Goal: Information Seeking & Learning: Learn about a topic

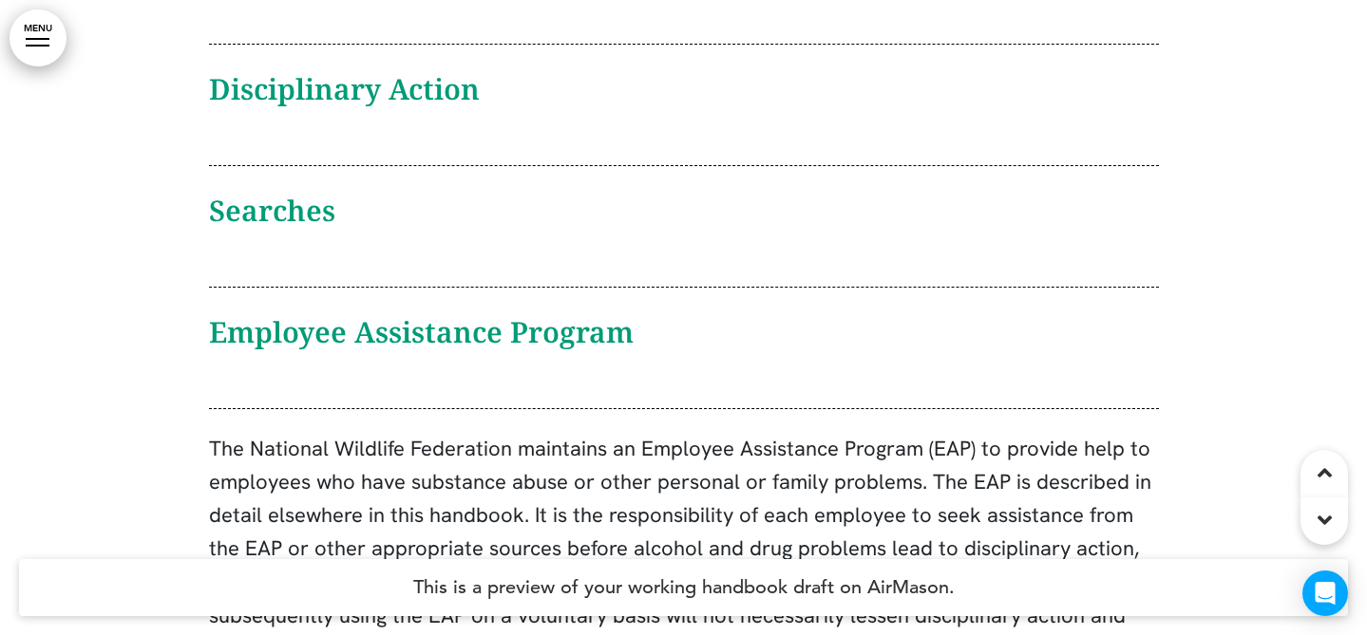
click at [493, 318] on h6 "Employee Assistance Program" at bounding box center [684, 332] width 950 height 28
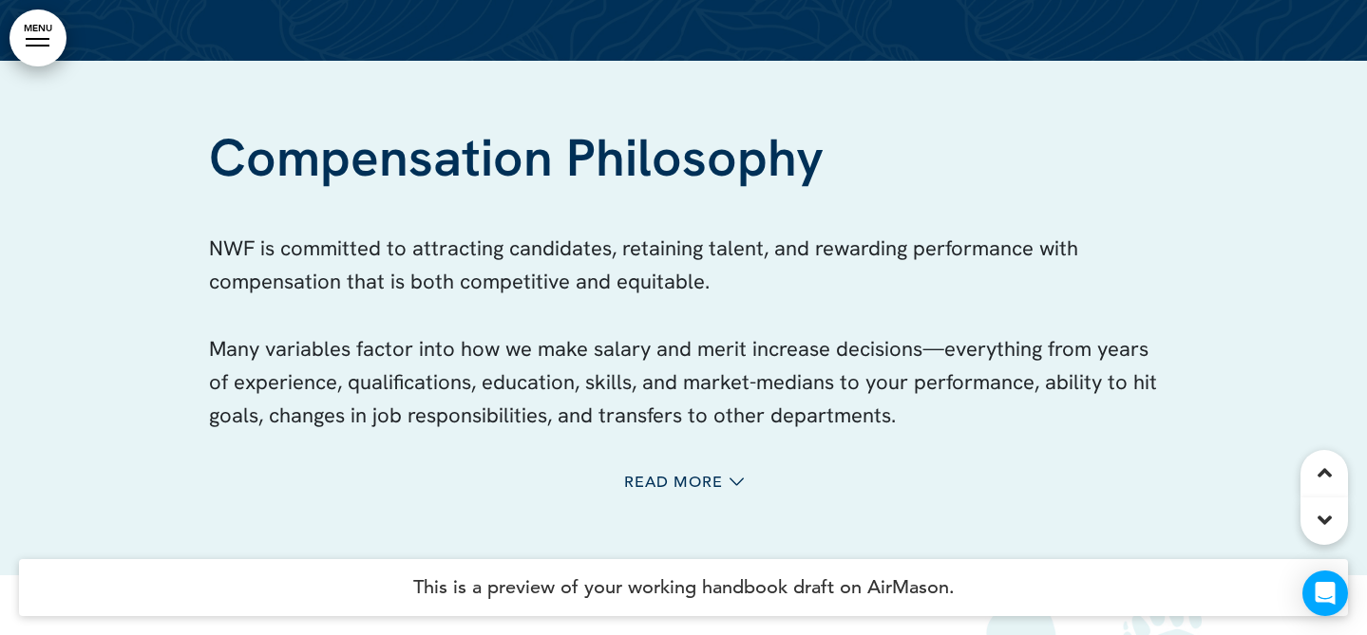
scroll to position [68046, 0]
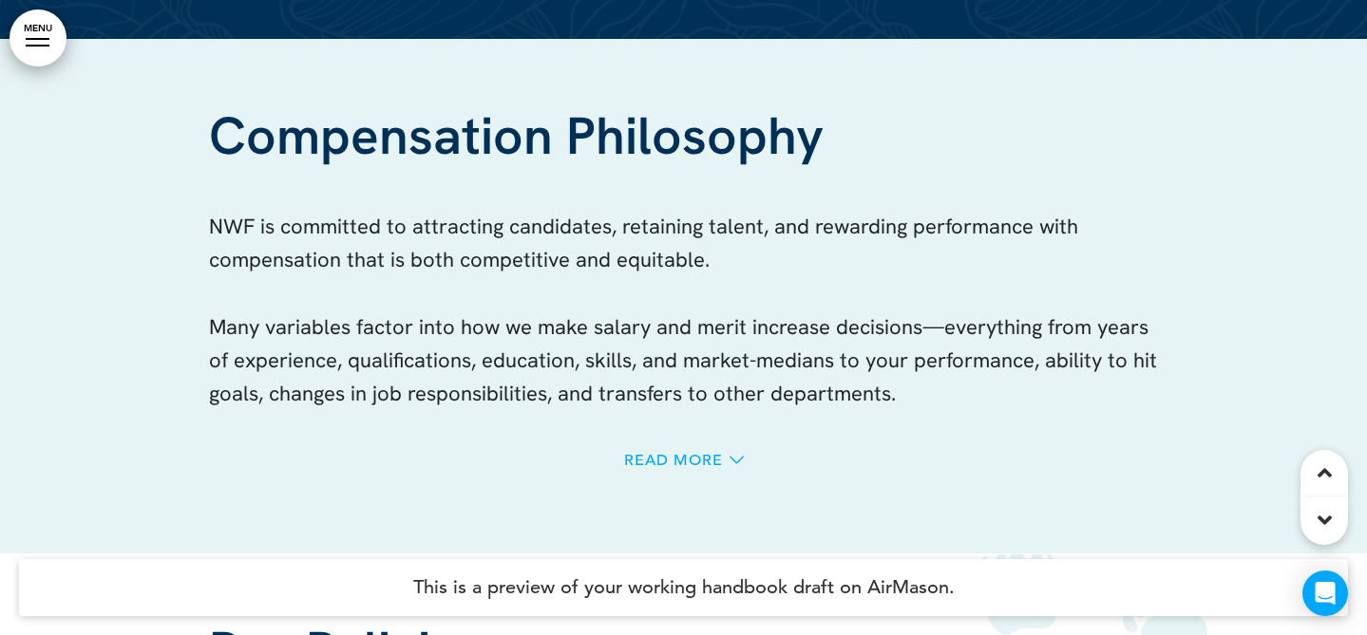
click at [659, 453] on span "Read More" at bounding box center [673, 460] width 99 height 15
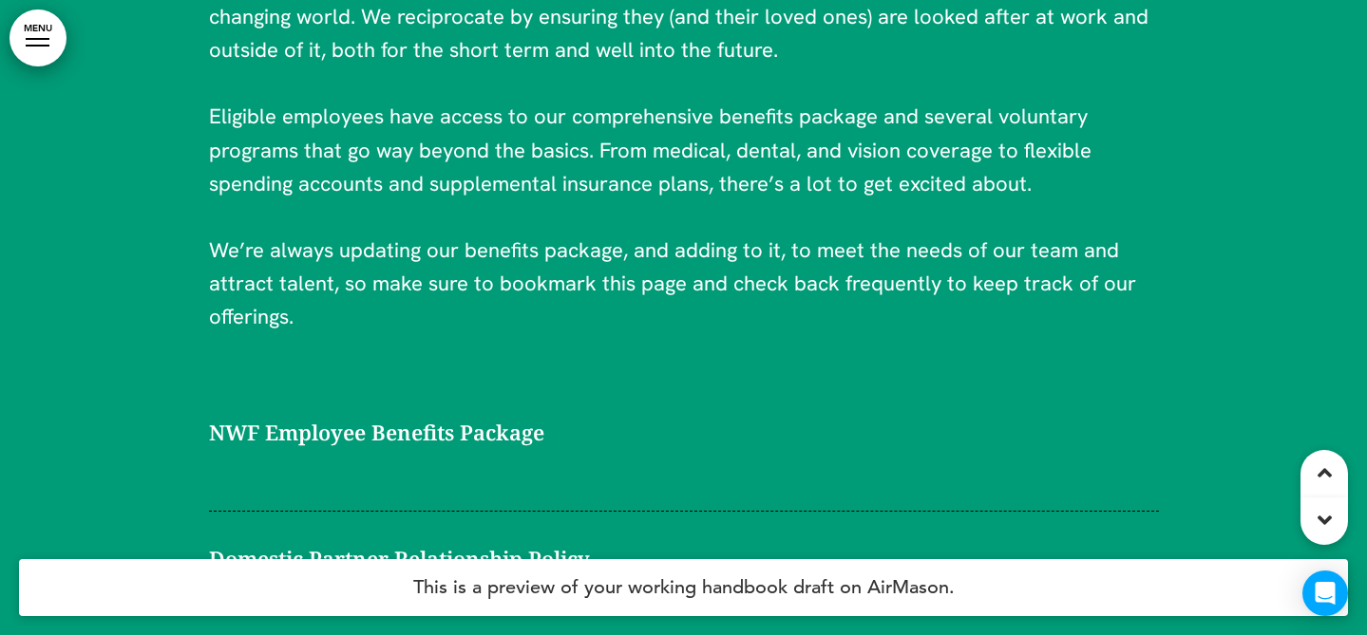
scroll to position [73319, 0]
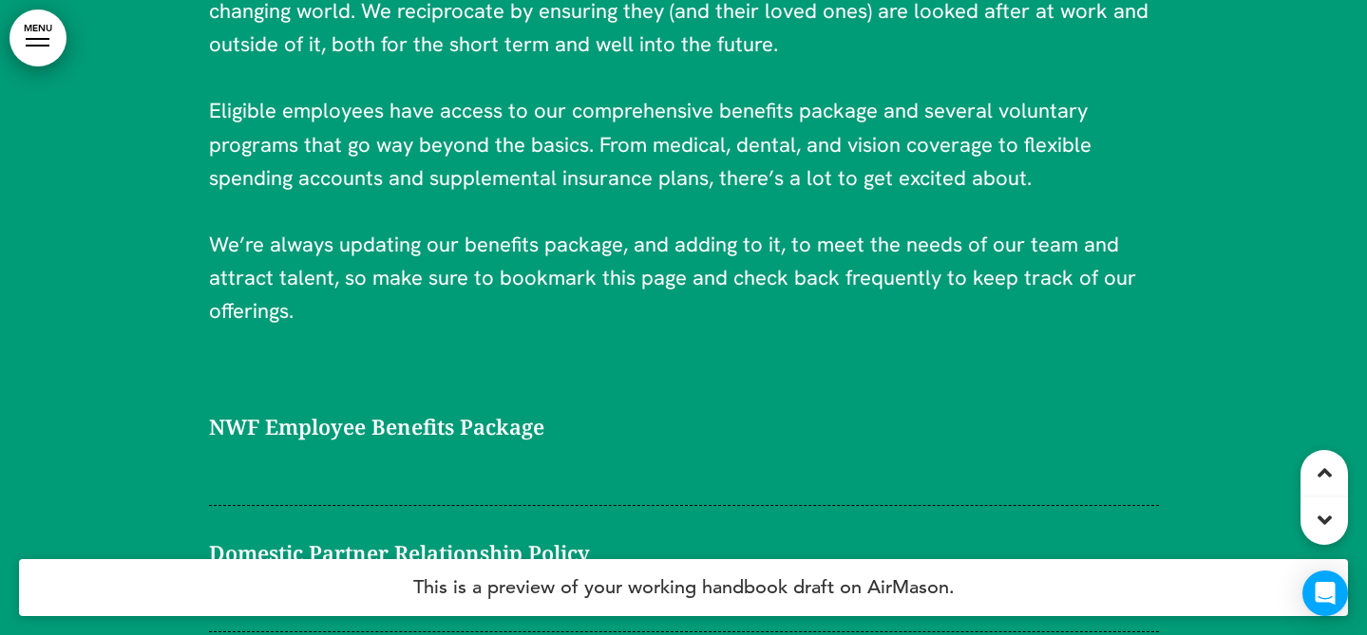
click at [517, 410] on span "NWF Employee Benefits Package" at bounding box center [376, 426] width 335 height 33
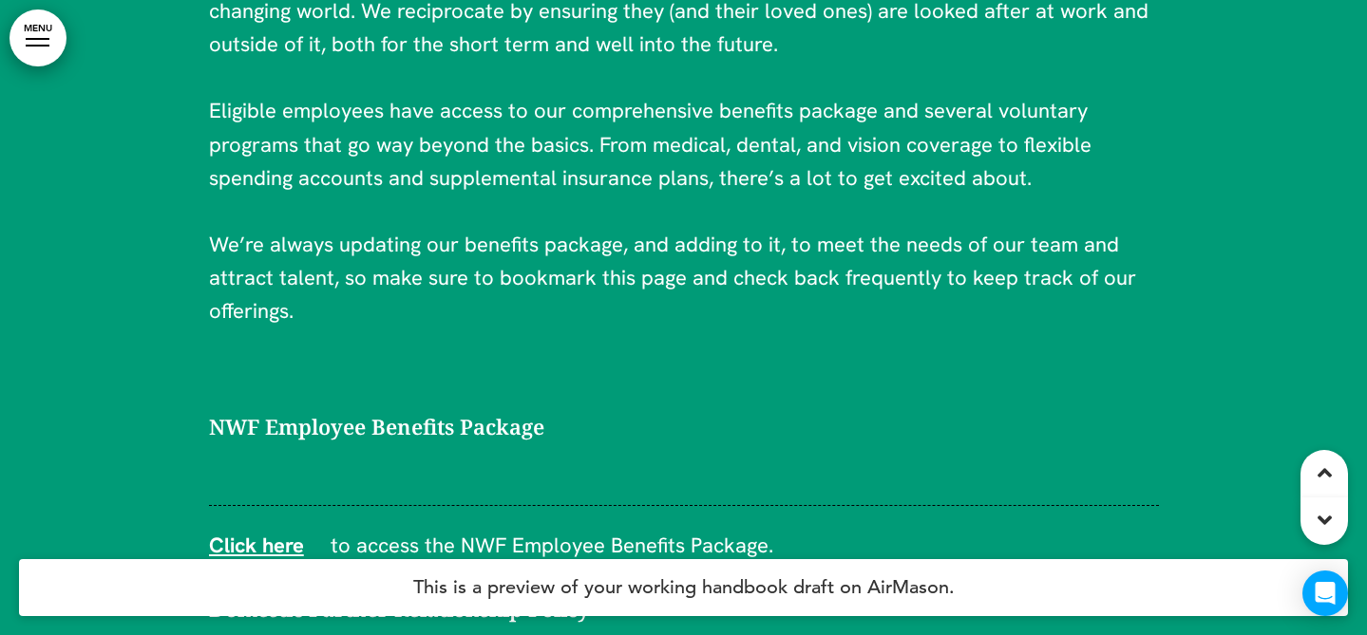
click at [524, 410] on span "NWF Employee Benefits Package" at bounding box center [376, 426] width 335 height 33
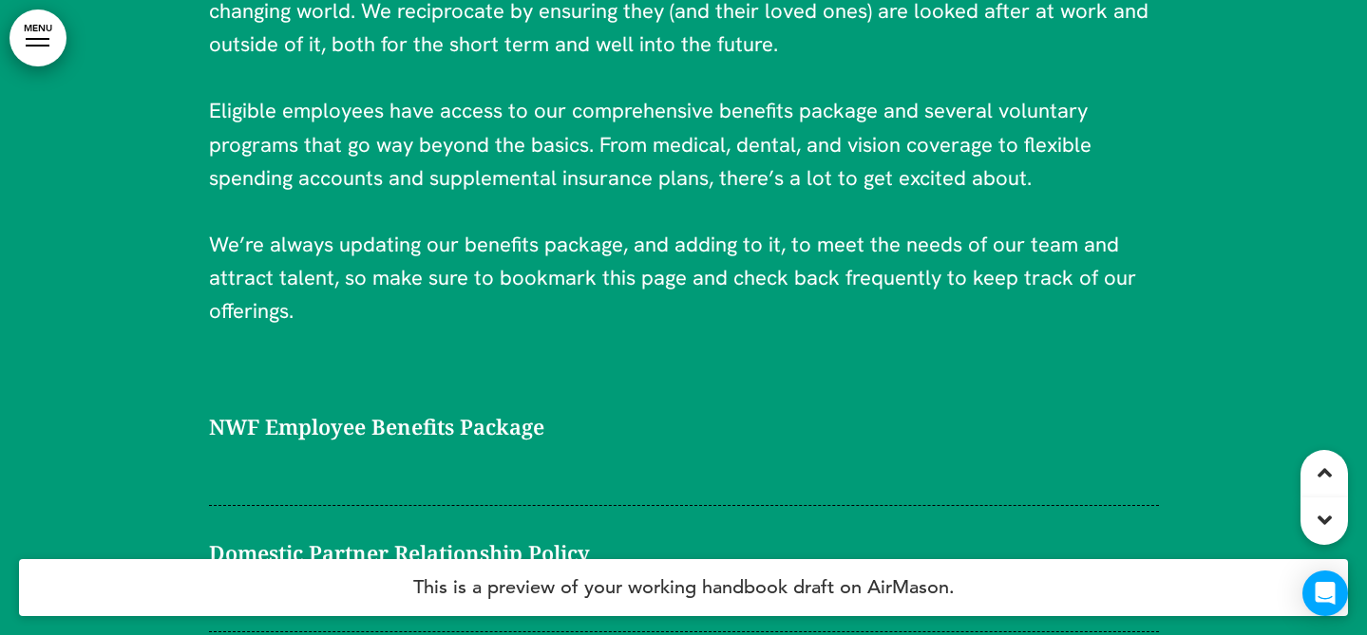
click at [520, 537] on span "Domestic Partner Relationship Policy" at bounding box center [399, 553] width 381 height 33
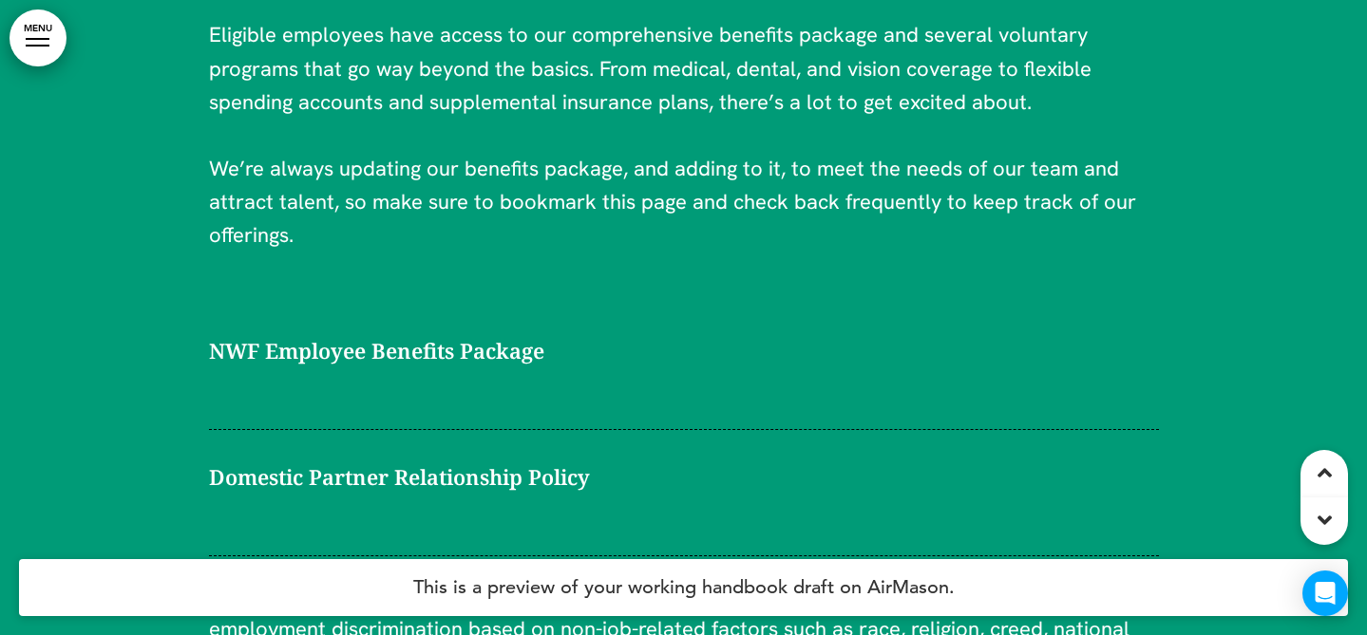
click at [529, 461] on div "Domestic Partner Relationship Policy" at bounding box center [684, 509] width 950 height 96
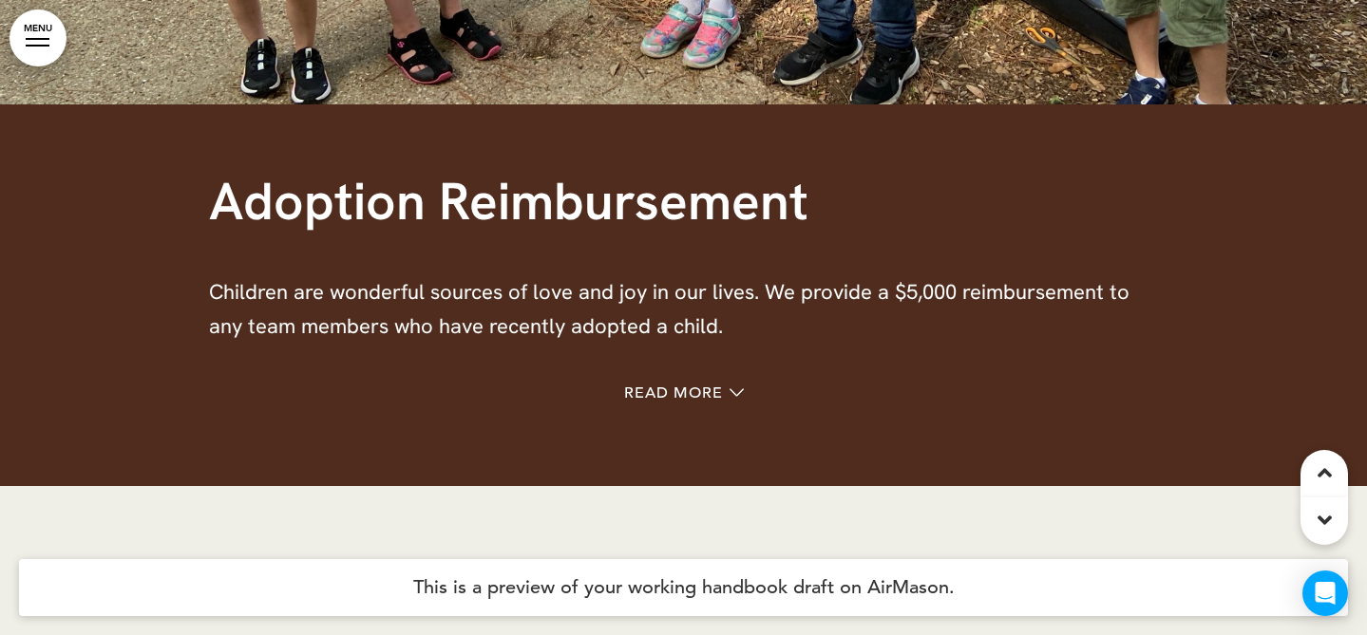
scroll to position [74858, 0]
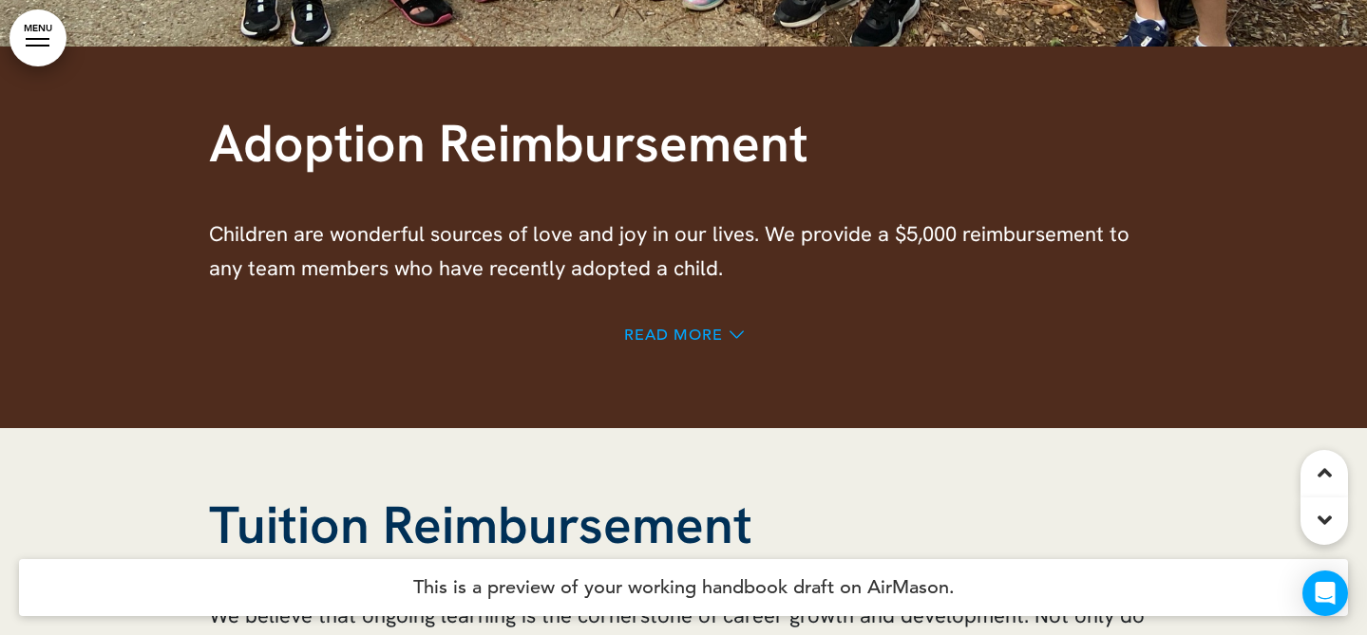
click at [668, 328] on span "Read More" at bounding box center [673, 335] width 99 height 15
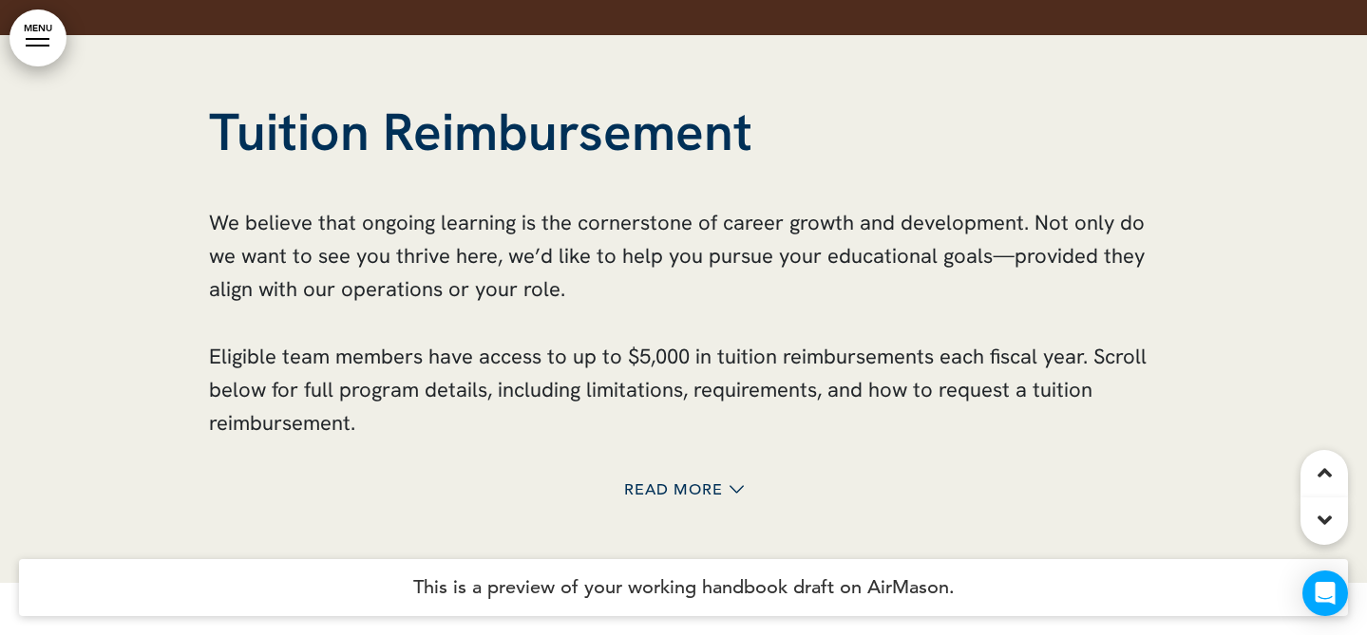
scroll to position [75821, 0]
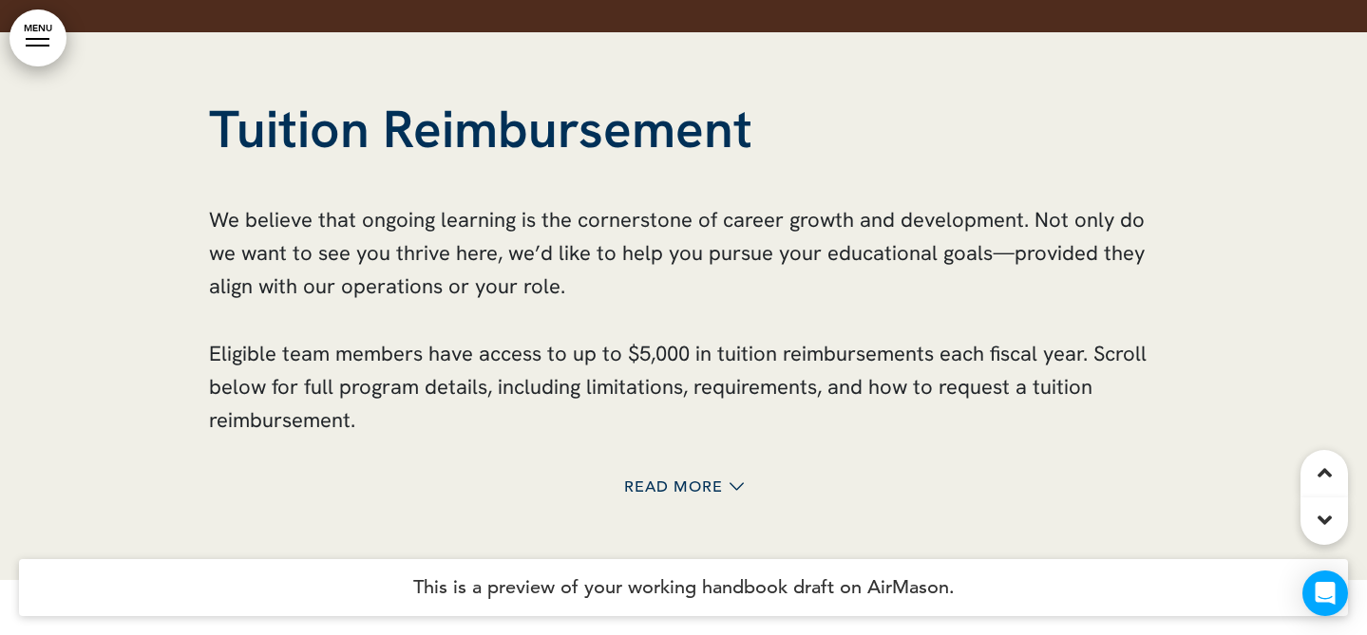
click at [675, 333] on div "Tuition Reimbursement We believe that ongoing learning is the cornerstone of ca…" at bounding box center [684, 306] width 950 height 548
click at [679, 480] on span "Read More" at bounding box center [673, 487] width 99 height 15
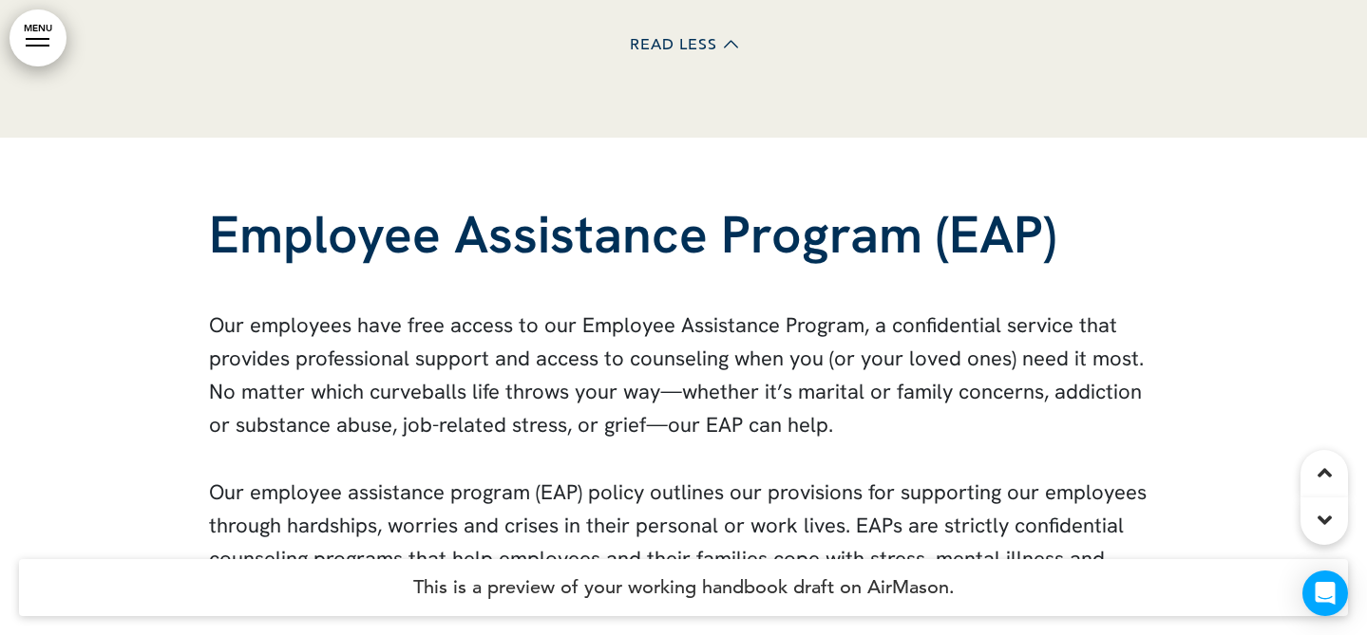
scroll to position [78808, 0]
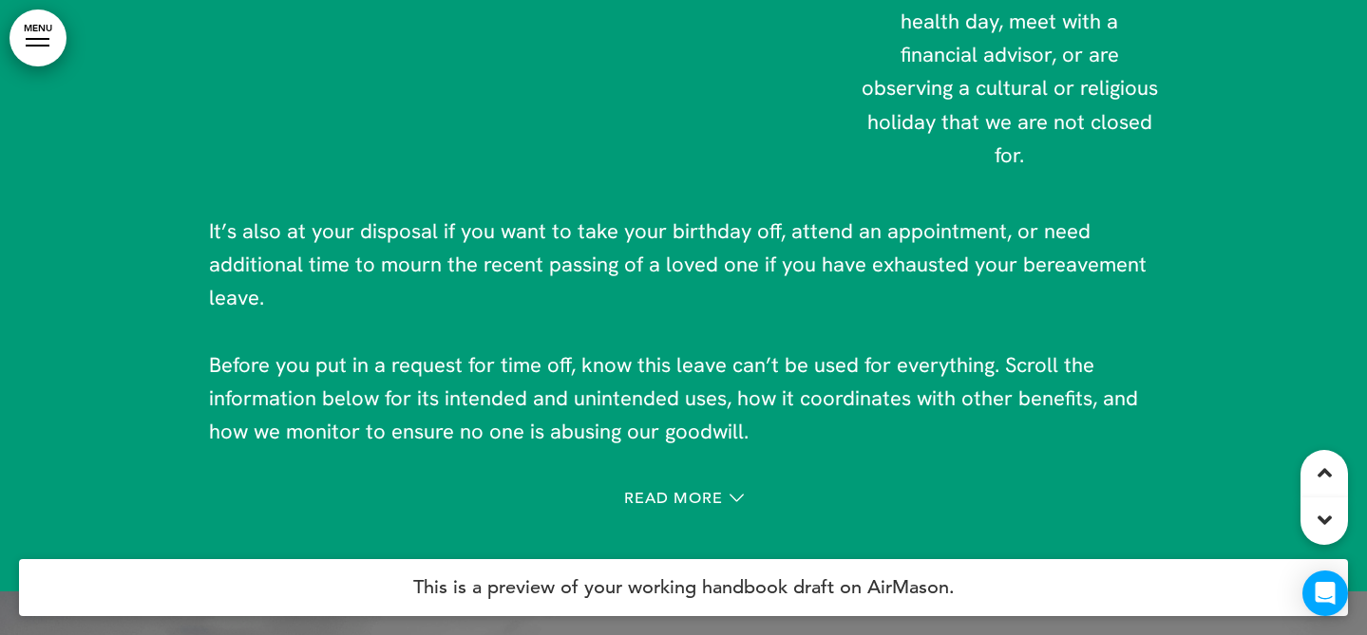
scroll to position [85474, 0]
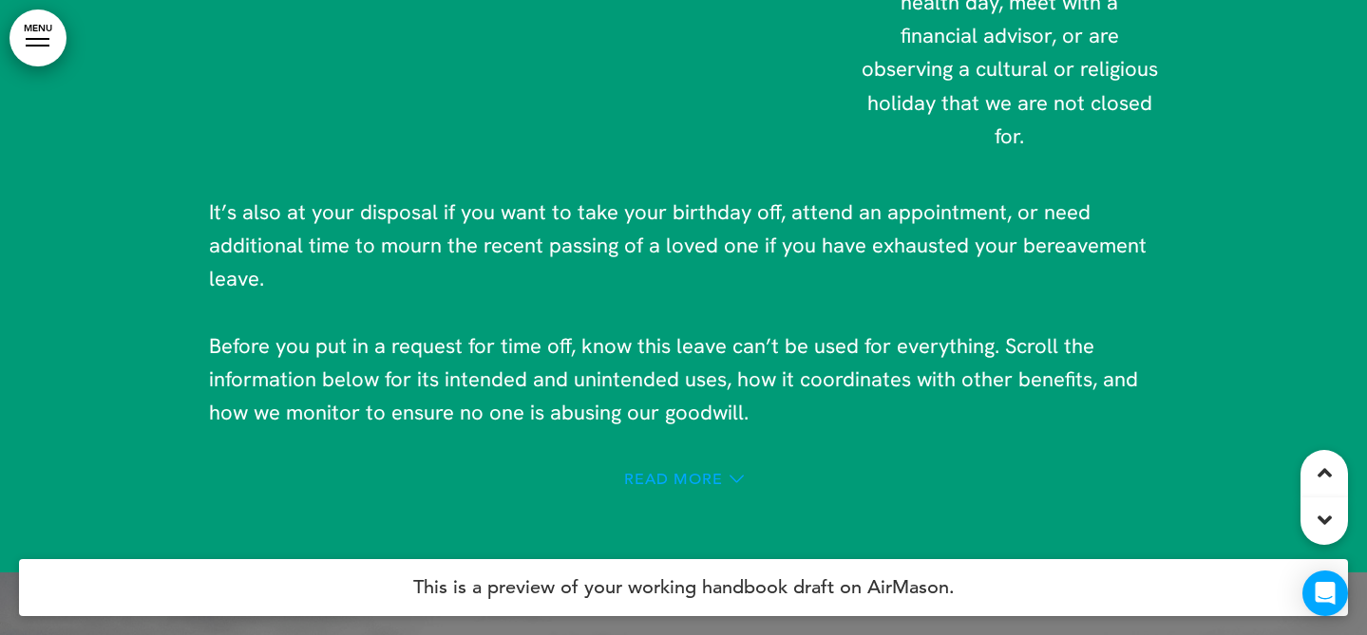
click at [709, 472] on span "Read More" at bounding box center [673, 479] width 99 height 15
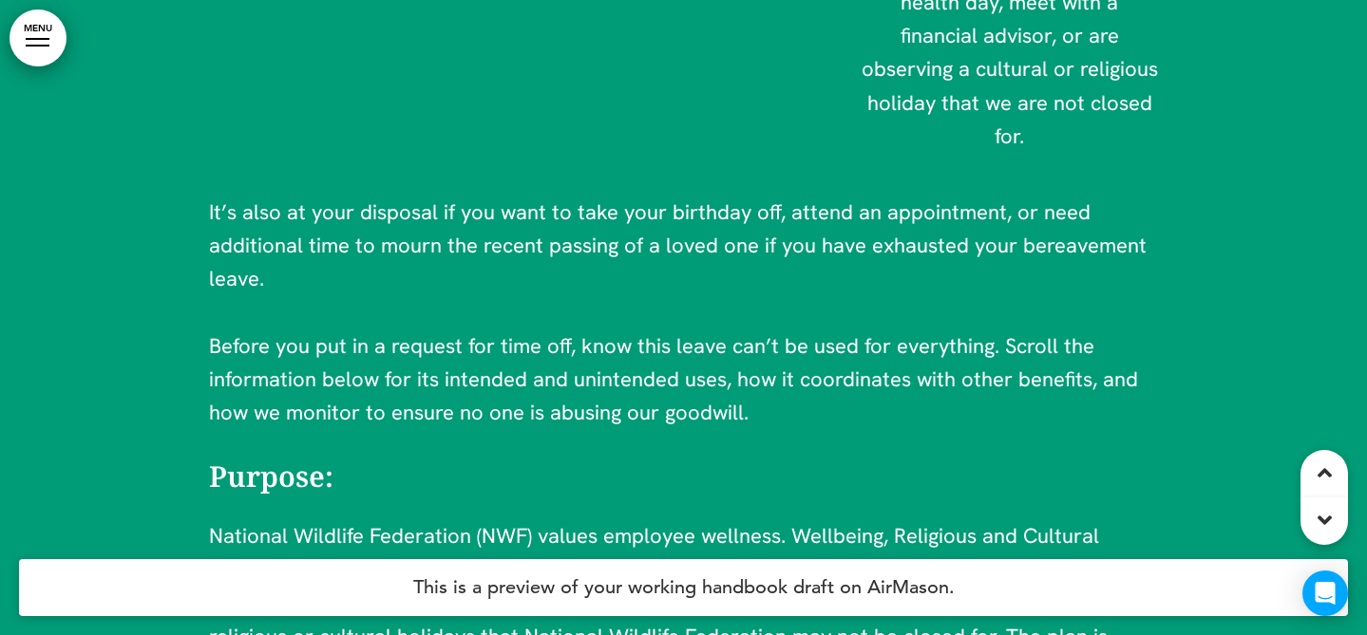
click at [704, 463] on h6 "Purpose:" at bounding box center [684, 477] width 950 height 28
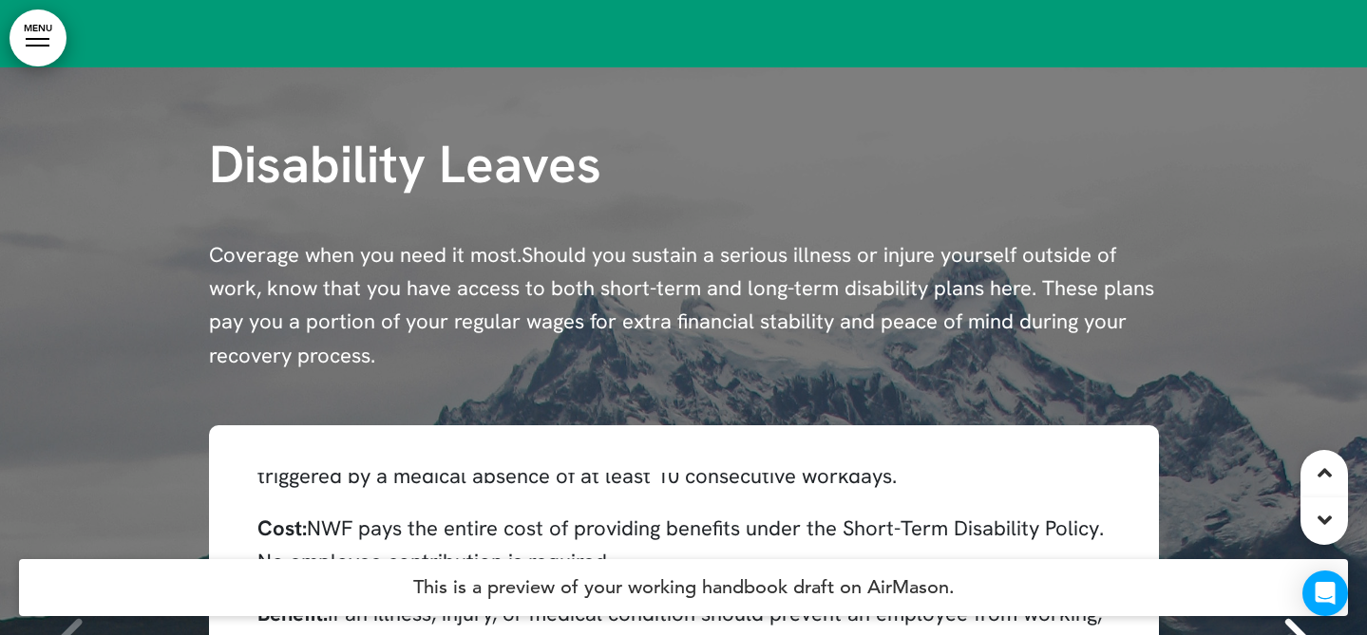
scroll to position [345, 0]
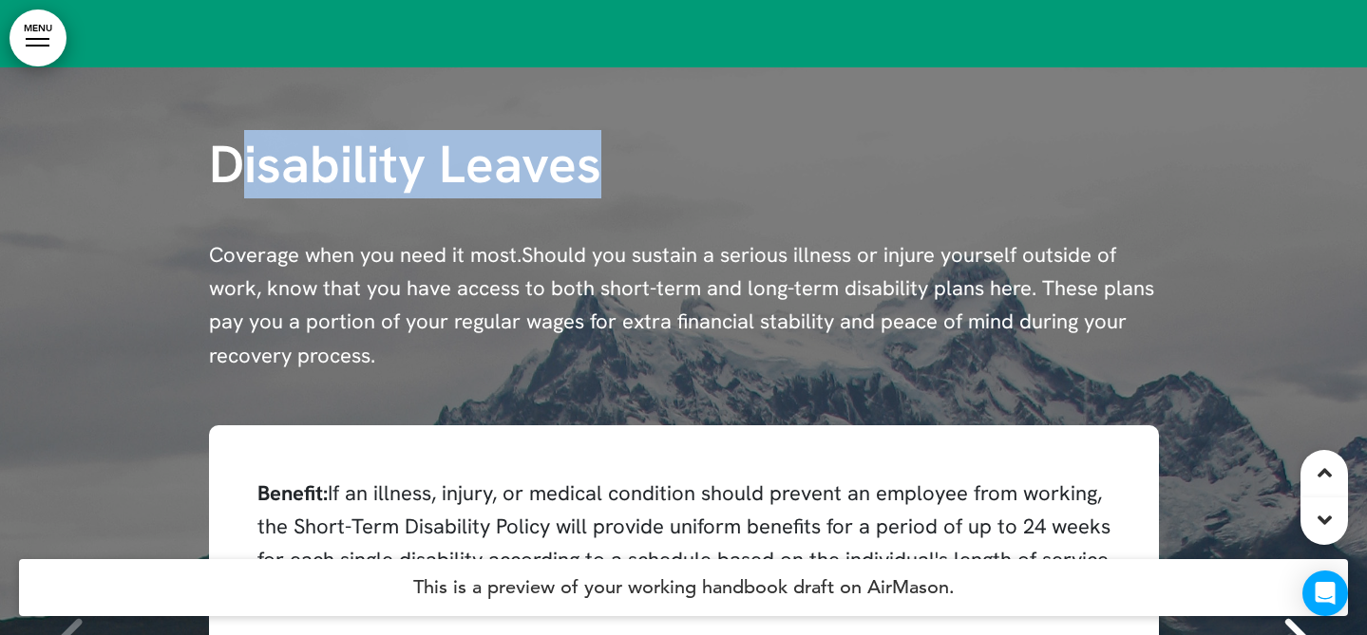
drag, startPoint x: 599, startPoint y: 25, endPoint x: 227, endPoint y: 21, distance: 372.3
click at [227, 130] on span "Disability Leaves" at bounding box center [405, 164] width 392 height 68
copy span "isability Leaves"
drag, startPoint x: 216, startPoint y: 18, endPoint x: 570, endPoint y: 22, distance: 354.3
click at [570, 130] on span "Disability Leaves" at bounding box center [405, 164] width 392 height 68
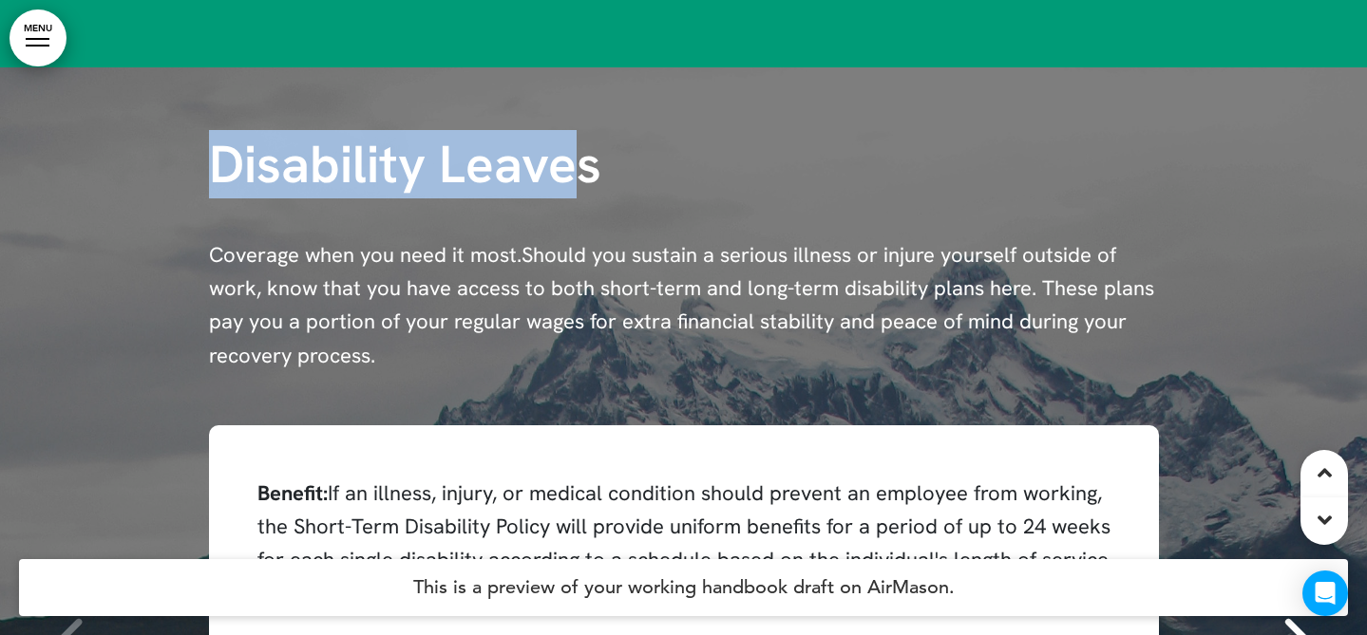
copy span "Disability Leave"
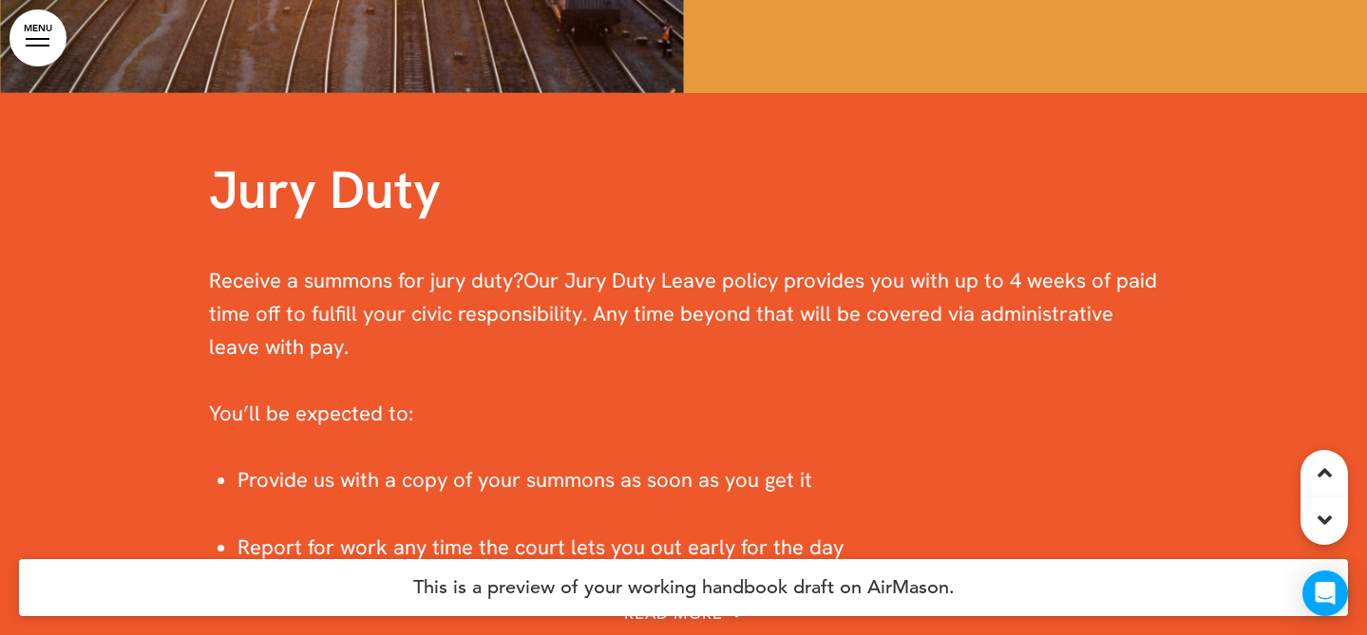
scroll to position [92905, 0]
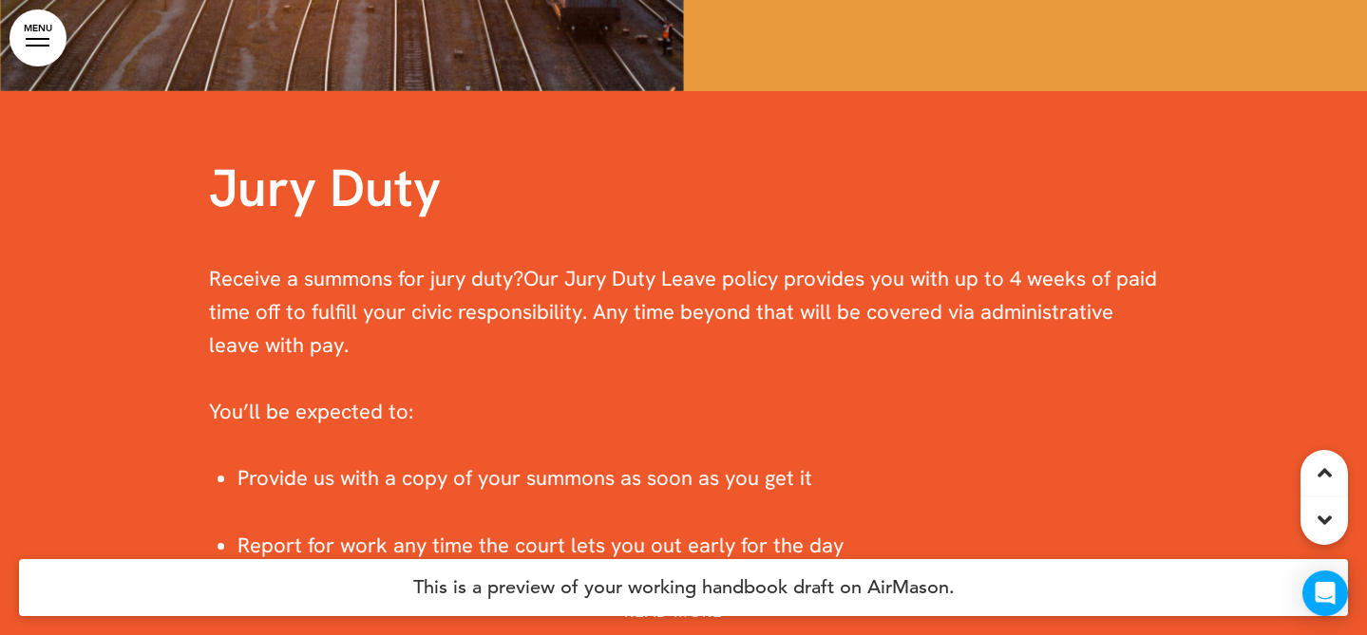
click at [730, 595] on div "Read More" at bounding box center [684, 614] width 950 height 39
click at [720, 605] on span "Read More" at bounding box center [673, 612] width 99 height 15
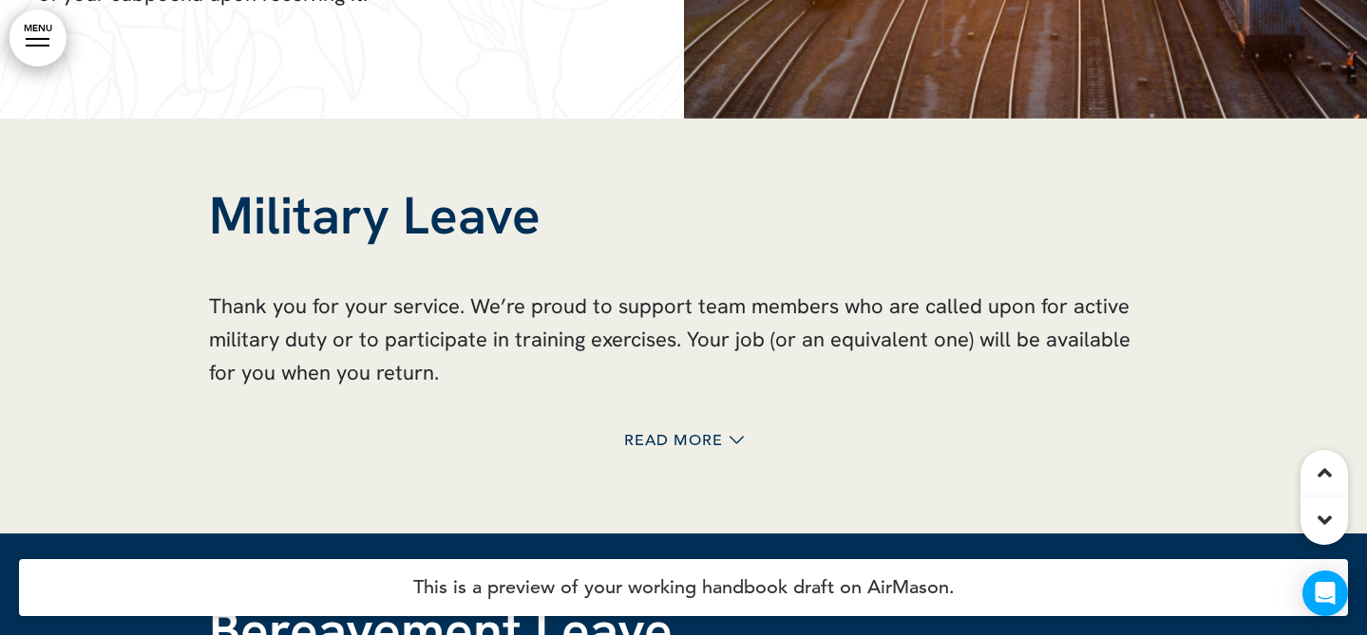
scroll to position [94947, 0]
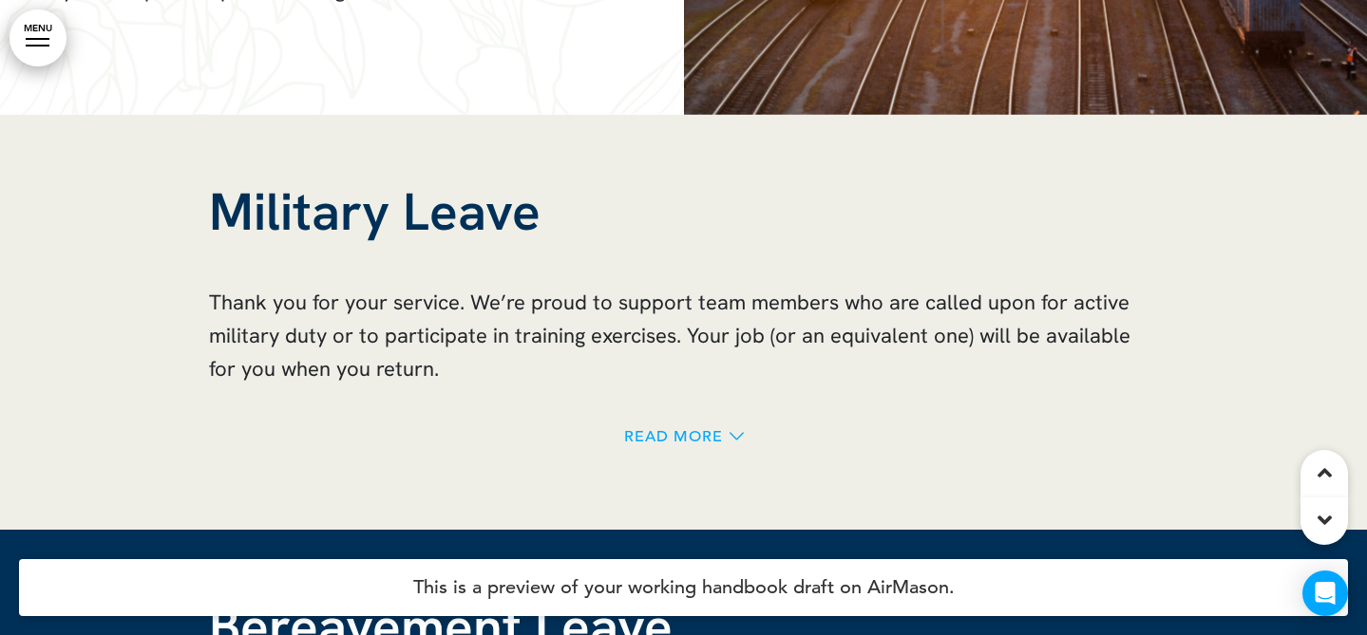
click at [712, 429] on span "Read More" at bounding box center [673, 436] width 99 height 15
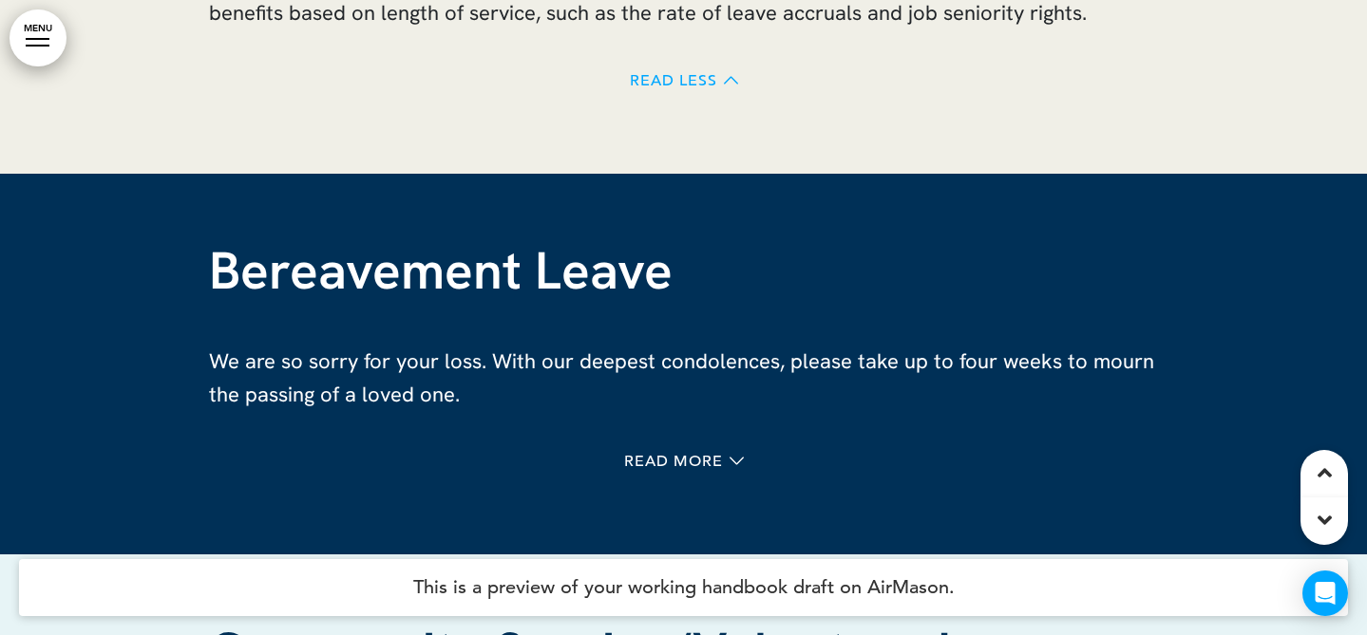
scroll to position [96229, 0]
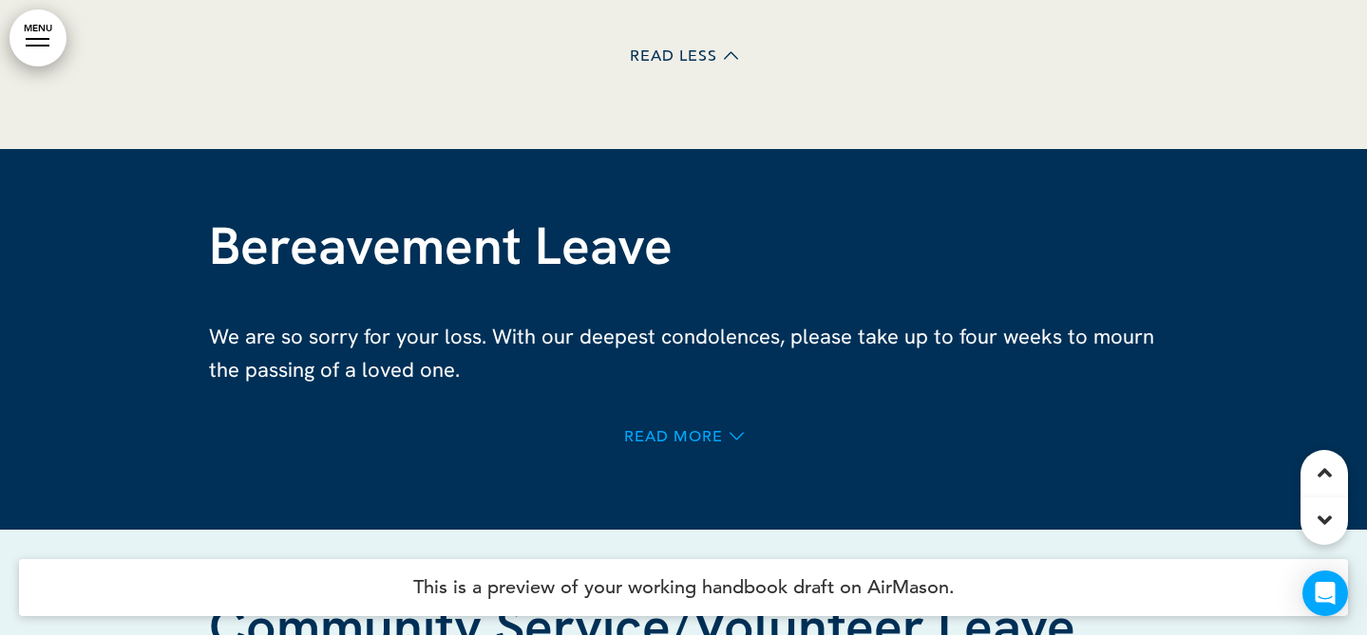
click at [708, 429] on span "Read More" at bounding box center [673, 436] width 99 height 15
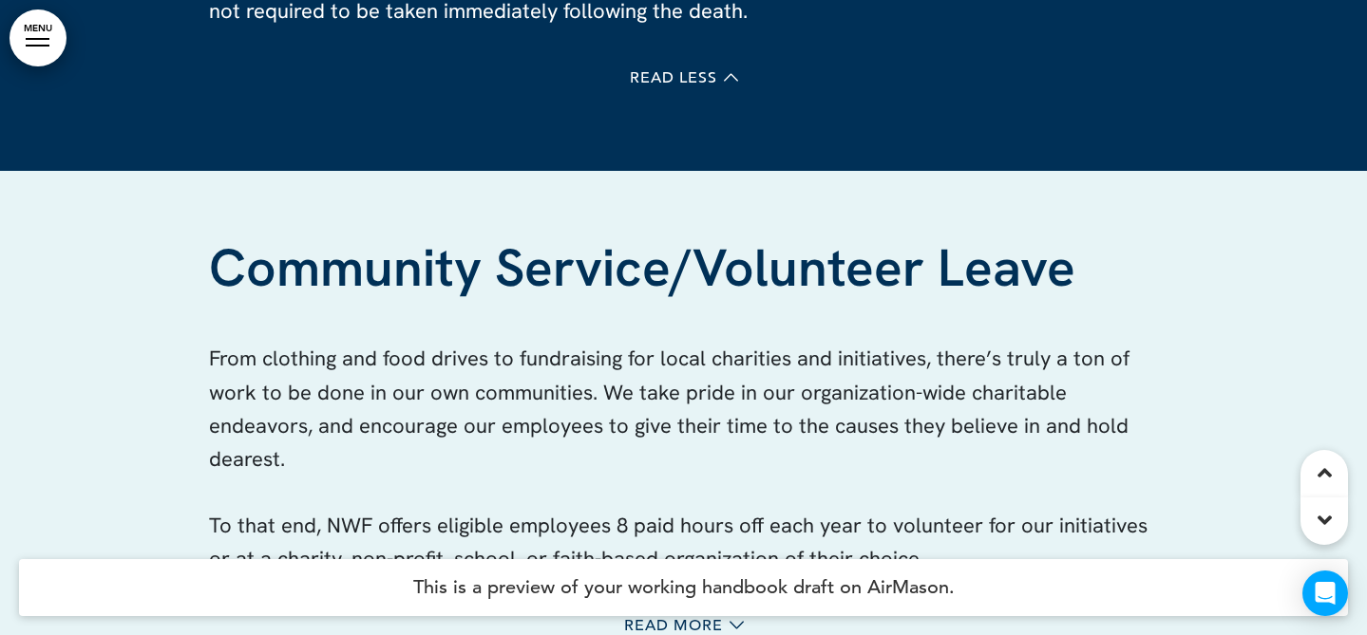
scroll to position [97127, 0]
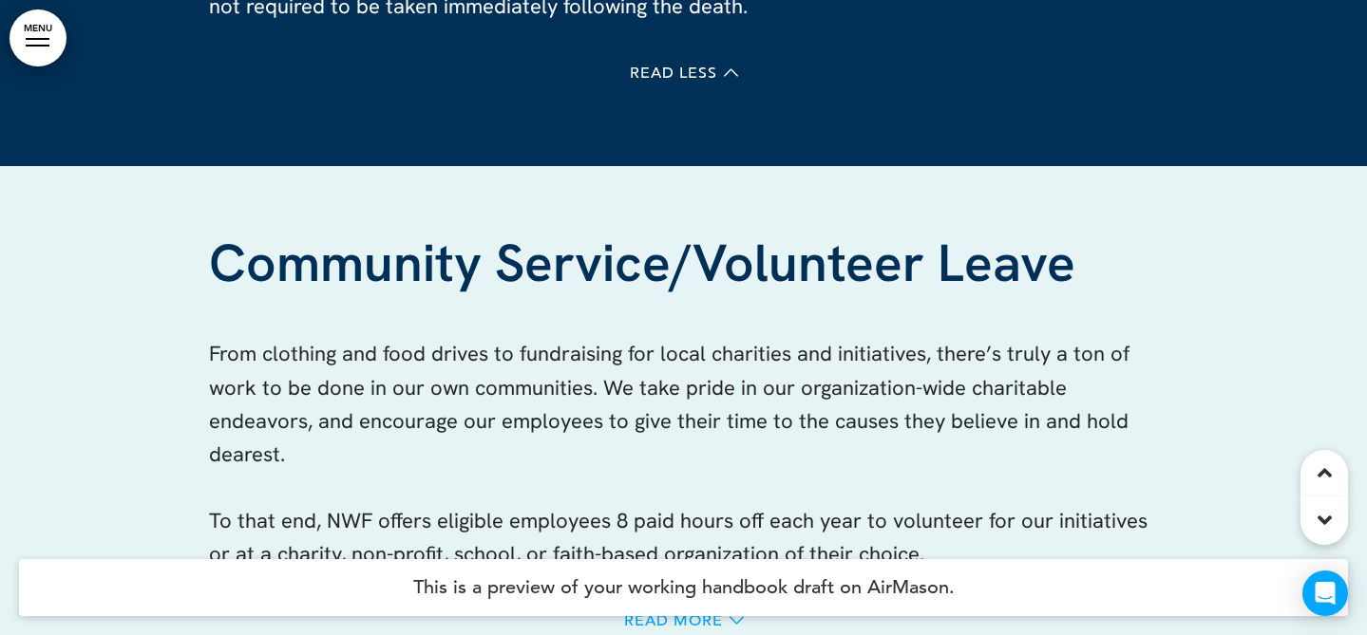
click at [689, 614] on span "Read More" at bounding box center [673, 621] width 99 height 15
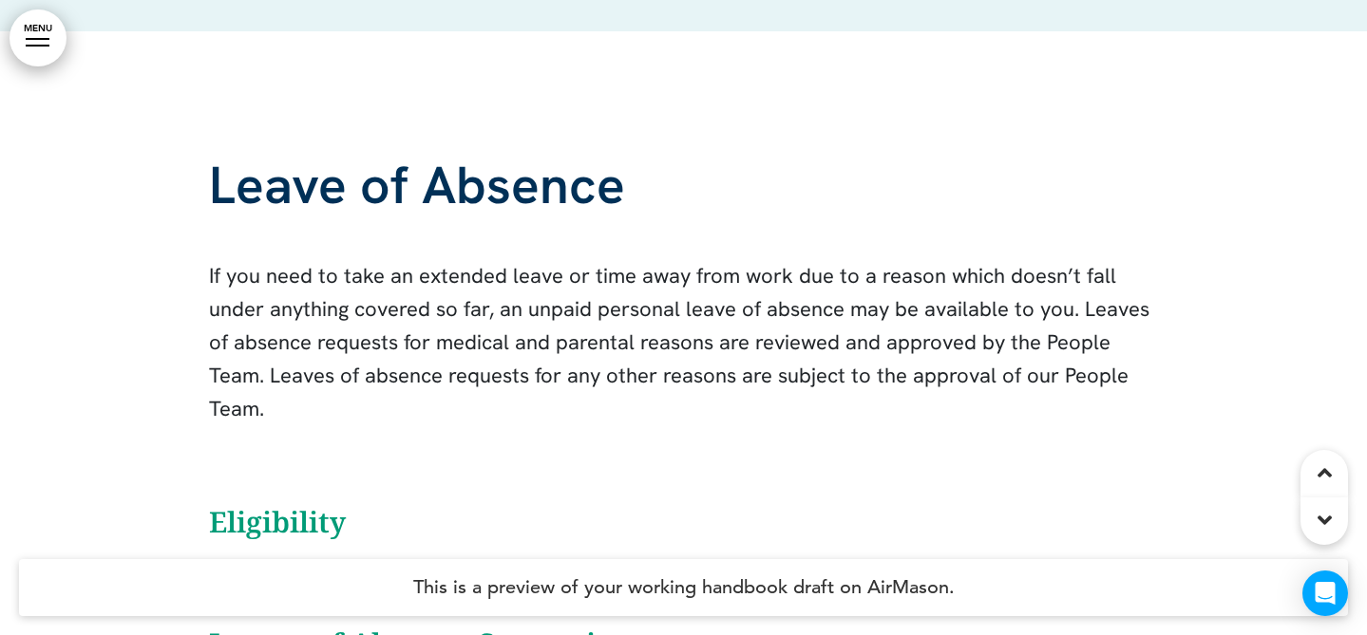
scroll to position [98928, 0]
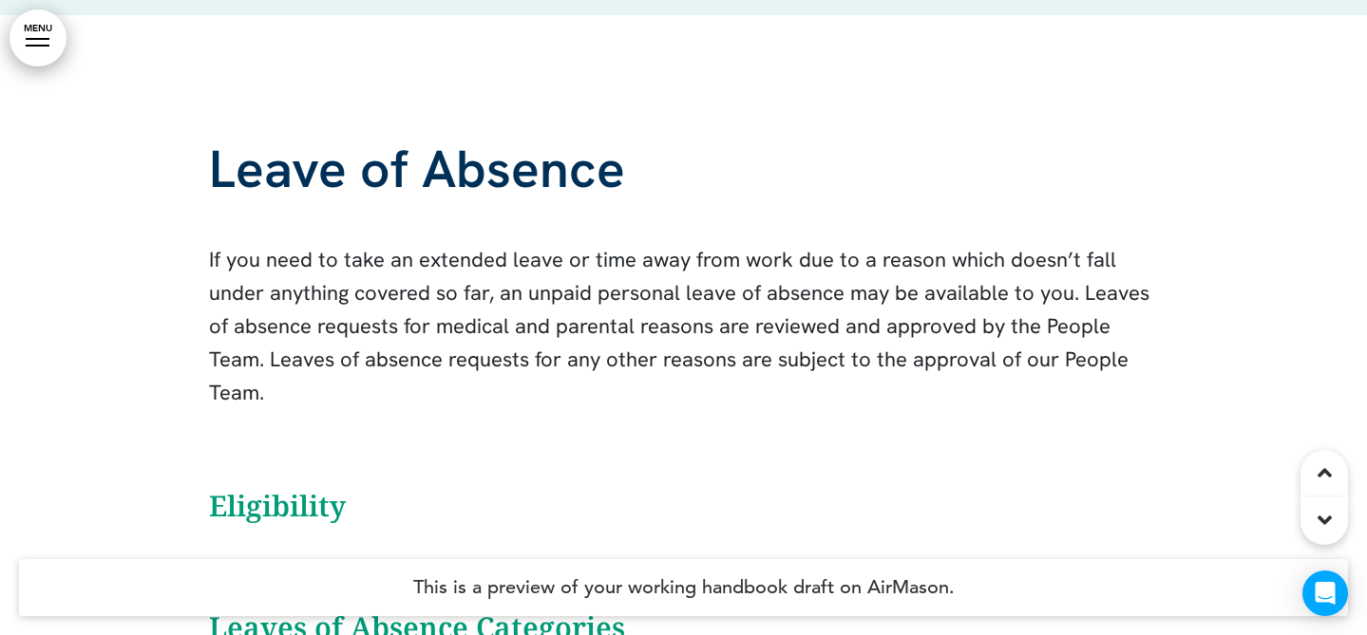
click at [270, 492] on h6 "Eligibility" at bounding box center [684, 506] width 950 height 28
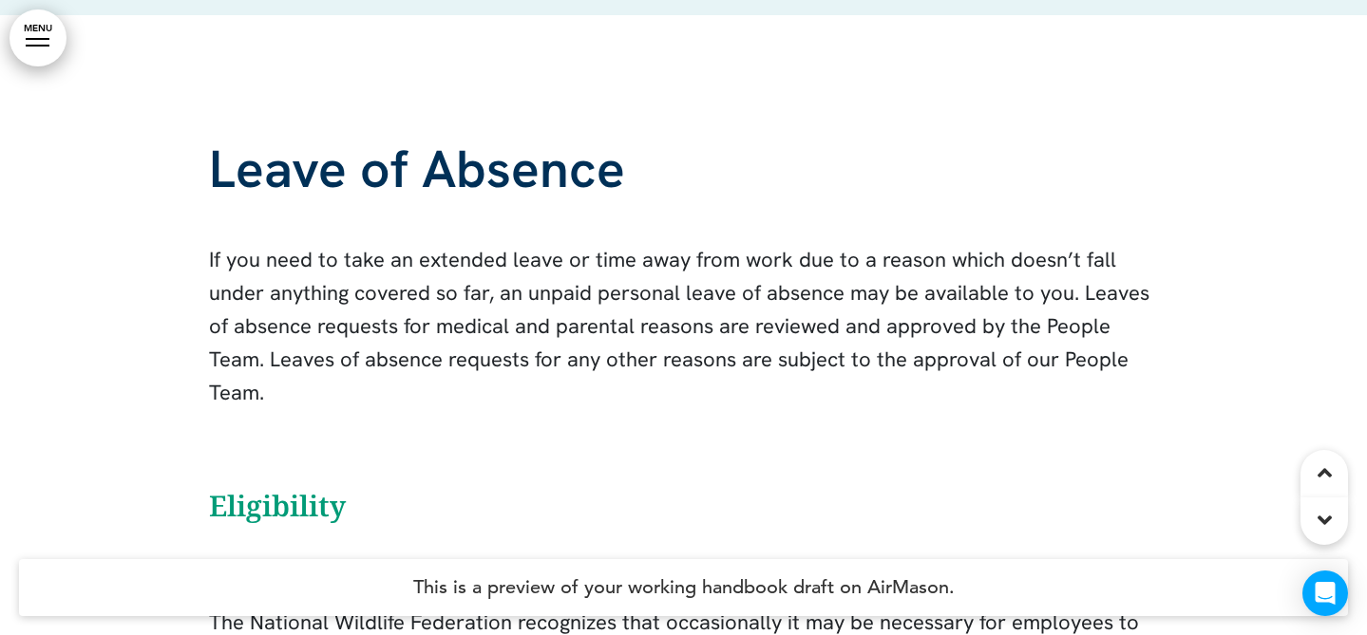
click at [272, 492] on h6 "Eligibility" at bounding box center [684, 506] width 950 height 28
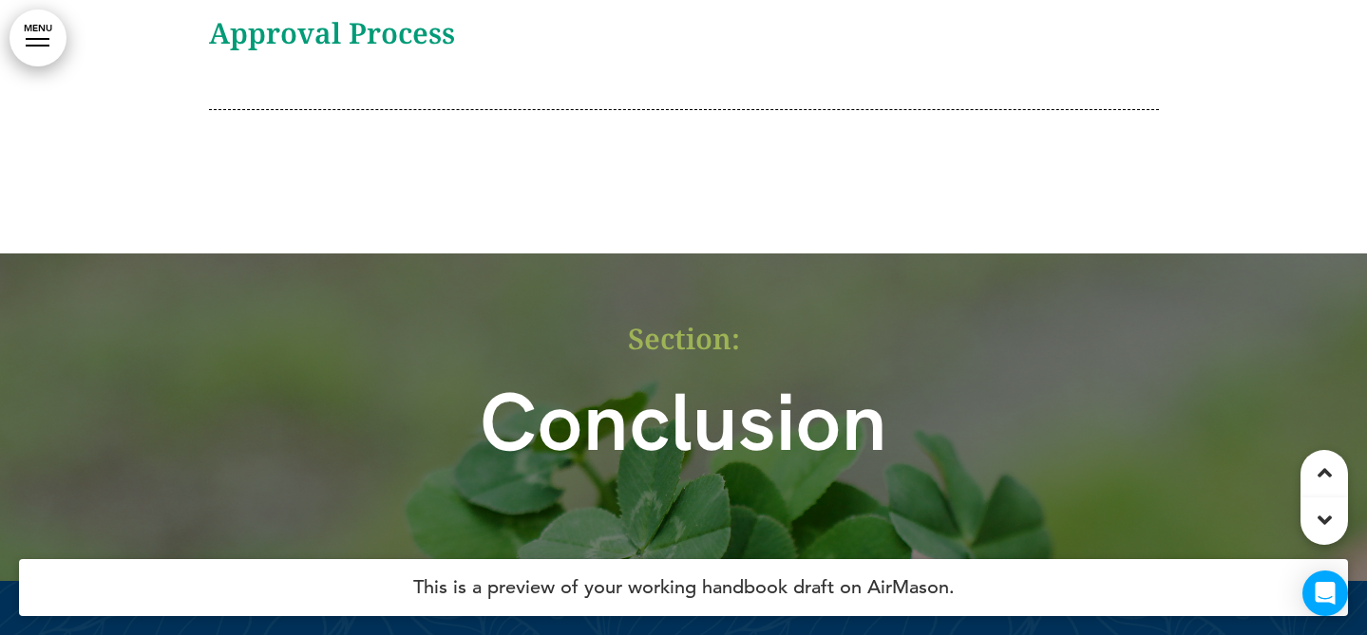
scroll to position [100260, 0]
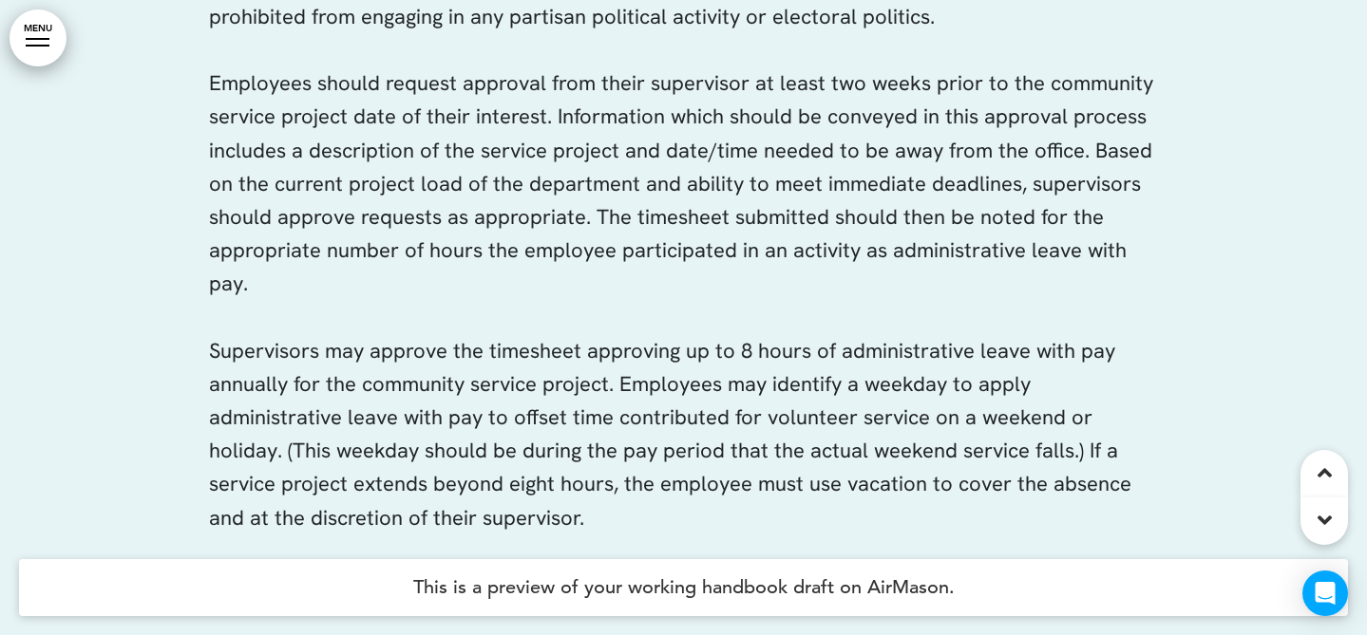
click at [674, 577] on span "Read Less" at bounding box center [673, 584] width 87 height 15
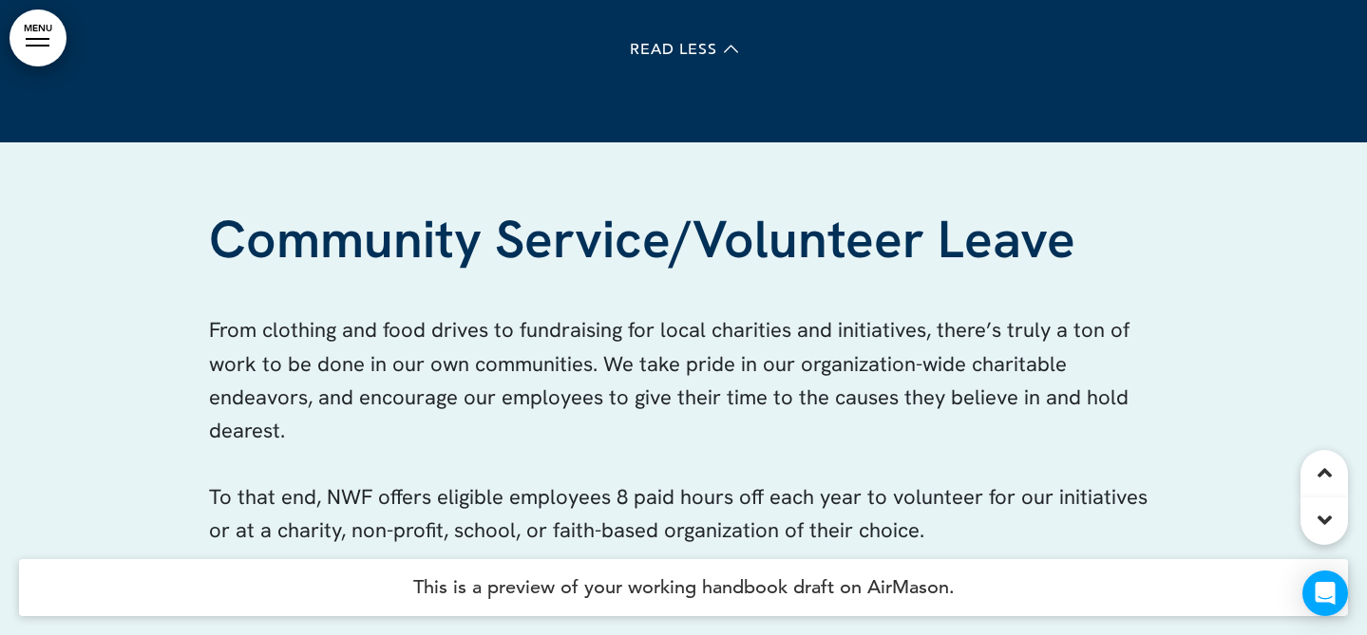
scroll to position [97173, 0]
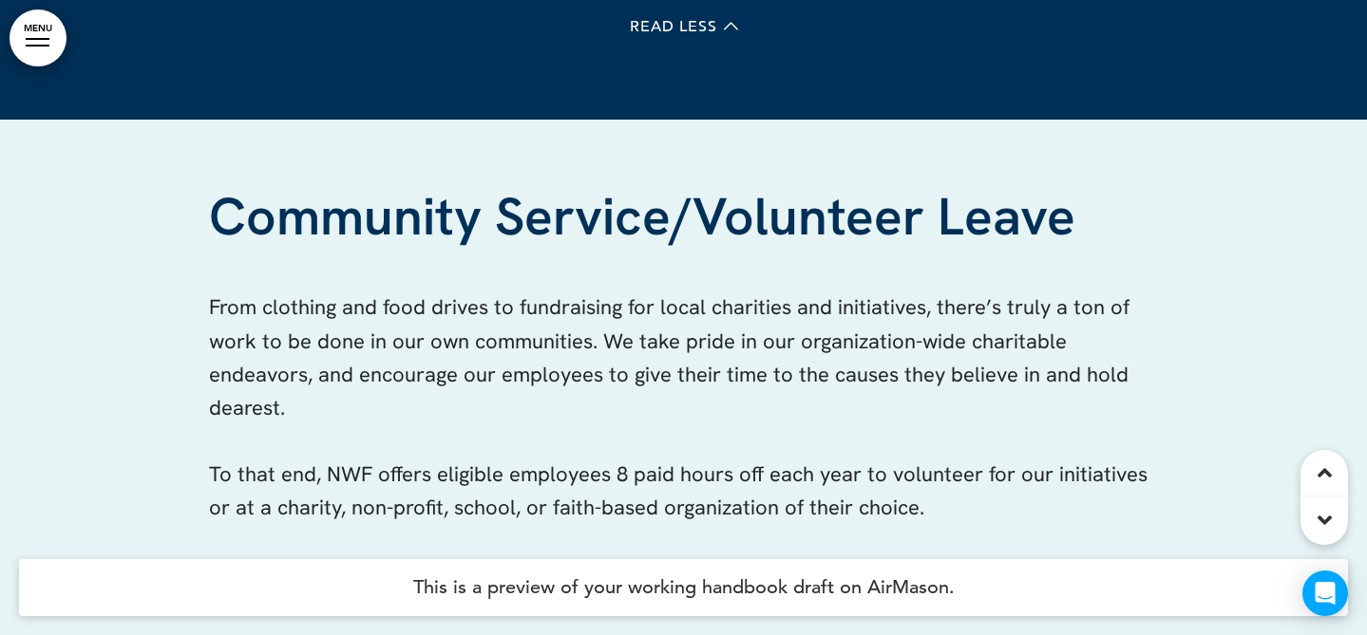
click at [640, 567] on span "Read More" at bounding box center [673, 574] width 99 height 15
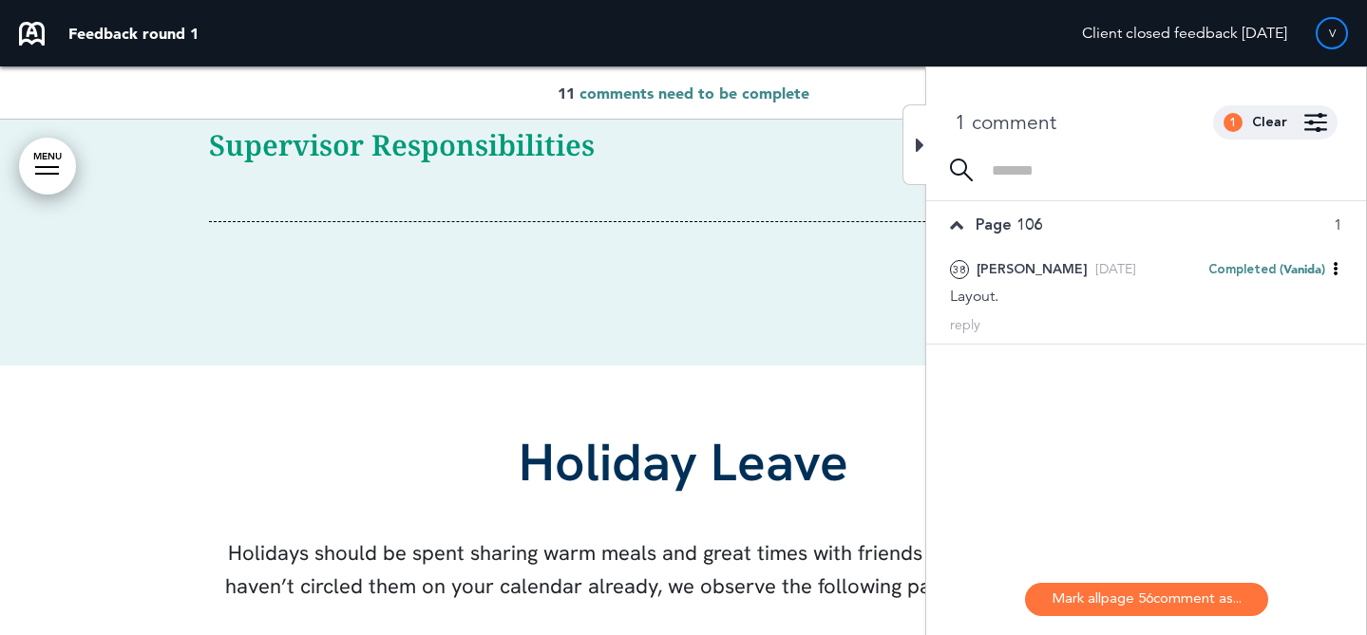
scroll to position [68998, 0]
click at [924, 155] on div at bounding box center [914, 144] width 24 height 81
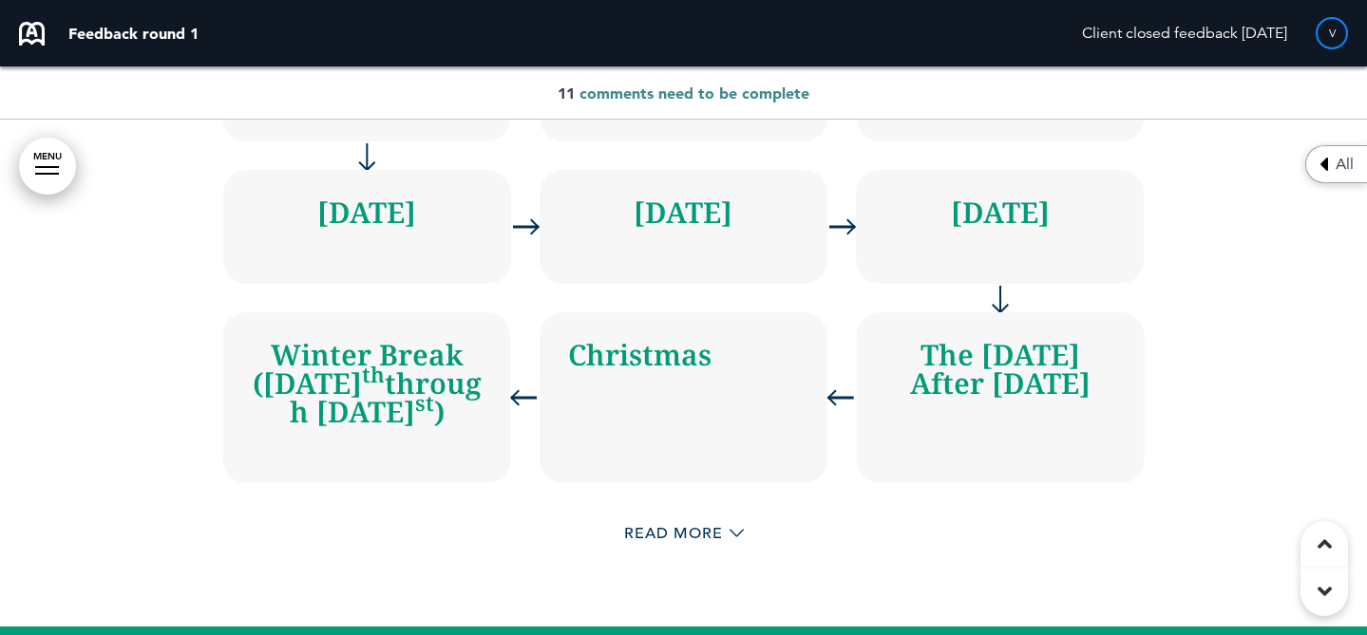
scroll to position [69836, 0]
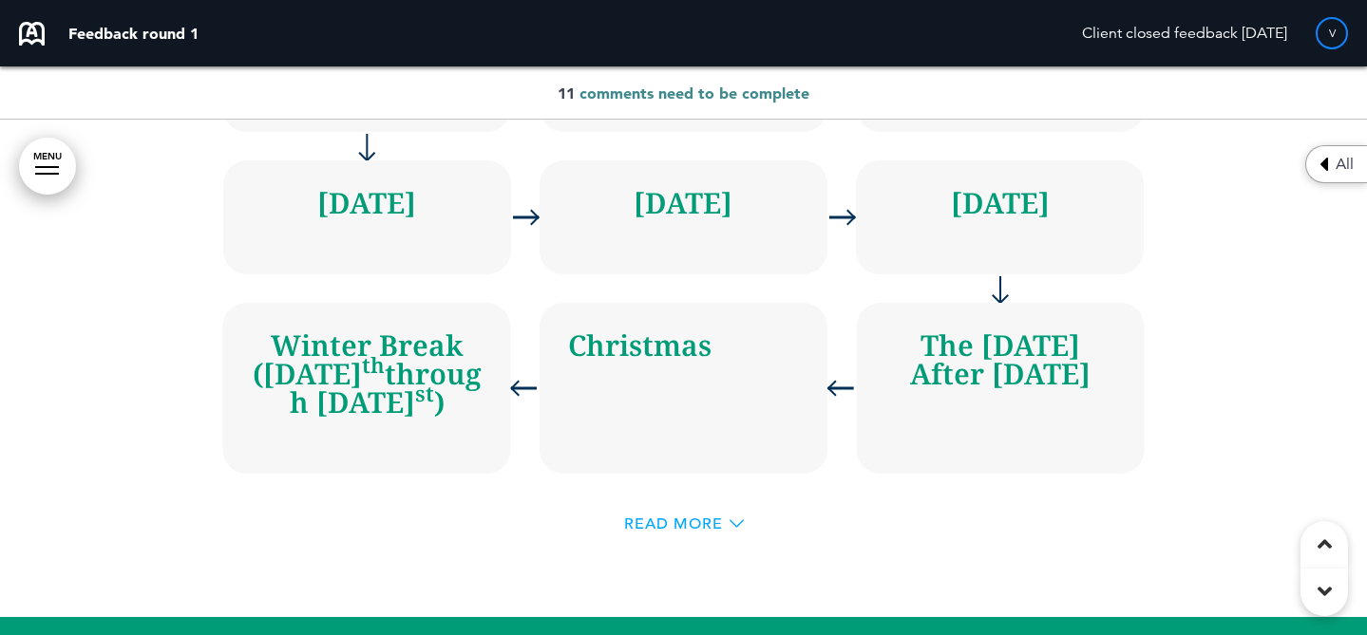
click at [722, 517] on div "Read More" at bounding box center [684, 524] width 120 height 15
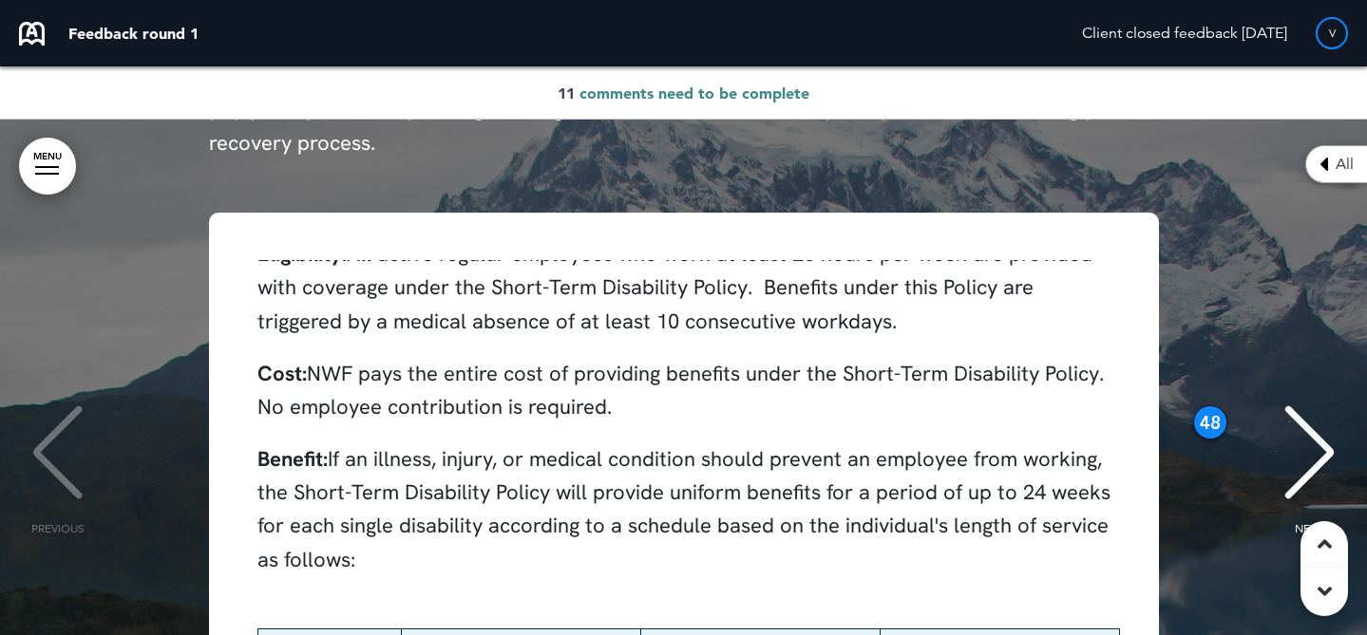
scroll to position [108, 0]
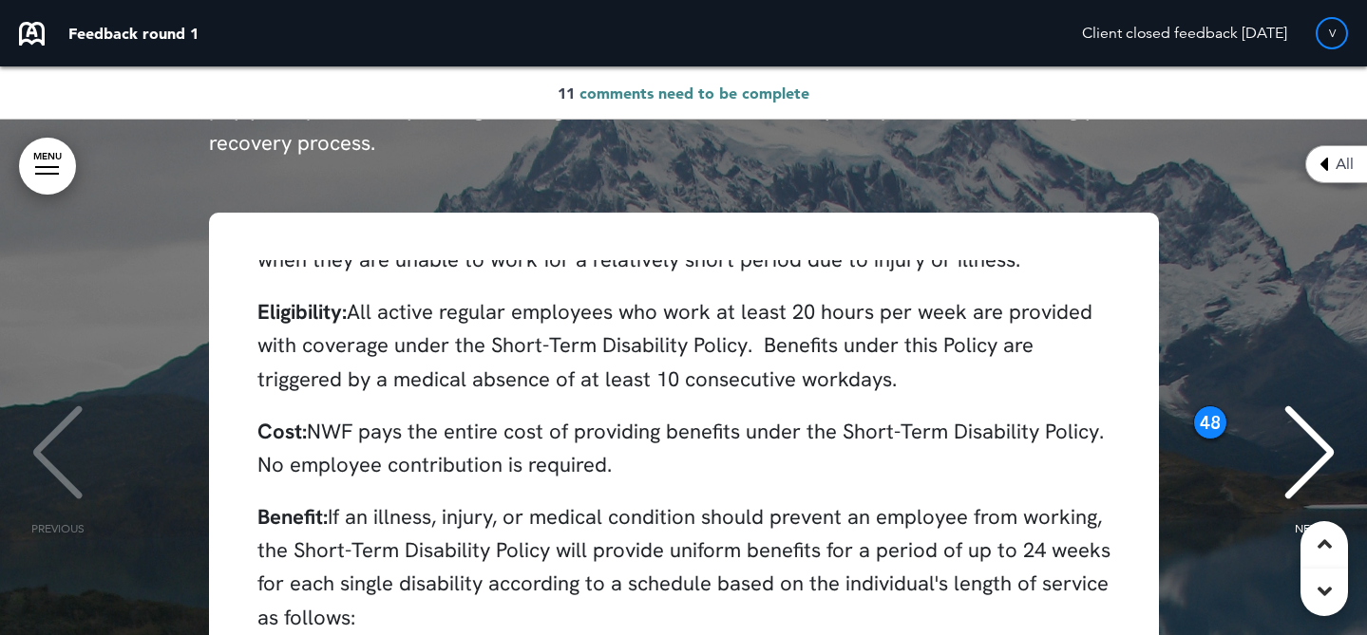
click at [1207, 406] on div "48" at bounding box center [1210, 423] width 34 height 34
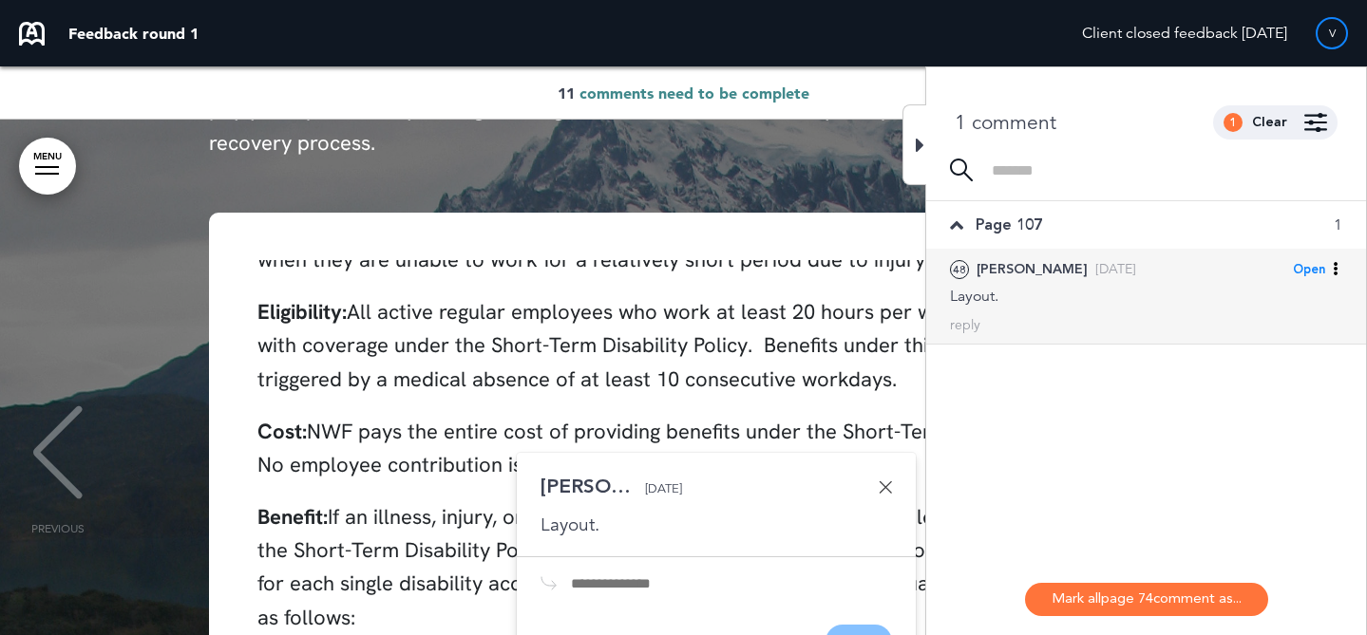
click at [1207, 269] on div "48 Jacquie Thu, Aug 21 Open Mark as Open Mark as Completed Mark as Please clari…" at bounding box center [1146, 269] width 392 height 22
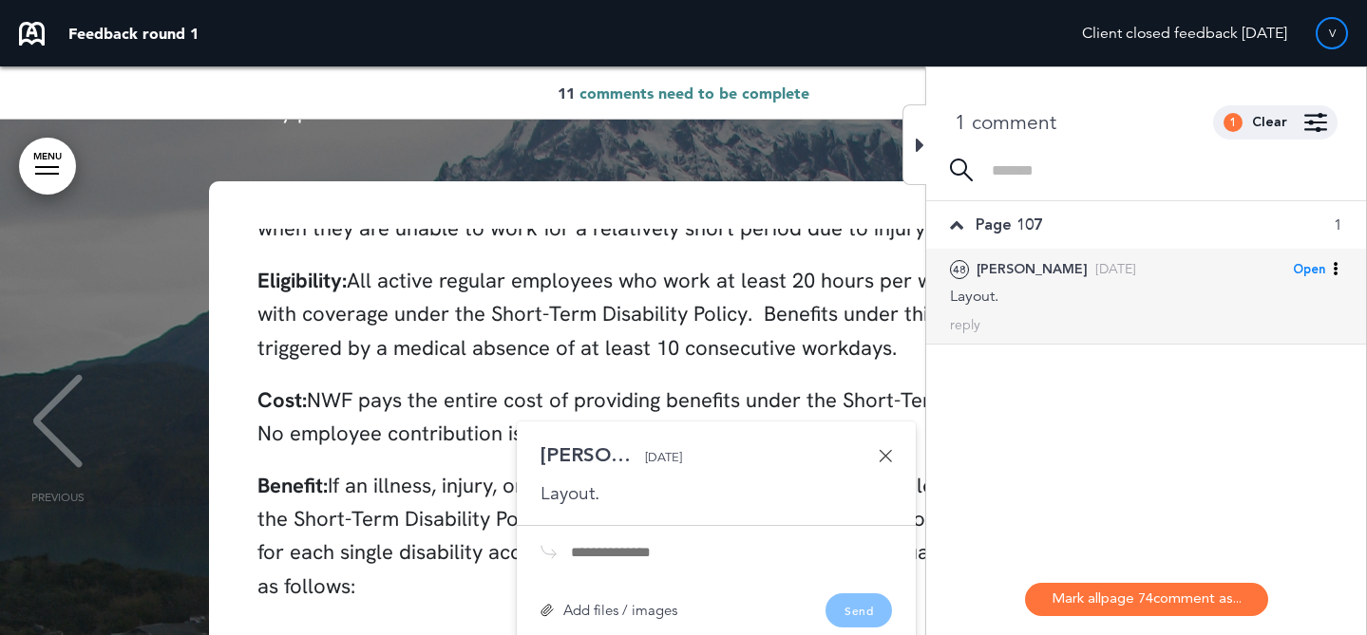
scroll to position [74950, 0]
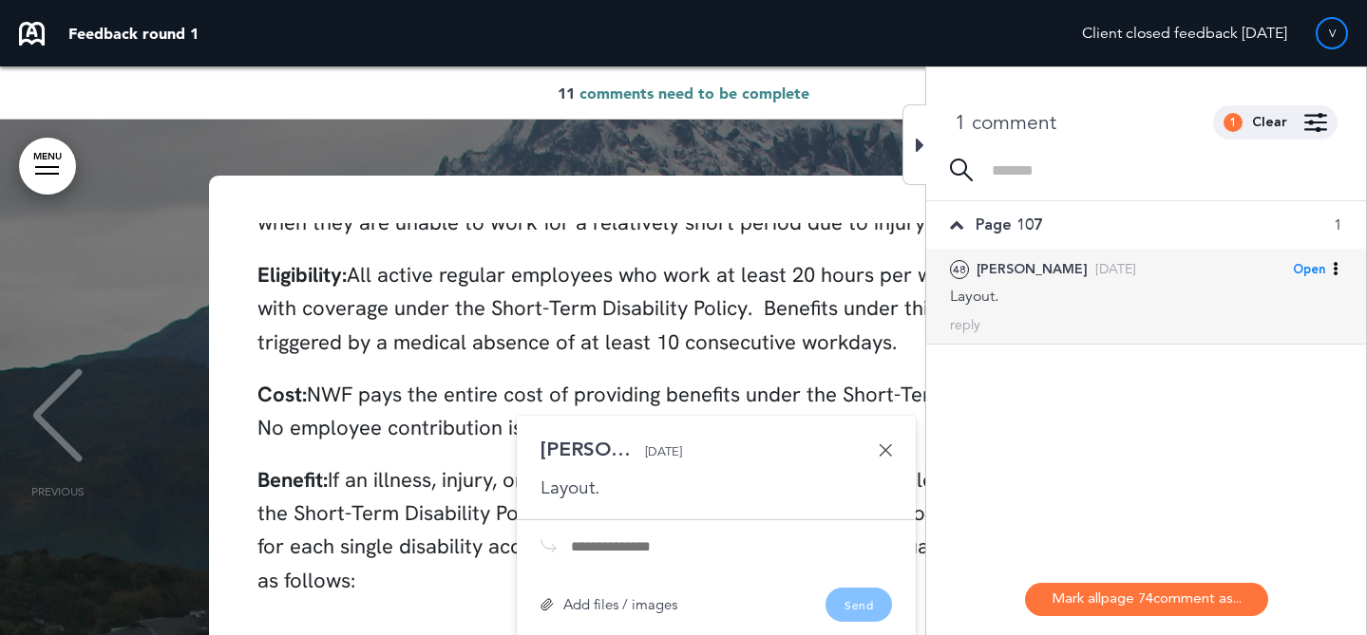
click at [1314, 272] on span "Open" at bounding box center [1309, 269] width 32 height 17
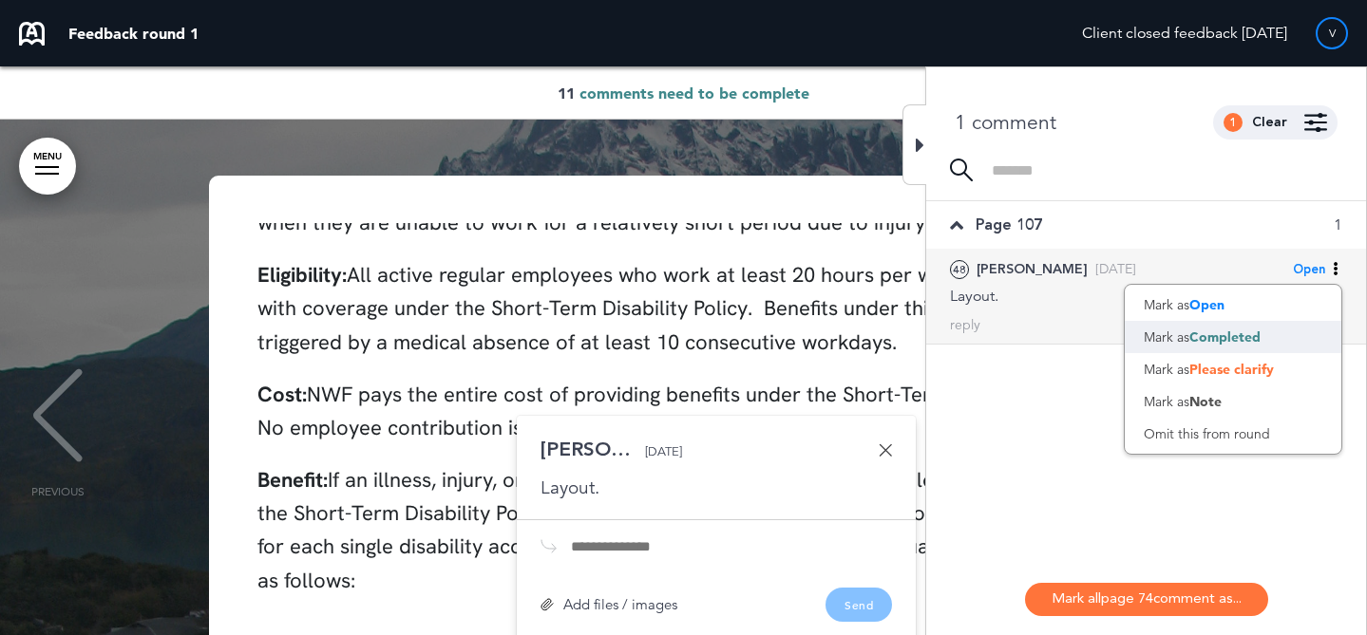
click at [1260, 336] on span "Completed" at bounding box center [1224, 337] width 71 height 17
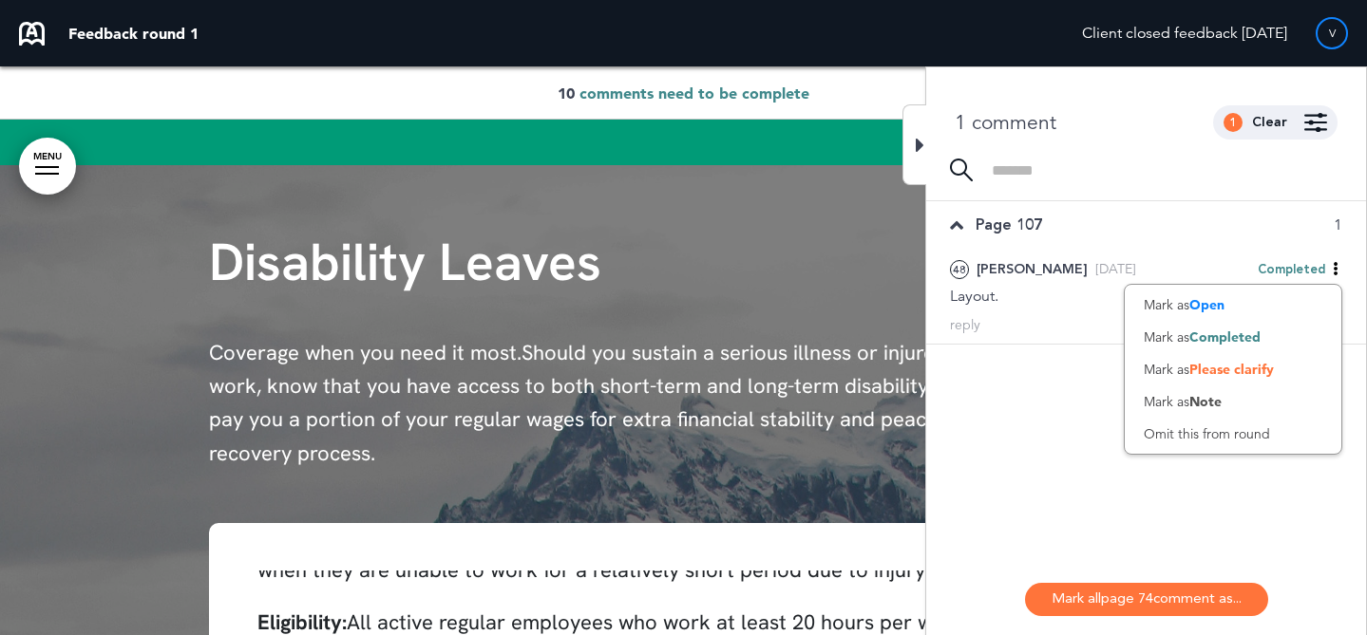
scroll to position [74315, 0]
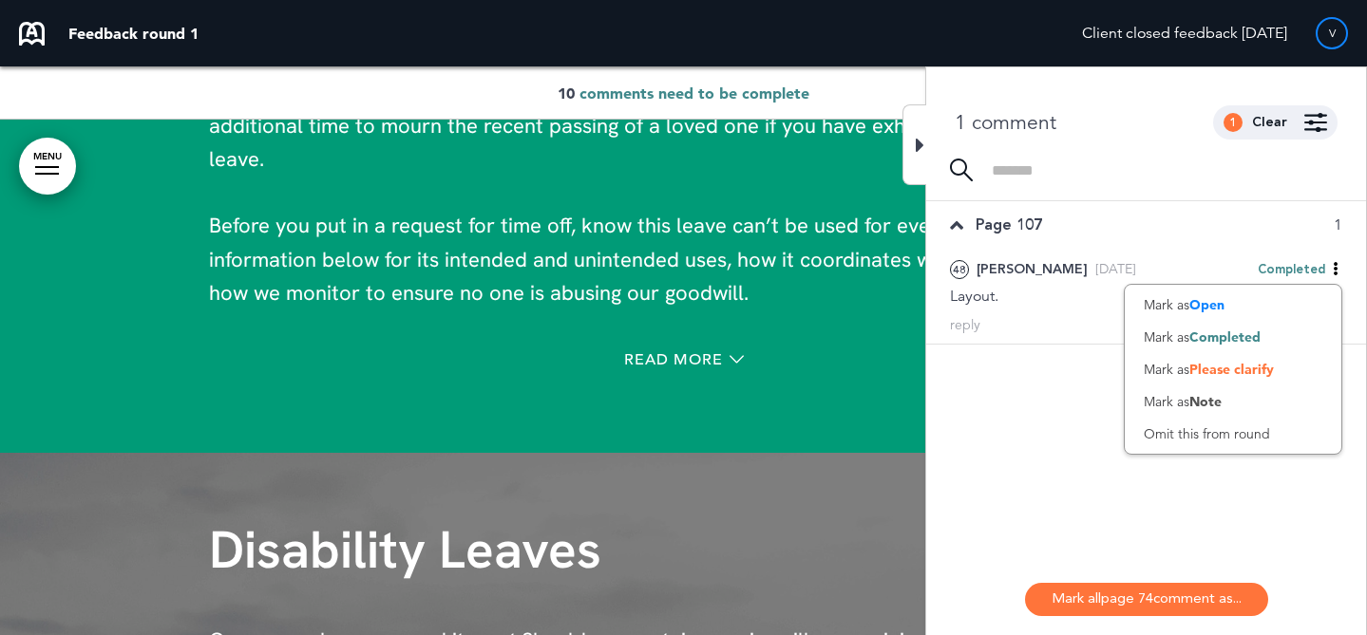
click at [920, 149] on icon at bounding box center [920, 145] width 9 height 23
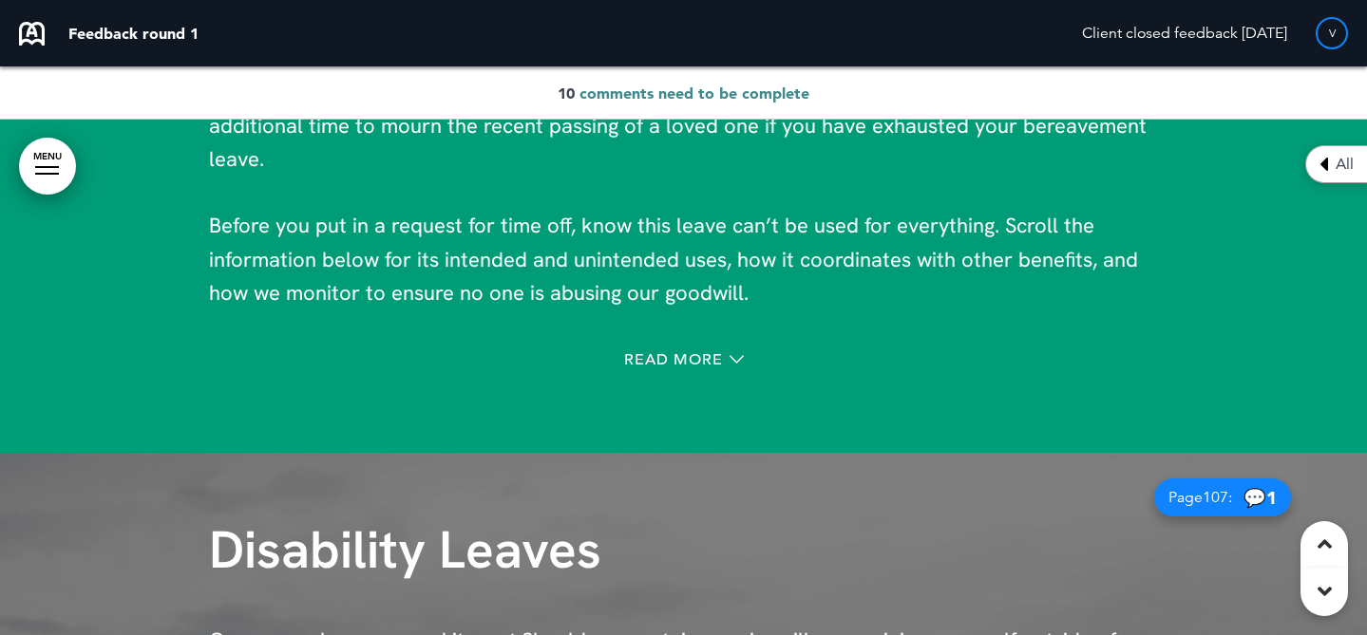
click at [795, 105] on div "10 comments need to be complete" at bounding box center [683, 92] width 1367 height 53
click at [797, 96] on span "comments need to be complete" at bounding box center [694, 93] width 230 height 19
click at [800, 96] on span "comments need to be complete" at bounding box center [694, 93] width 230 height 19
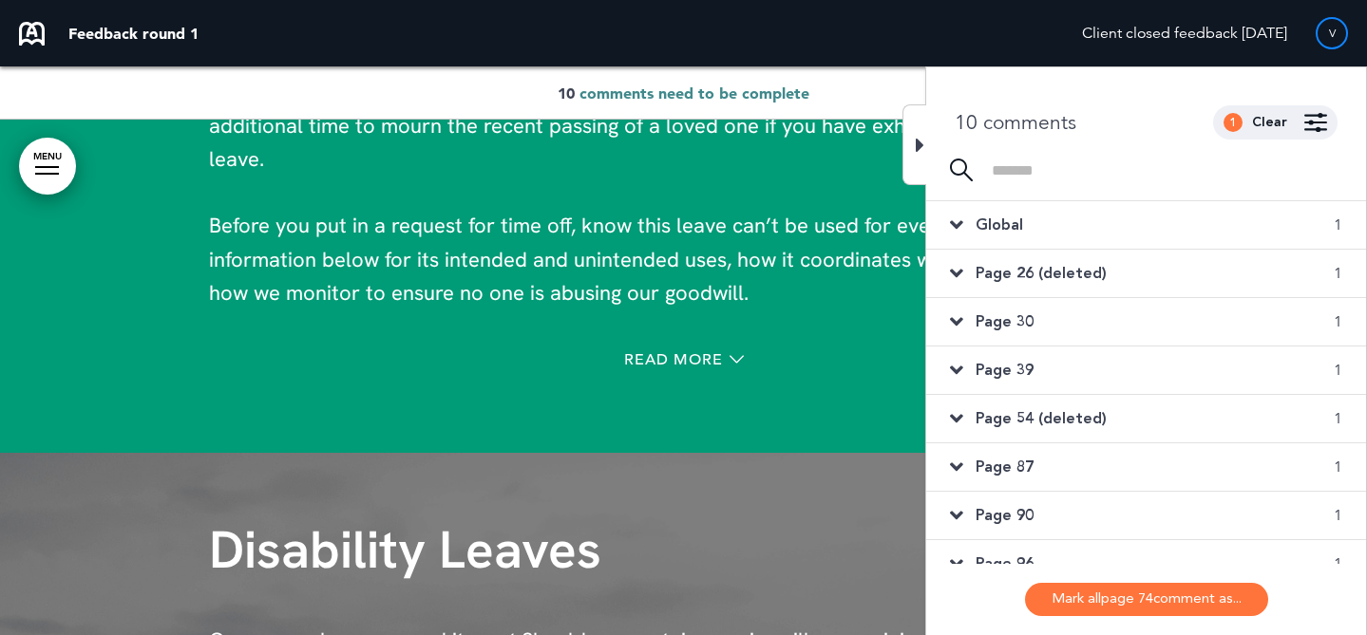
click at [1060, 364] on div "Page 39 1" at bounding box center [1146, 370] width 440 height 47
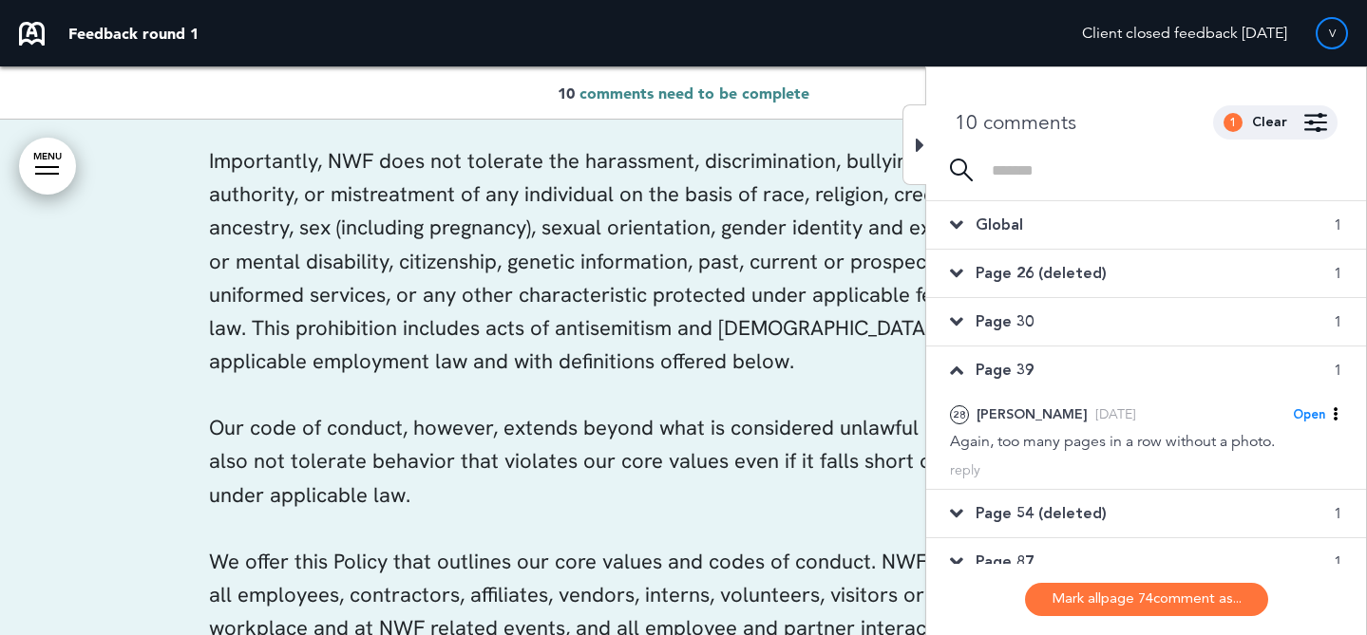
scroll to position [40875, 0]
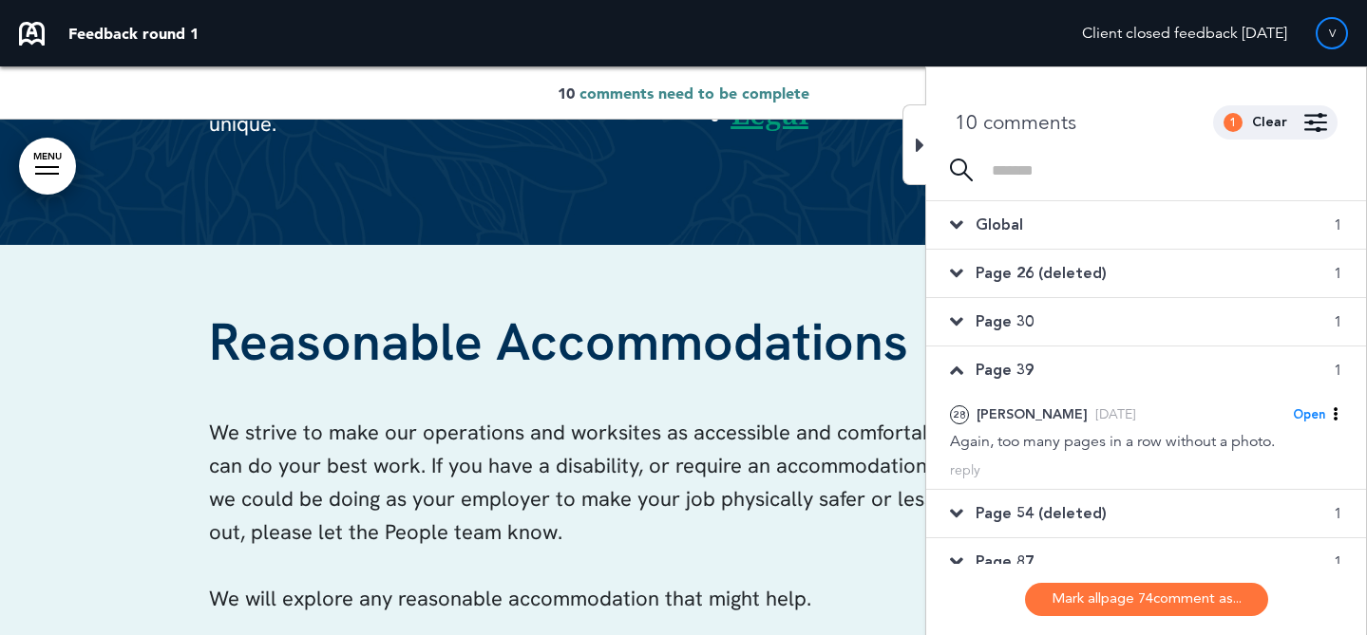
click at [1057, 320] on div "Page 30 1" at bounding box center [1146, 321] width 440 height 47
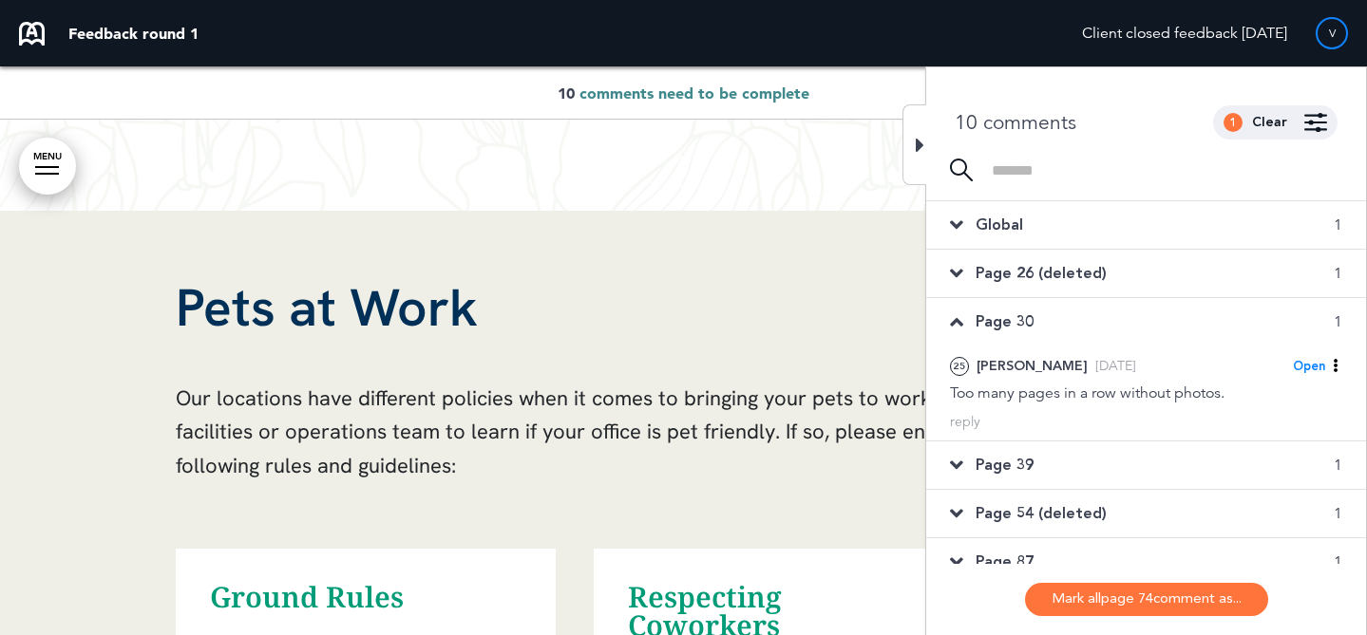
scroll to position [35134, 0]
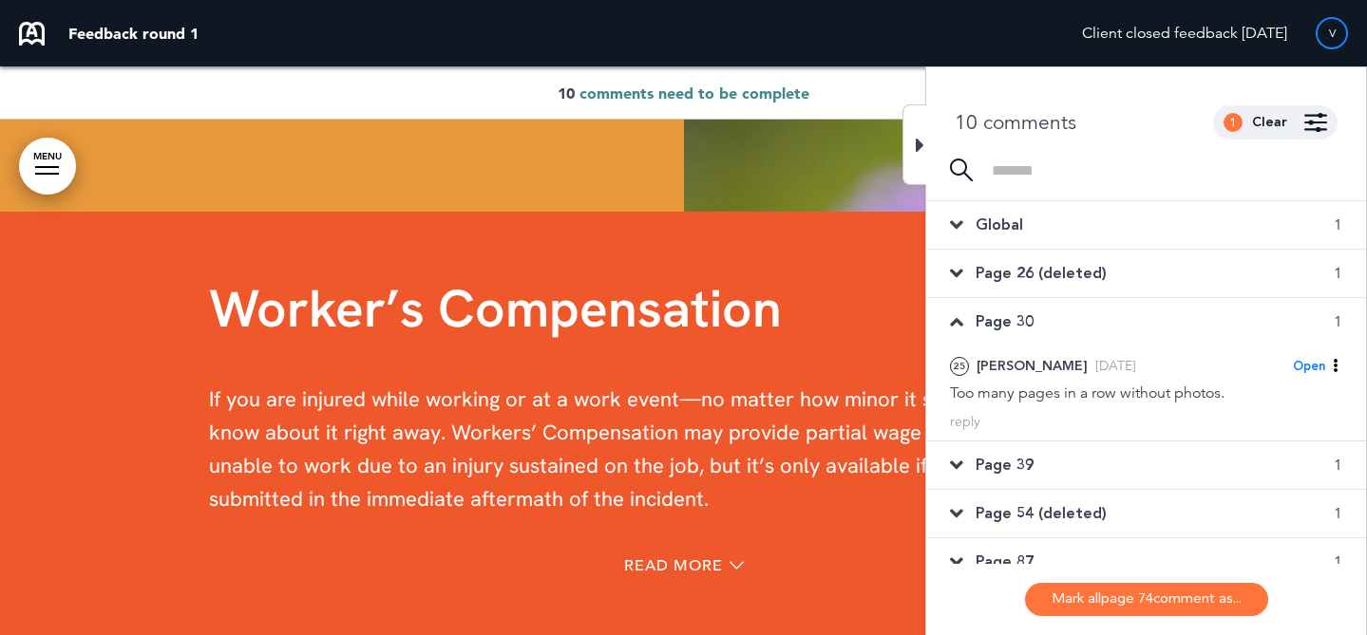
click at [1059, 279] on span "Page 26 (deleted)" at bounding box center [1040, 273] width 131 height 21
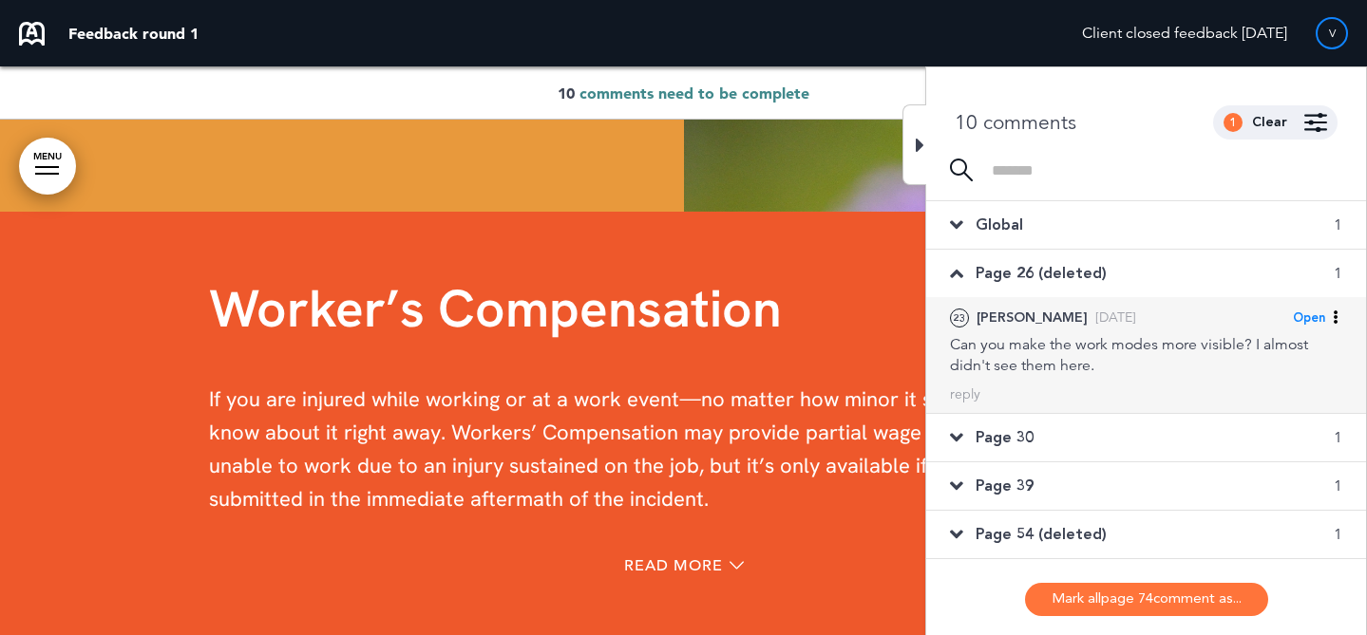
click at [1062, 331] on div "23 Jacquie Thu, Aug 21 Open Mark as Open Mark as Completed Mark as Please clari…" at bounding box center [1146, 341] width 392 height 69
click at [1097, 349] on div "Can you make the work modes more visible? I almost didn't see them here." at bounding box center [1146, 355] width 392 height 42
drag, startPoint x: 1097, startPoint y: 349, endPoint x: 1317, endPoint y: 315, distance: 222.8
click at [1317, 315] on div "23 Jacquie Thu, Aug 21 Open Mark as Open Mark as Completed Mark as Please clari…" at bounding box center [1146, 341] width 392 height 69
click at [1317, 315] on span "Open" at bounding box center [1309, 318] width 32 height 17
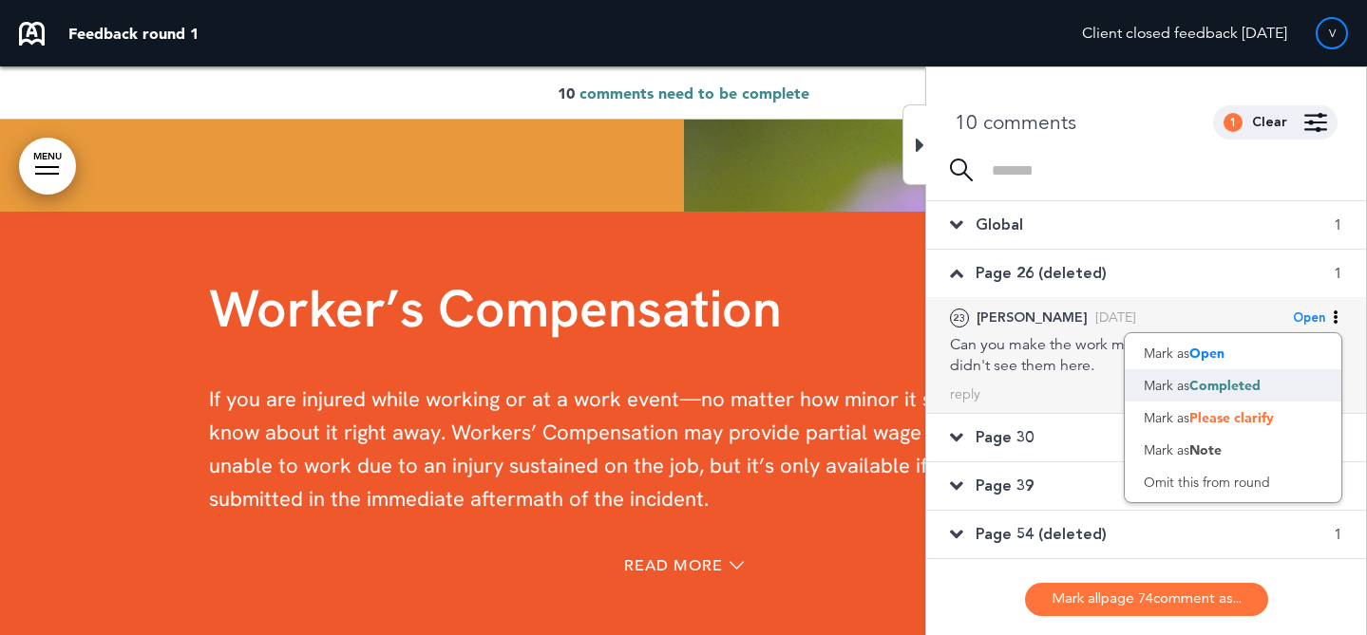
click at [1263, 389] on div "Mark as Completed" at bounding box center [1232, 385] width 217 height 32
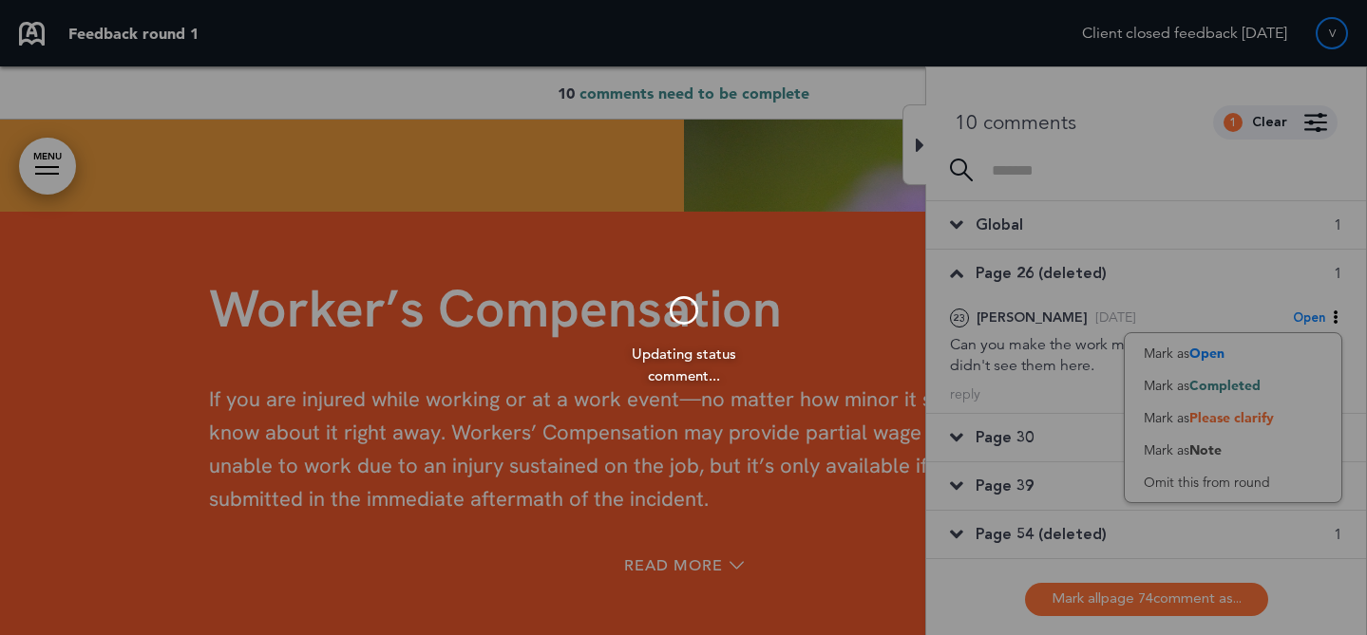
click at [1161, 221] on div at bounding box center [683, 317] width 1367 height 635
click at [1189, 225] on div at bounding box center [683, 317] width 1367 height 635
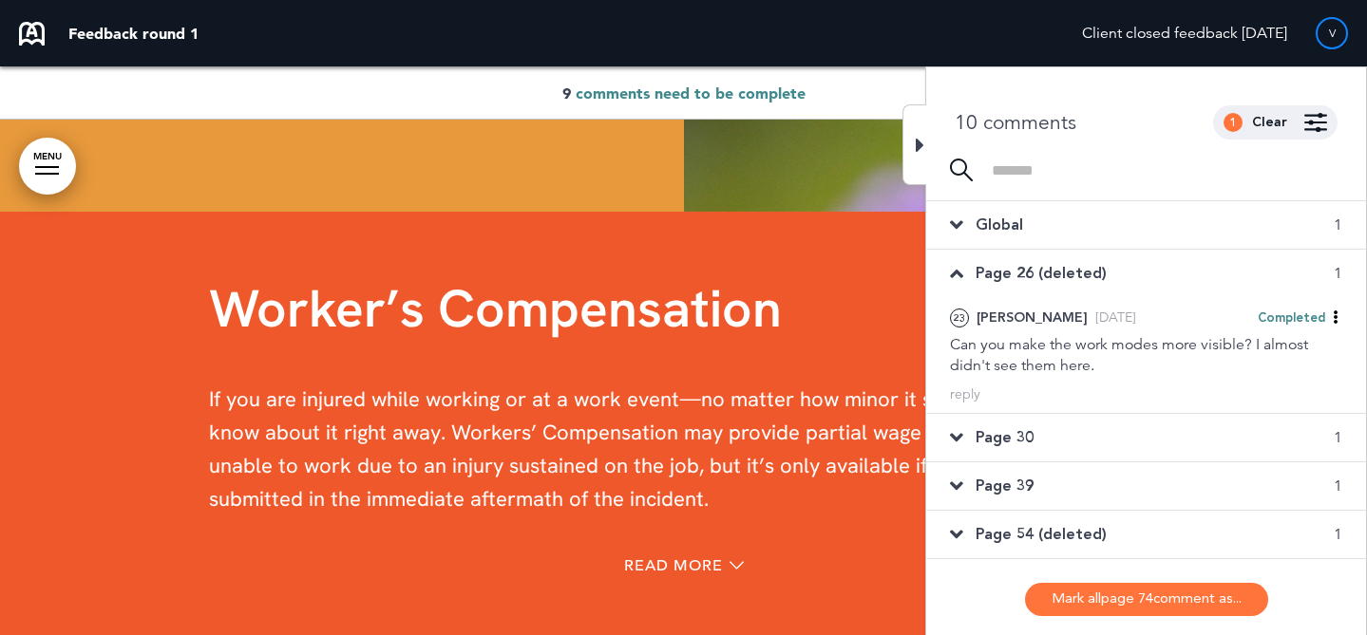
click at [1190, 226] on div "Global 1" at bounding box center [1146, 224] width 440 height 47
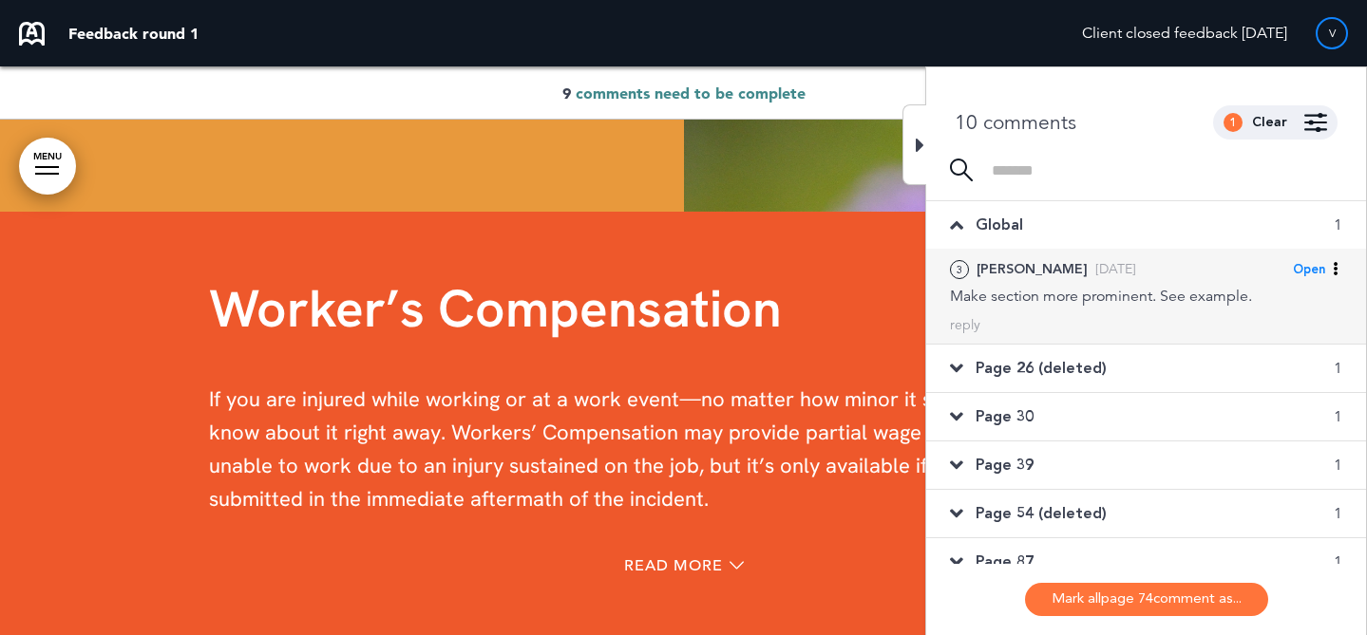
click at [1172, 274] on div "3 Michelle C. Tue, Aug 19 Open Mark as Open Mark as Completed Mark as Please cl…" at bounding box center [1146, 269] width 392 height 22
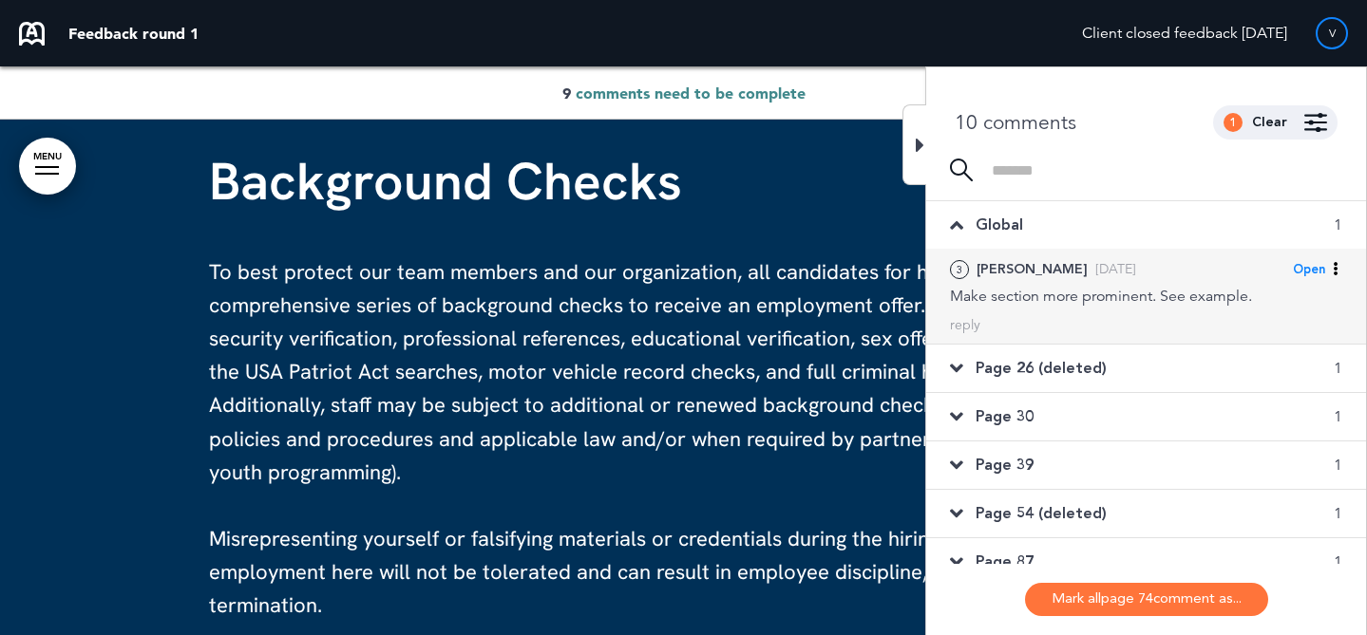
scroll to position [6334, 0]
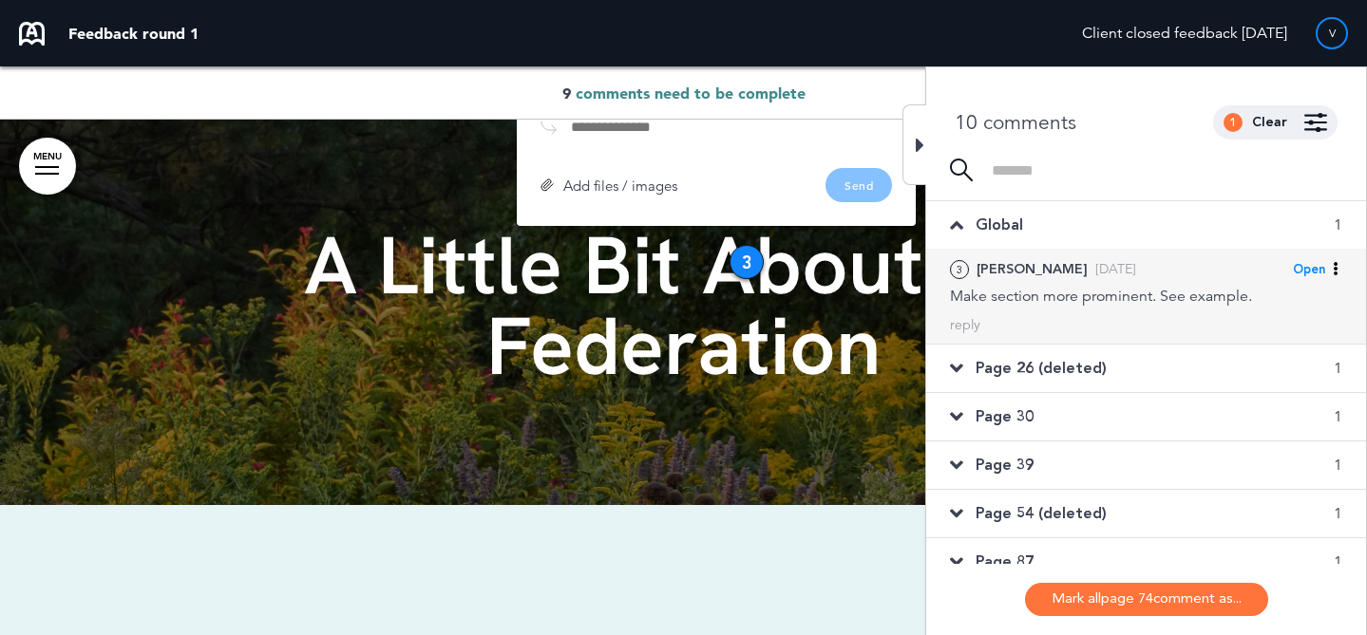
click at [1305, 267] on span "Open" at bounding box center [1309, 269] width 32 height 17
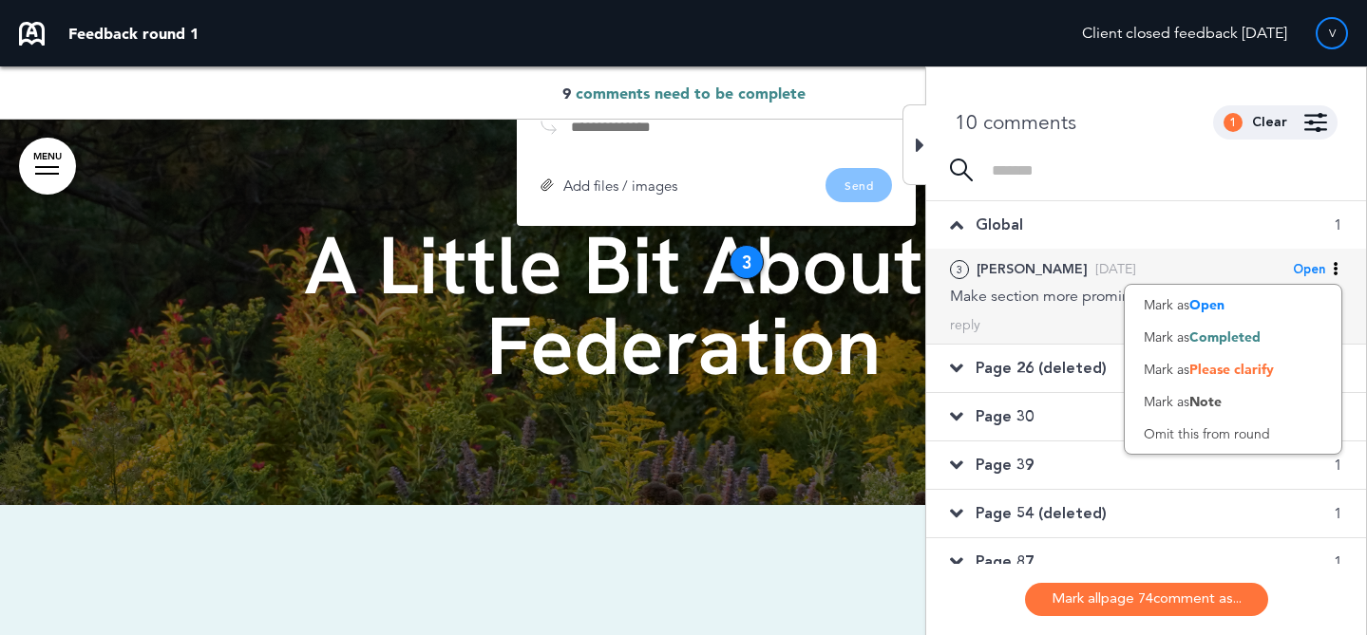
click at [1111, 343] on div "3 Michelle C. Tue, Aug 19 Open Mark as Open Mark as Completed Mark as Please cl…" at bounding box center [1146, 296] width 440 height 95
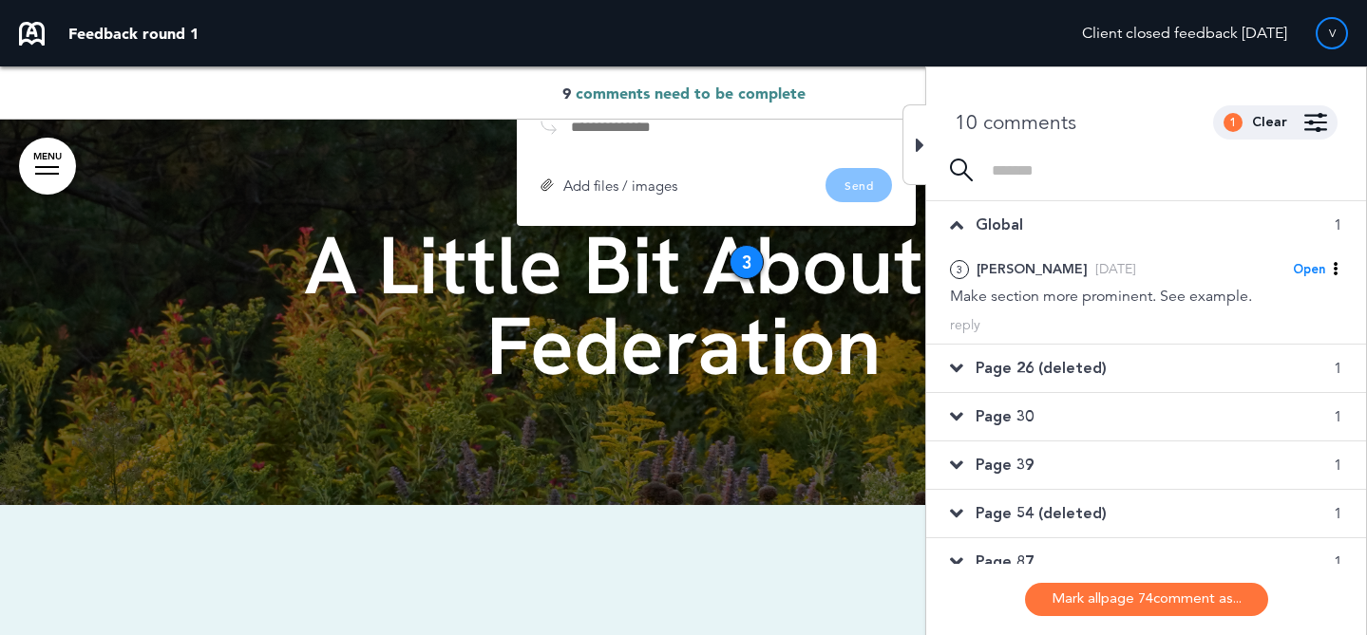
click at [1067, 402] on div "Page 30 1" at bounding box center [1146, 416] width 440 height 47
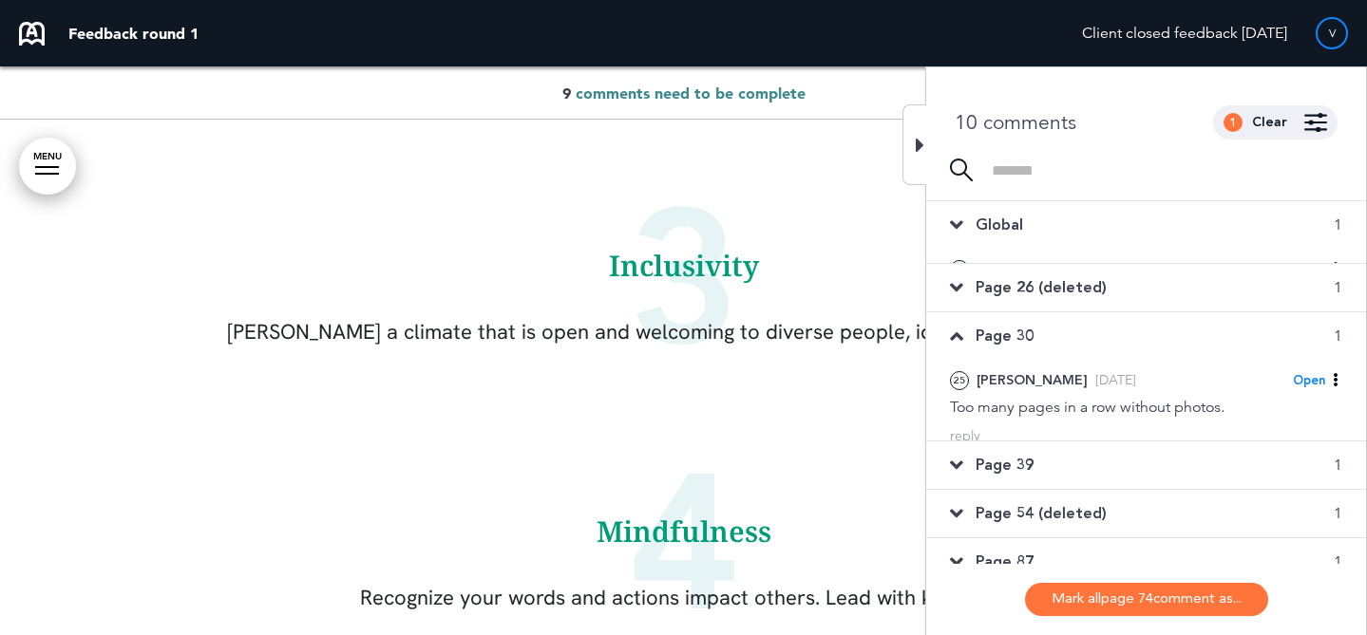
scroll to position [35134, 0]
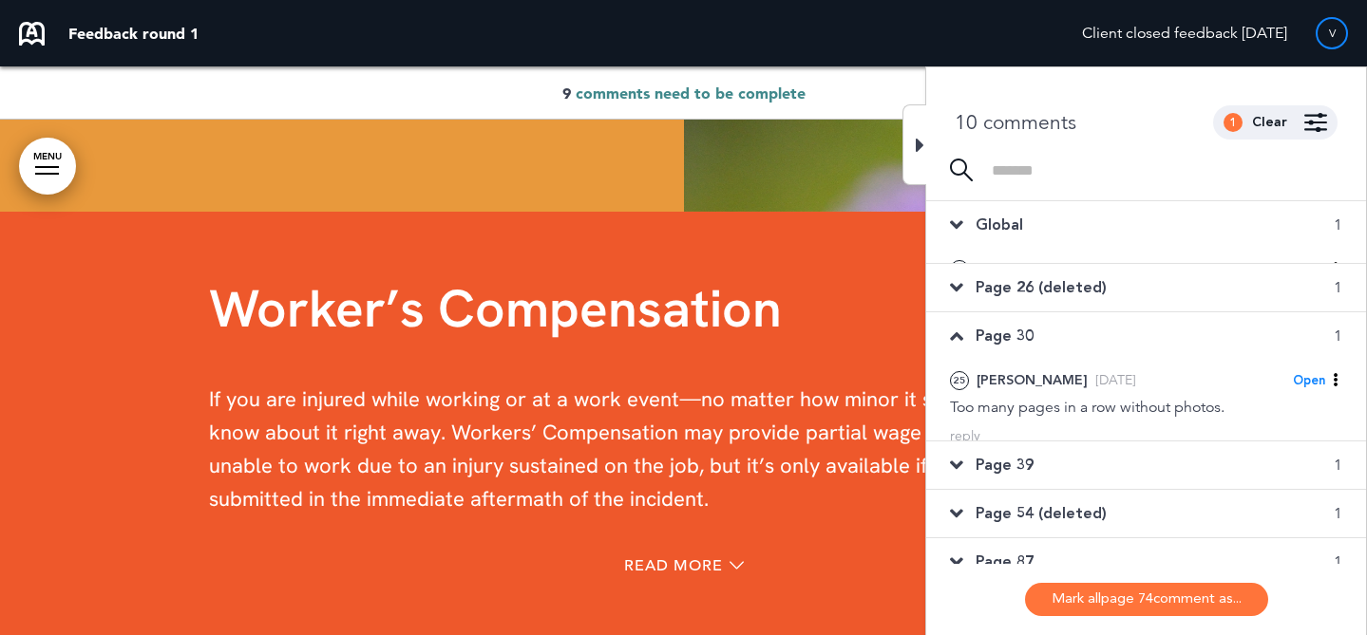
click at [1065, 461] on div "Page 39 1" at bounding box center [1146, 465] width 440 height 47
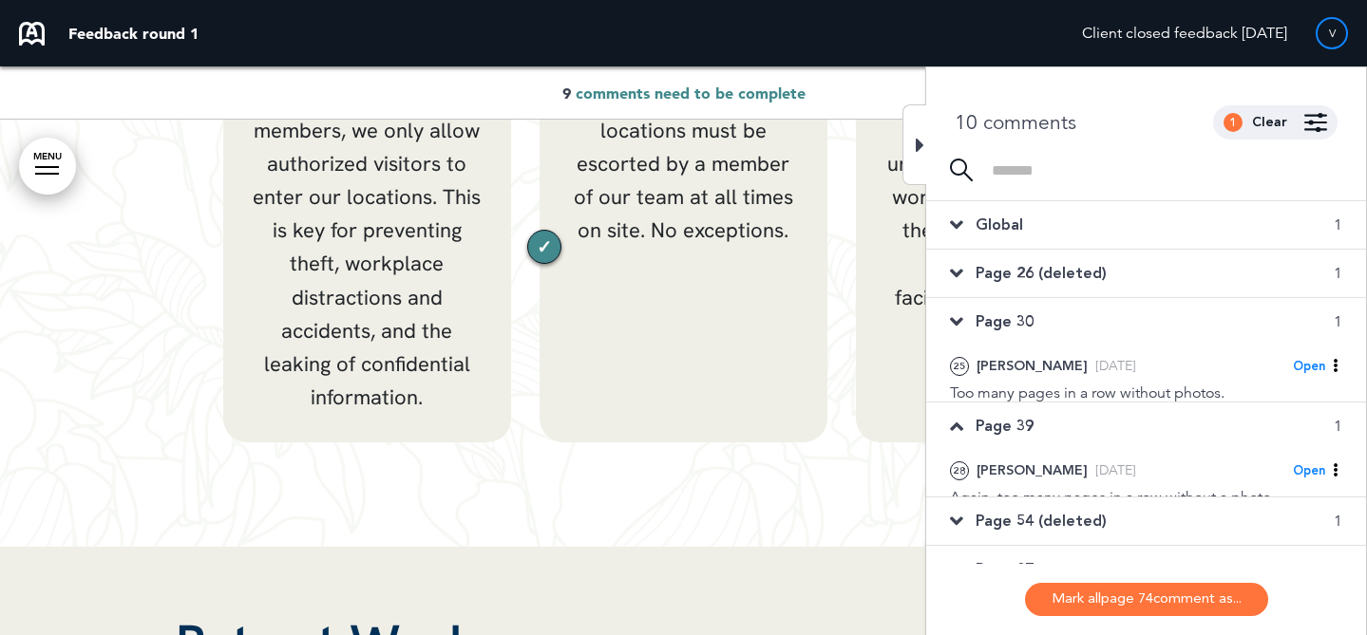
click at [1047, 511] on span "Page 54 (deleted)" at bounding box center [1040, 521] width 131 height 21
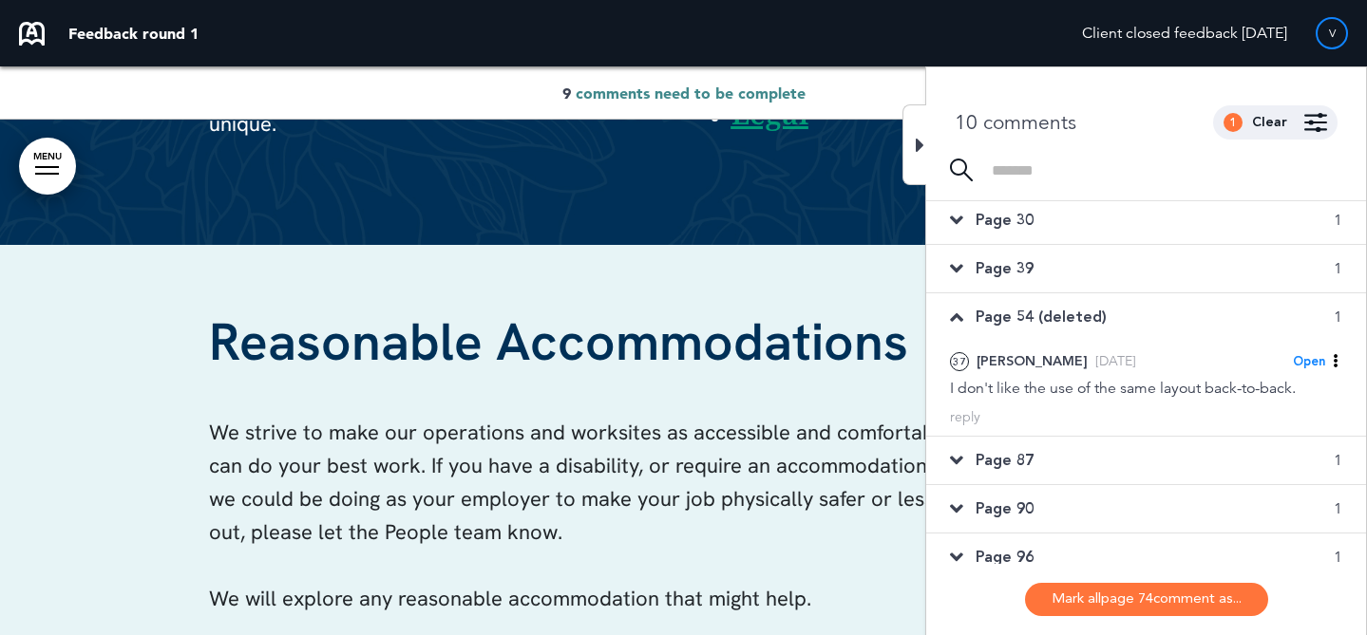
scroll to position [117, 0]
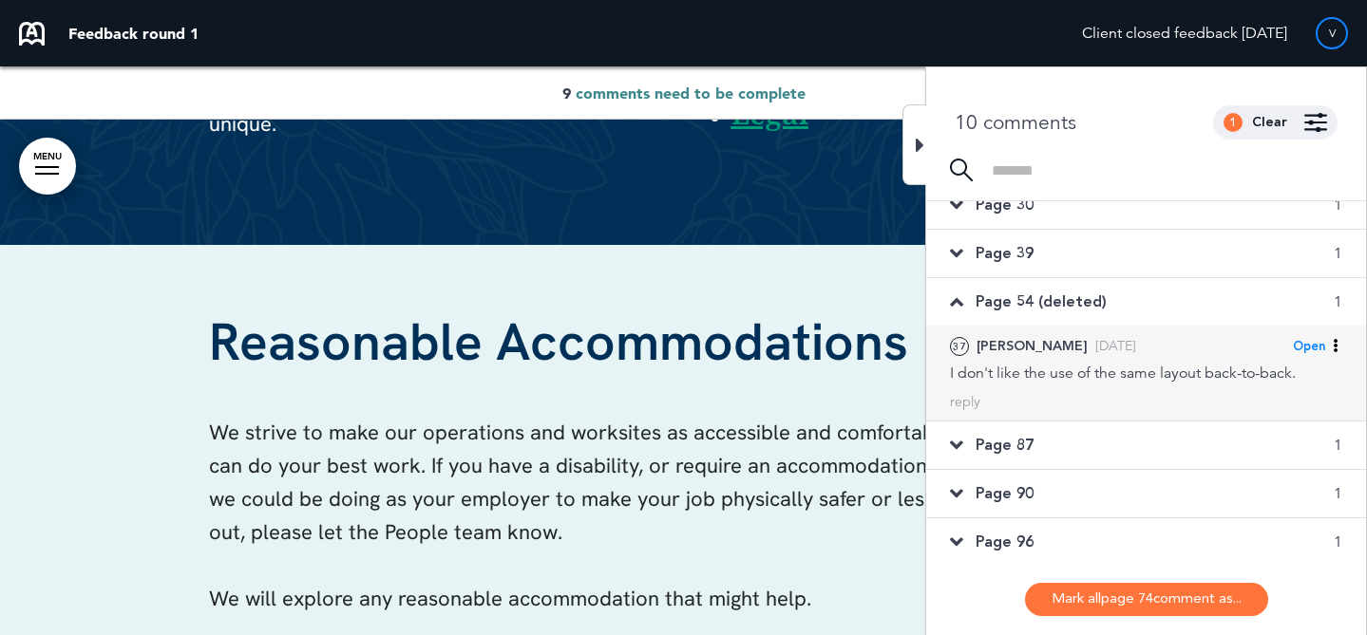
click at [1083, 378] on div "I don't like the use of the same layout back-to-back." at bounding box center [1146, 373] width 392 height 21
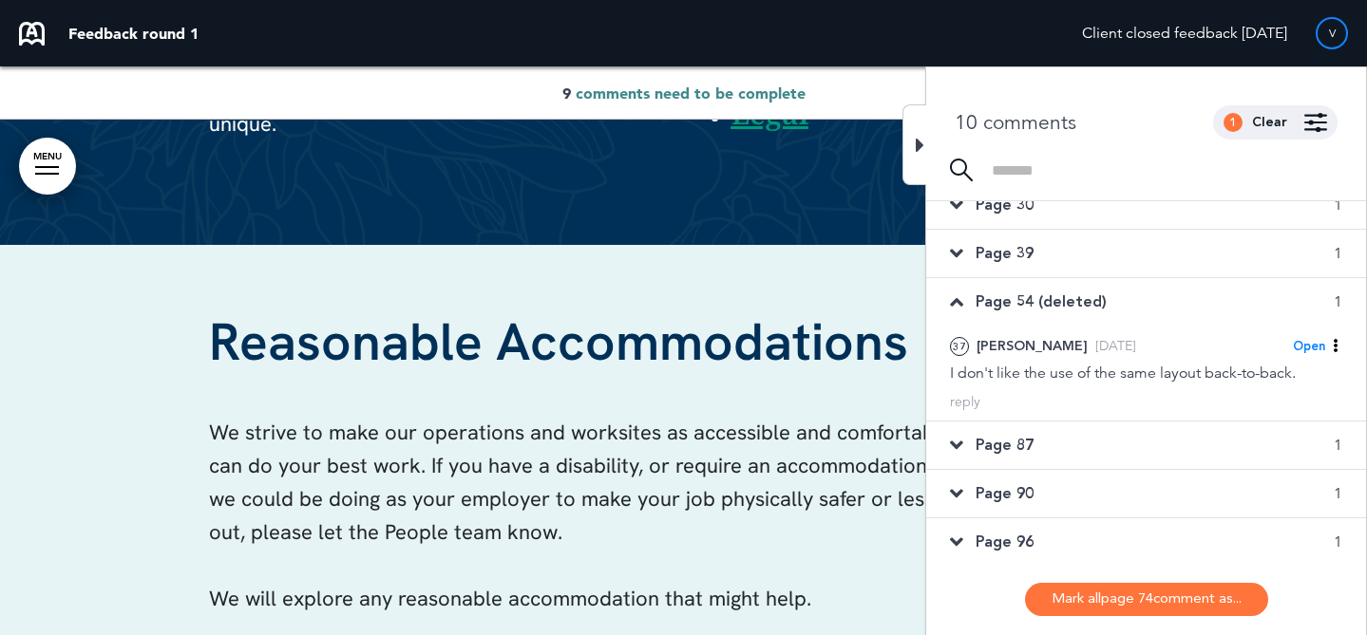
click at [1153, 458] on div "Page 87 1" at bounding box center [1146, 445] width 440 height 47
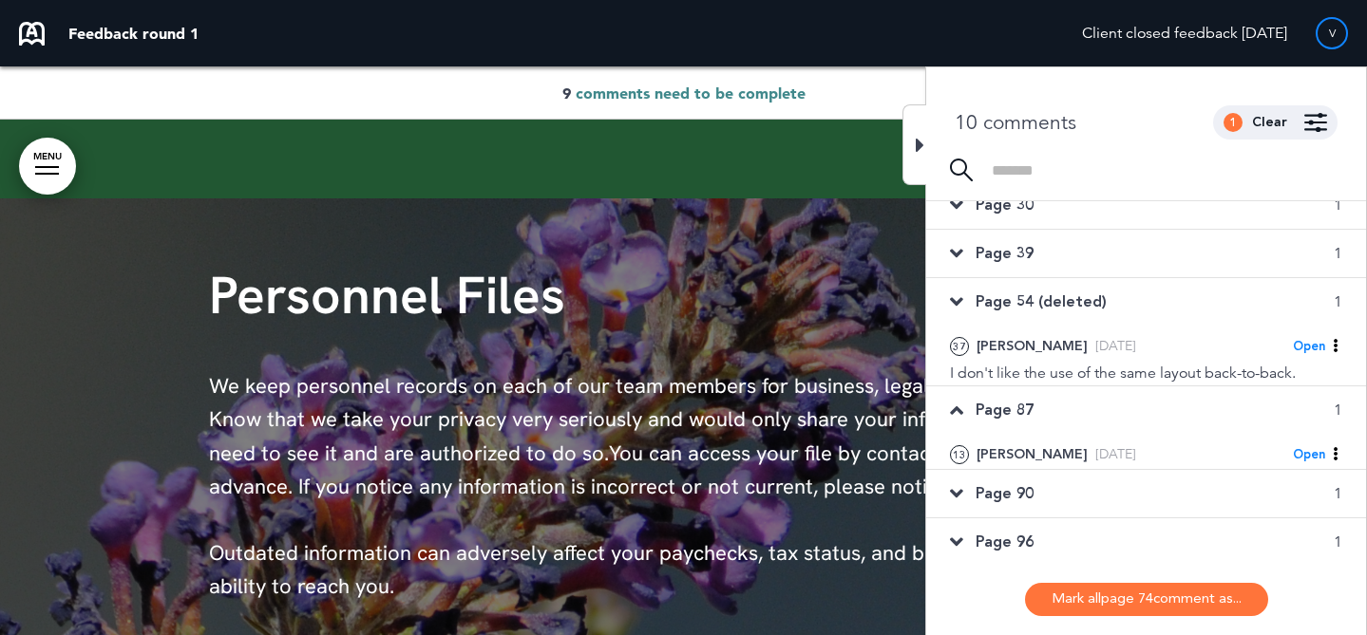
scroll to position [9833, 0]
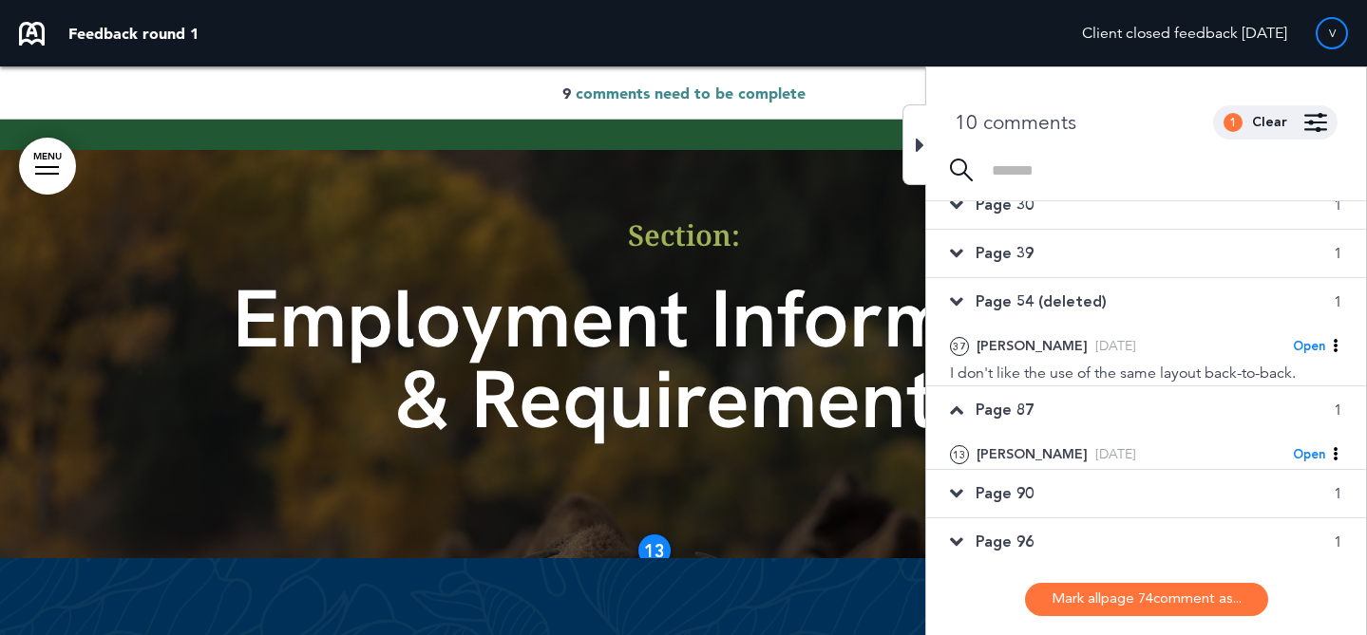
click at [1125, 500] on div "Page 90 1" at bounding box center [1146, 493] width 440 height 47
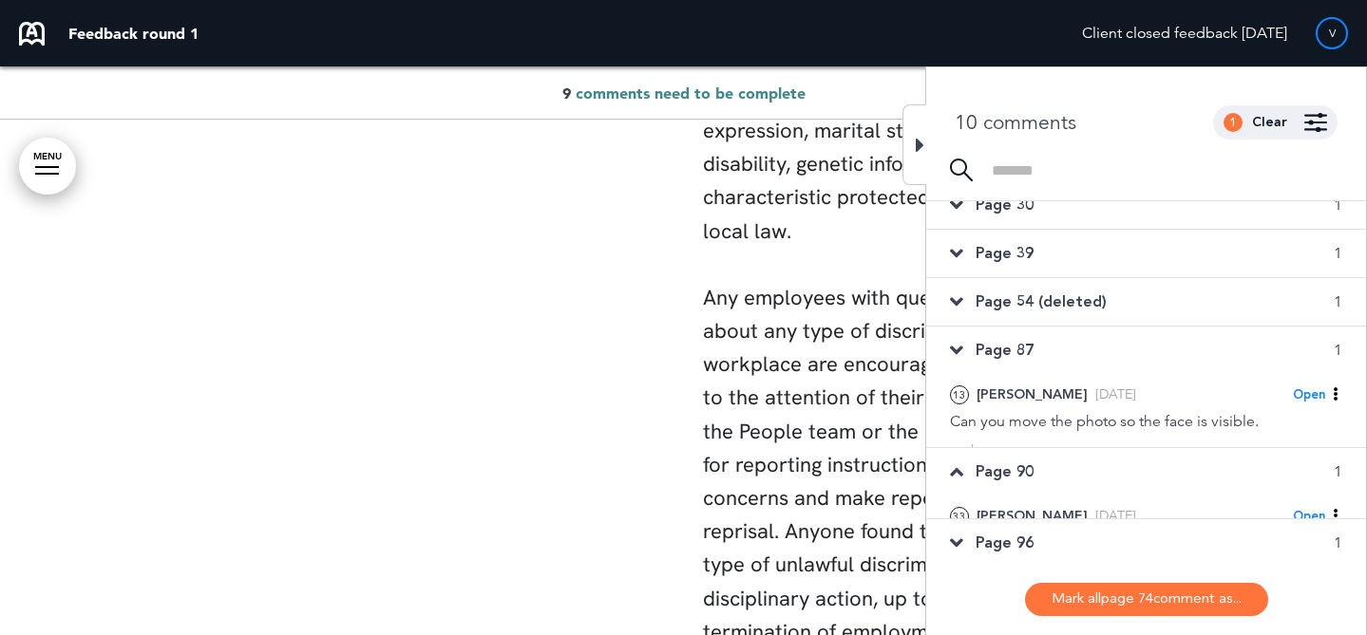
scroll to position [24736, 0]
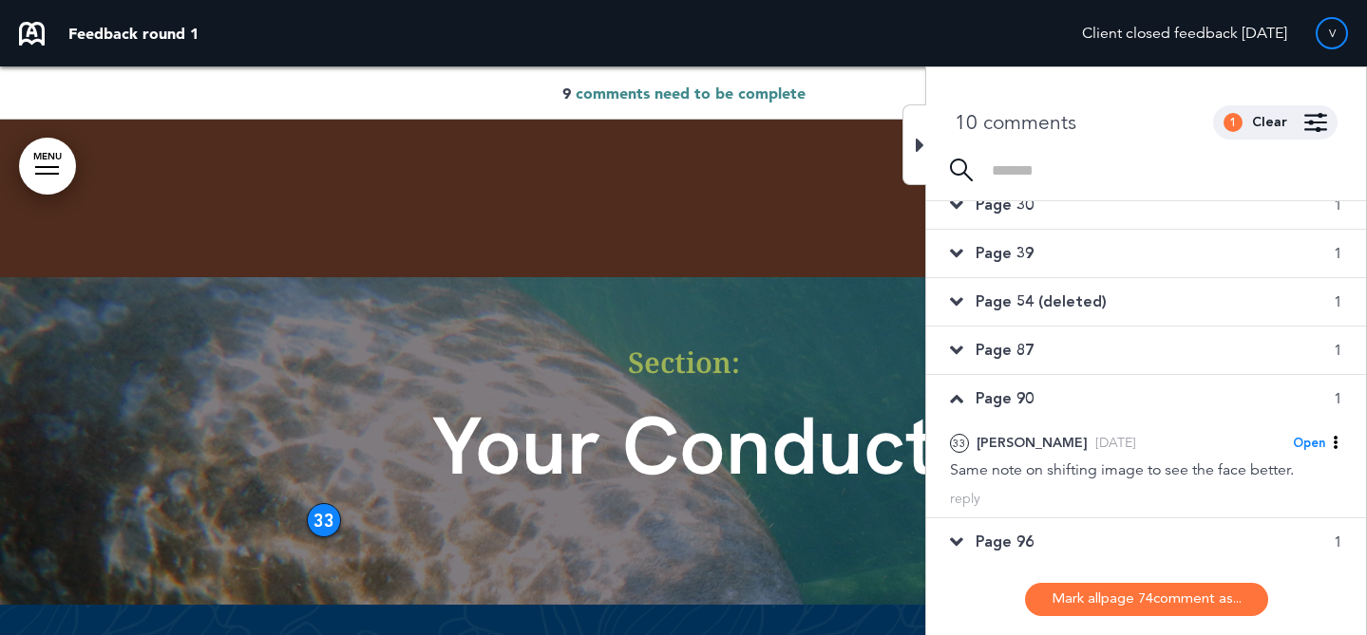
click at [1116, 545] on div "Page 96 1" at bounding box center [1146, 542] width 440 height 47
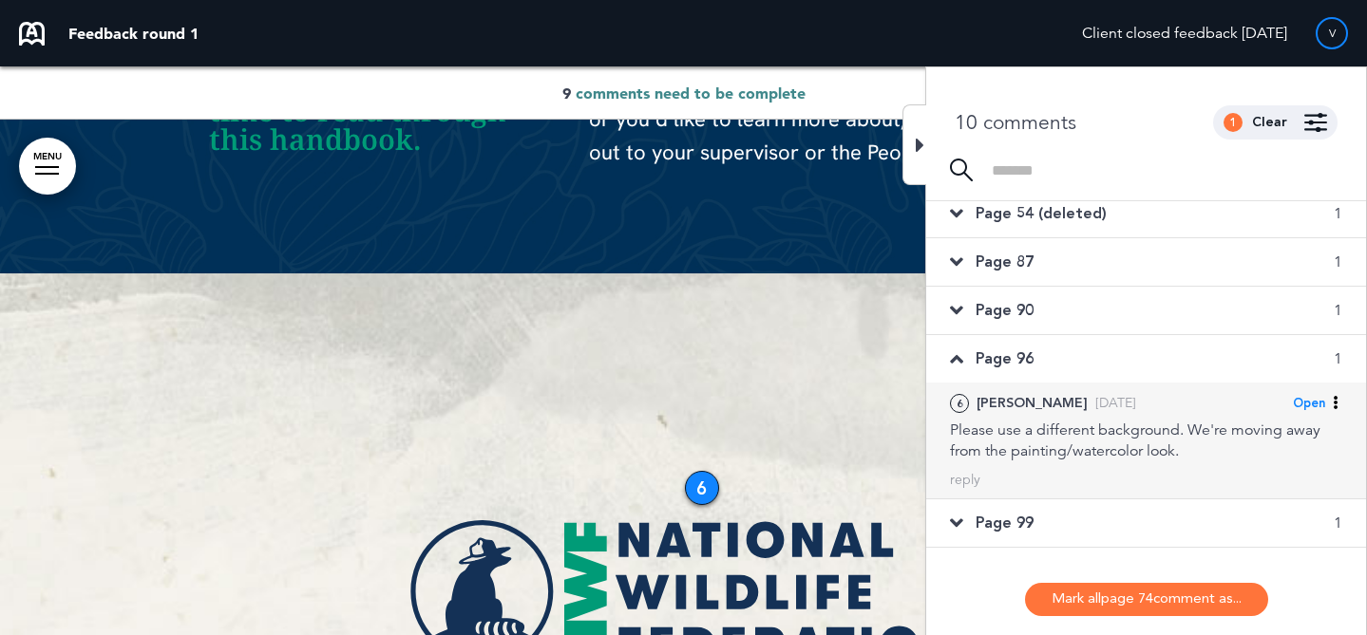
scroll to position [236, 0]
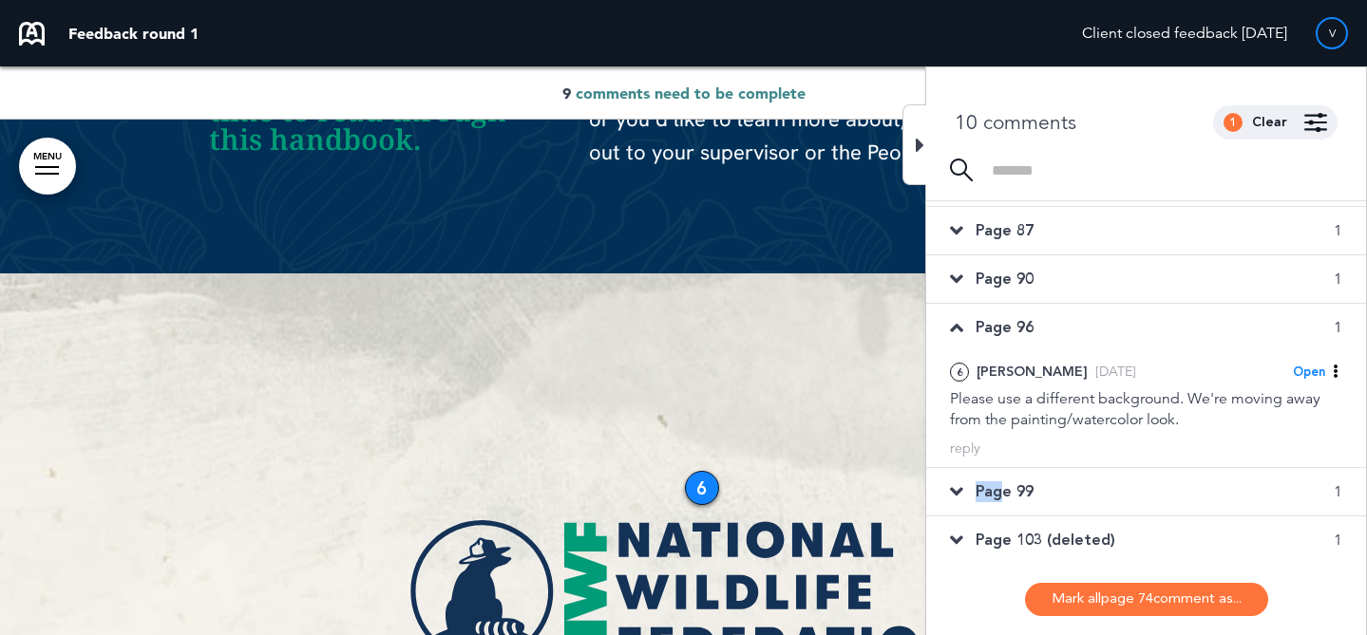
click at [1004, 482] on span "Page 99" at bounding box center [1004, 492] width 58 height 21
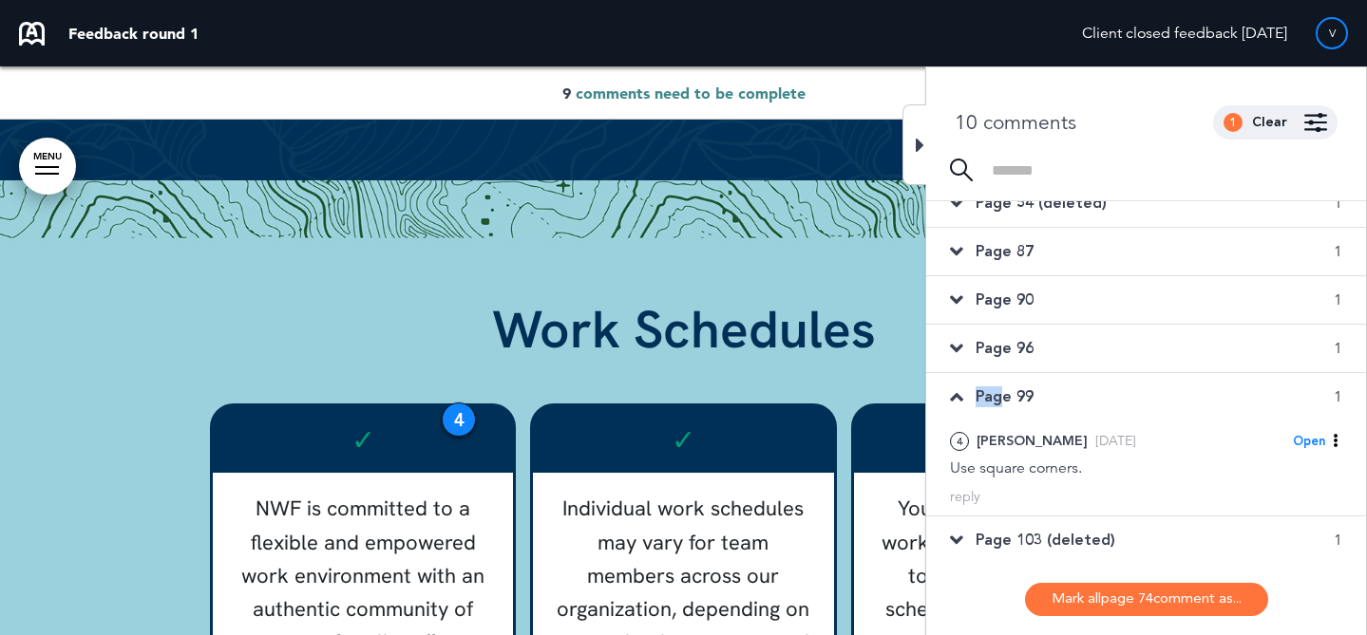
scroll to position [216, 0]
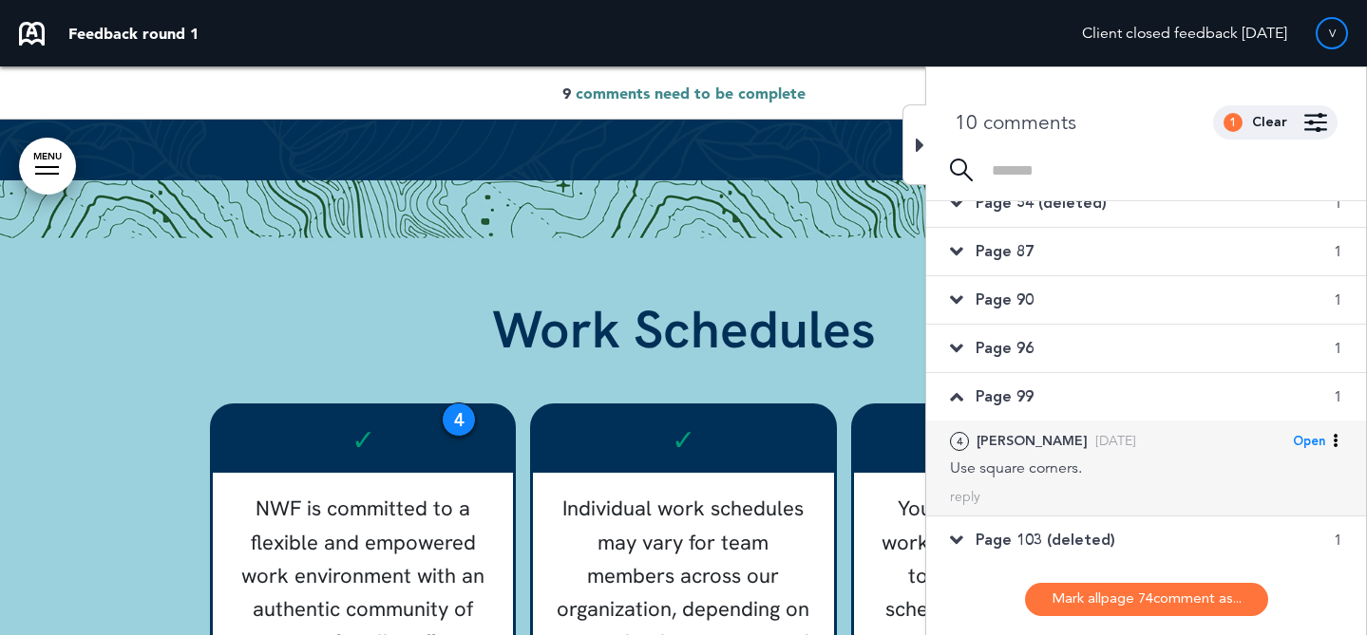
click at [1027, 479] on div "4 Michelle C. Tue, Aug 19 Open Mark as Open Mark as Completed Mark as Please cl…" at bounding box center [1146, 468] width 440 height 95
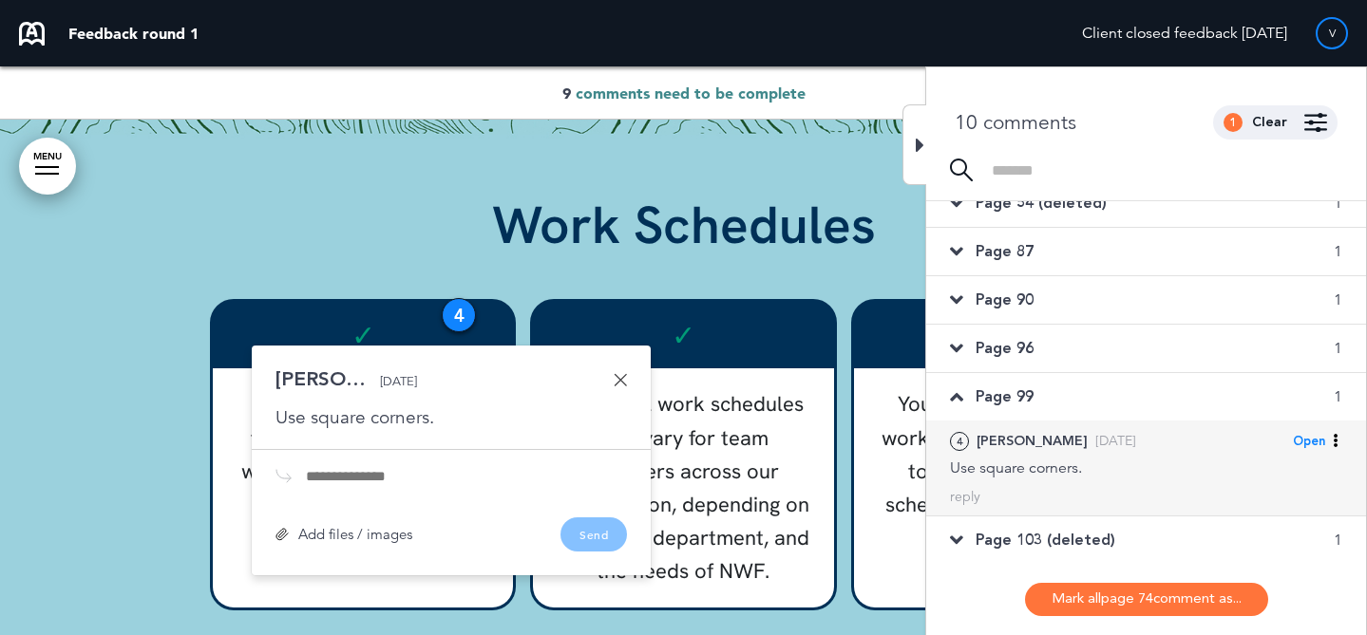
scroll to position [28176, 0]
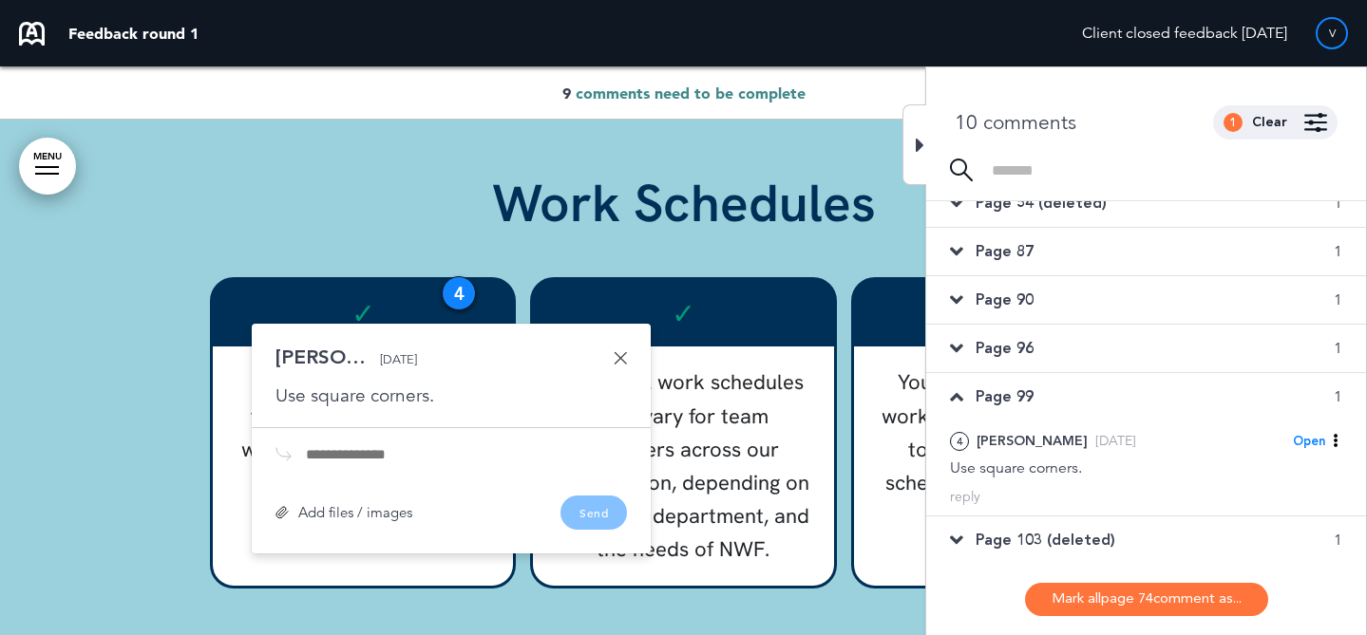
click at [1045, 540] on span "Page 103 (deleted)" at bounding box center [1045, 540] width 140 height 21
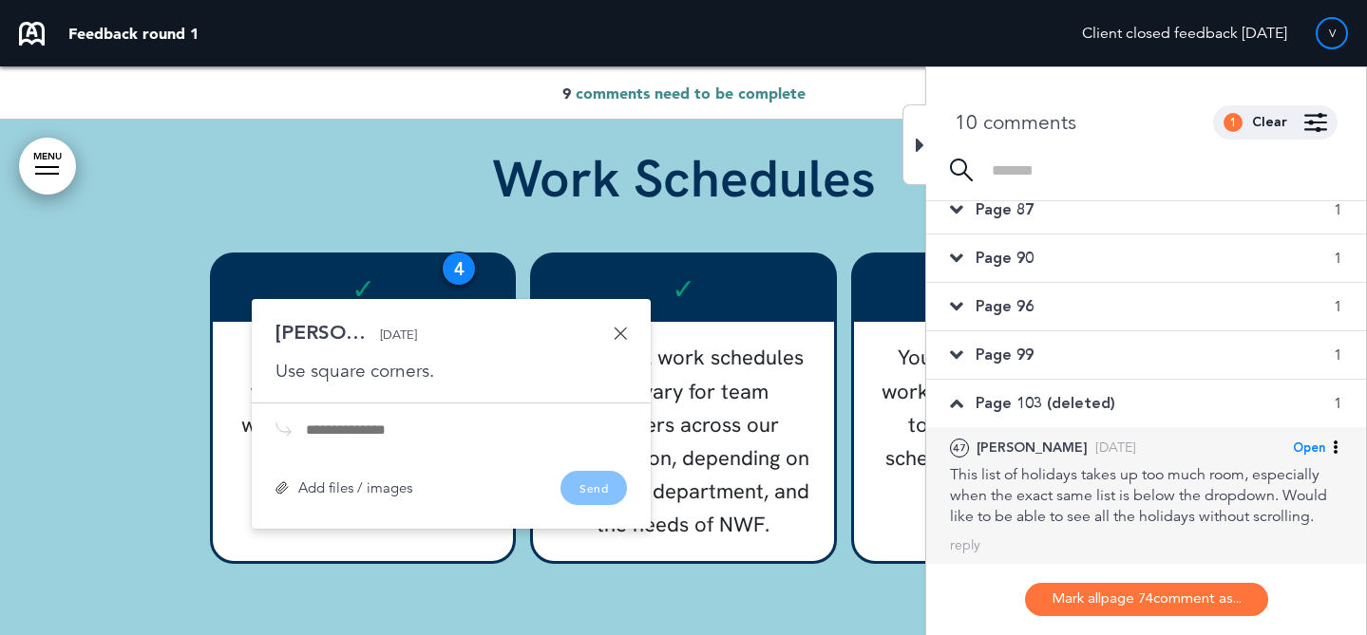
scroll to position [28247, 0]
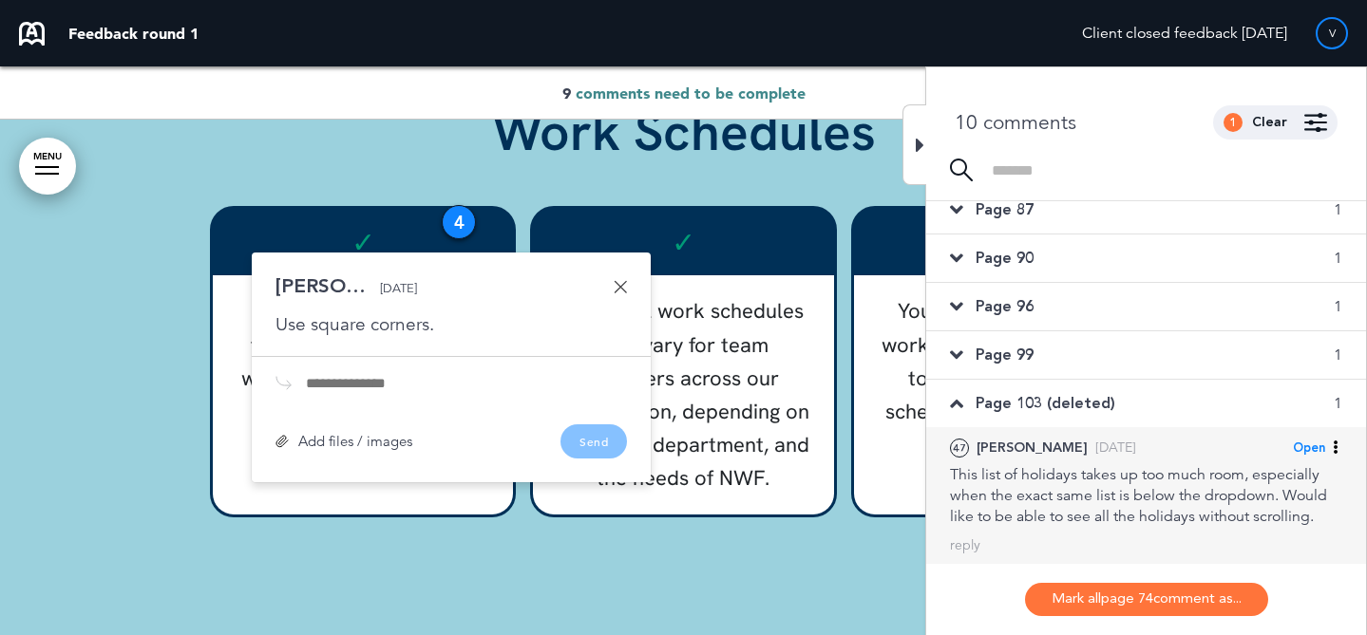
click at [1296, 443] on span "Open" at bounding box center [1309, 448] width 32 height 17
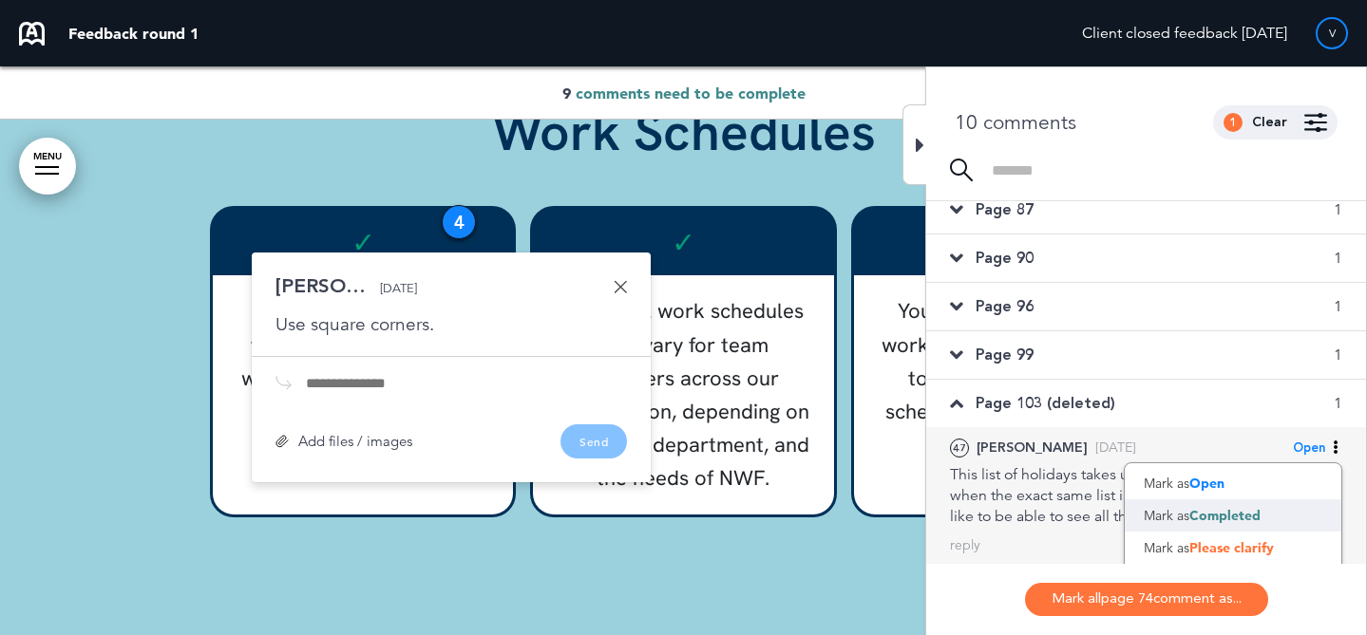
click at [1237, 512] on span "Completed" at bounding box center [1224, 515] width 71 height 17
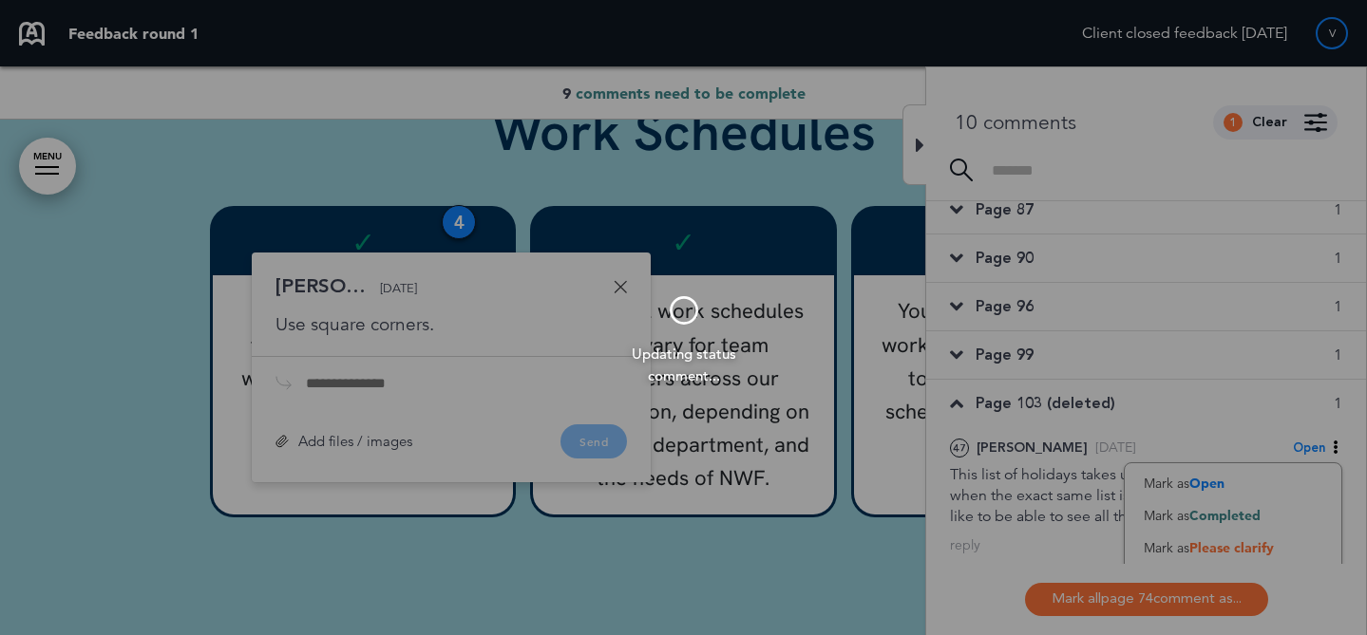
click at [796, 514] on div at bounding box center [683, 317] width 1367 height 635
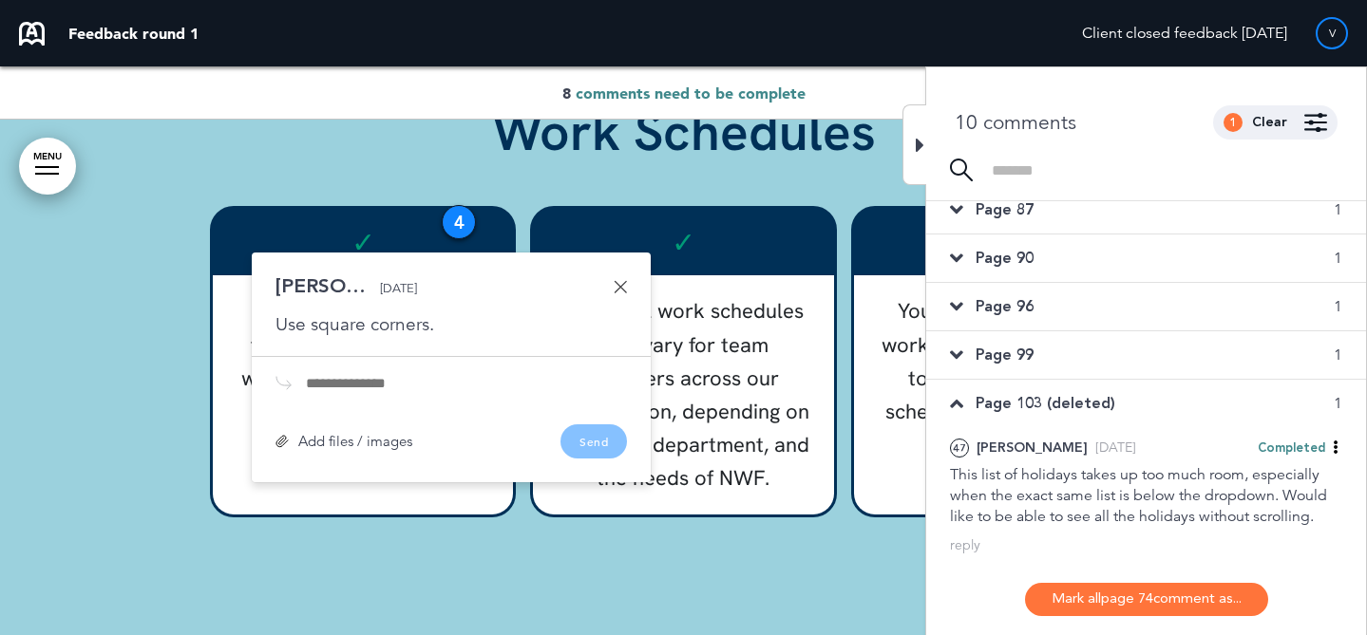
click at [909, 158] on div at bounding box center [914, 144] width 24 height 81
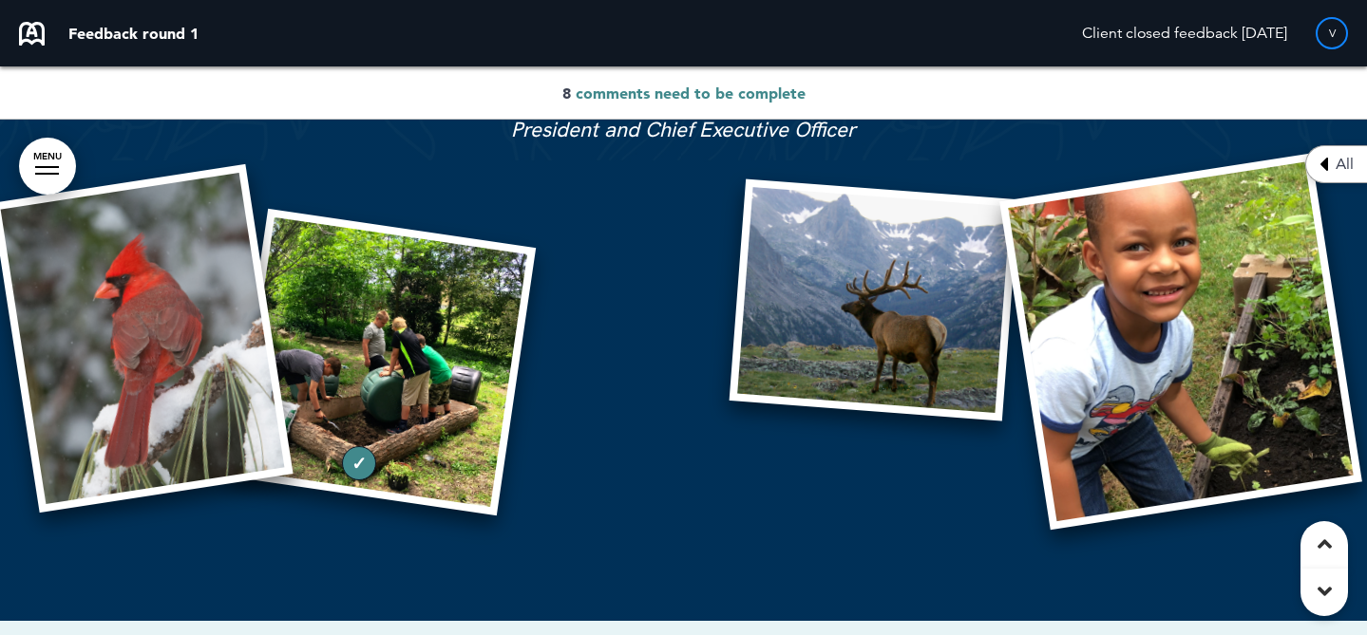
scroll to position [2084, 0]
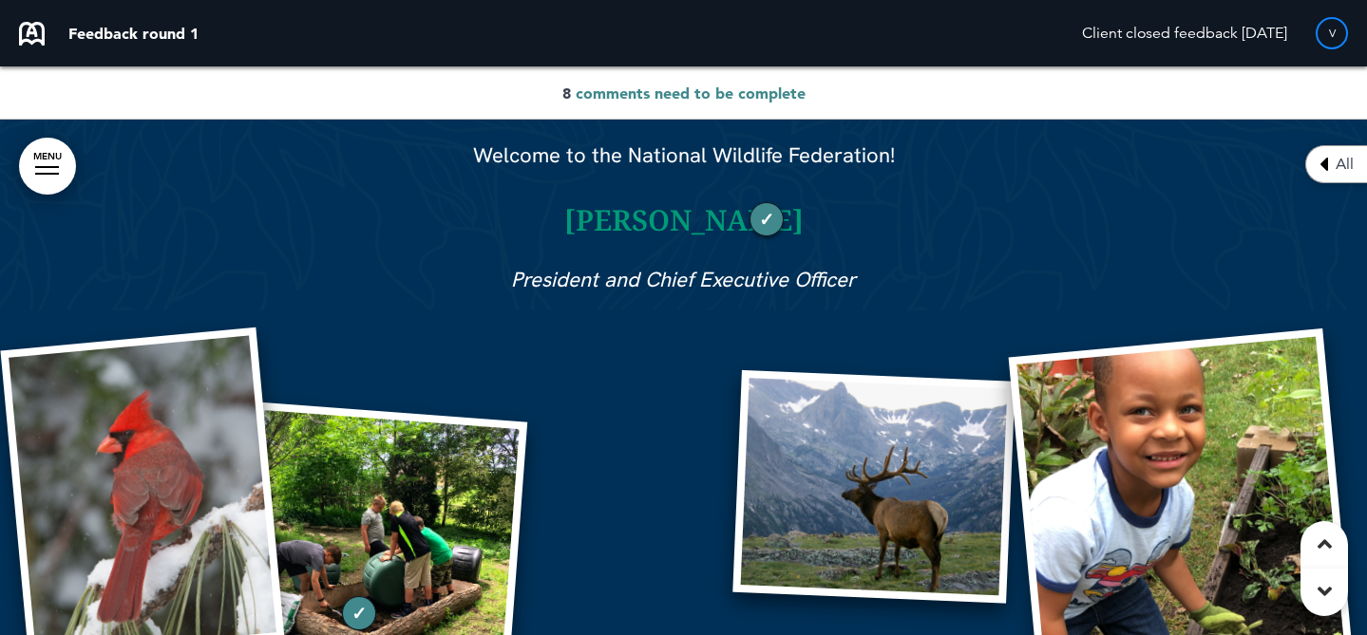
click at [769, 215] on div "1" at bounding box center [766, 219] width 34 height 34
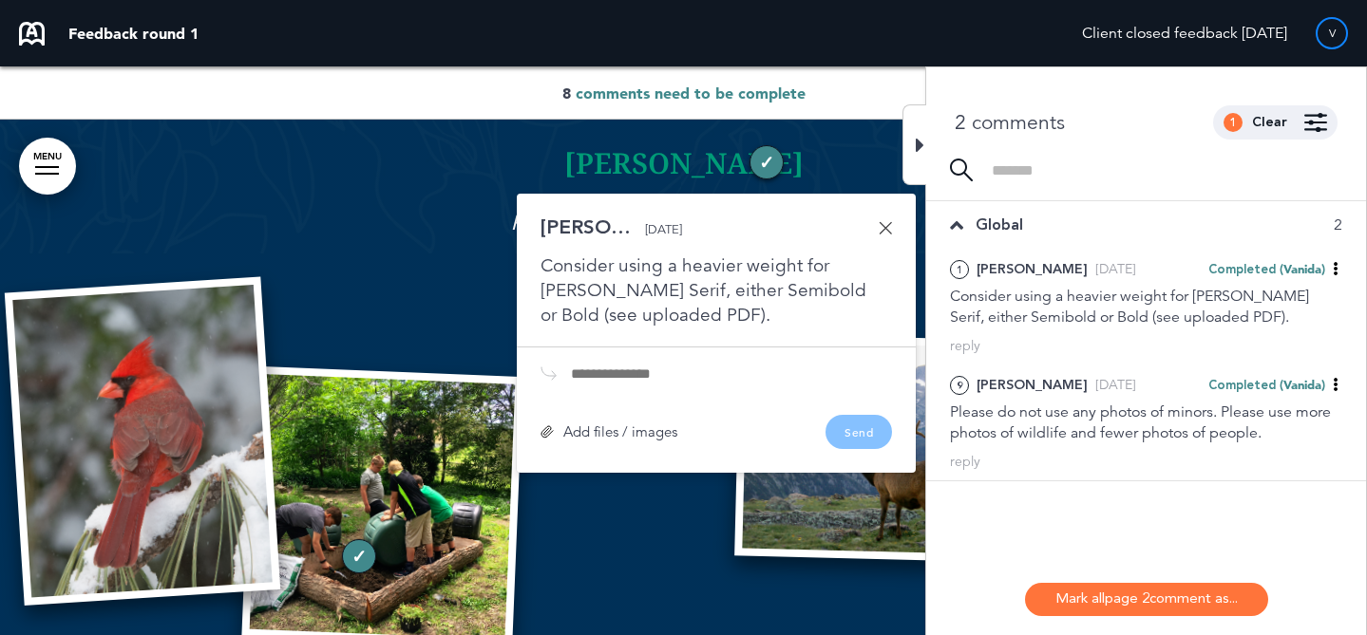
scroll to position [2203, 0]
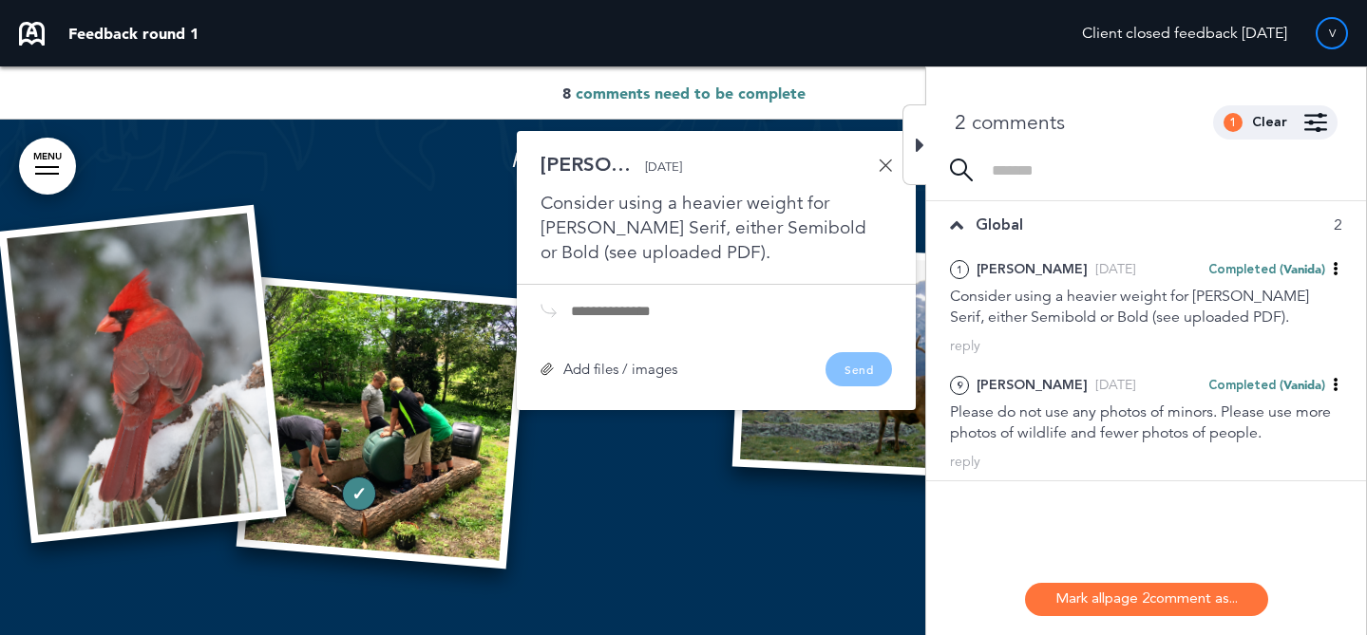
click at [354, 494] on div "9" at bounding box center [359, 494] width 34 height 34
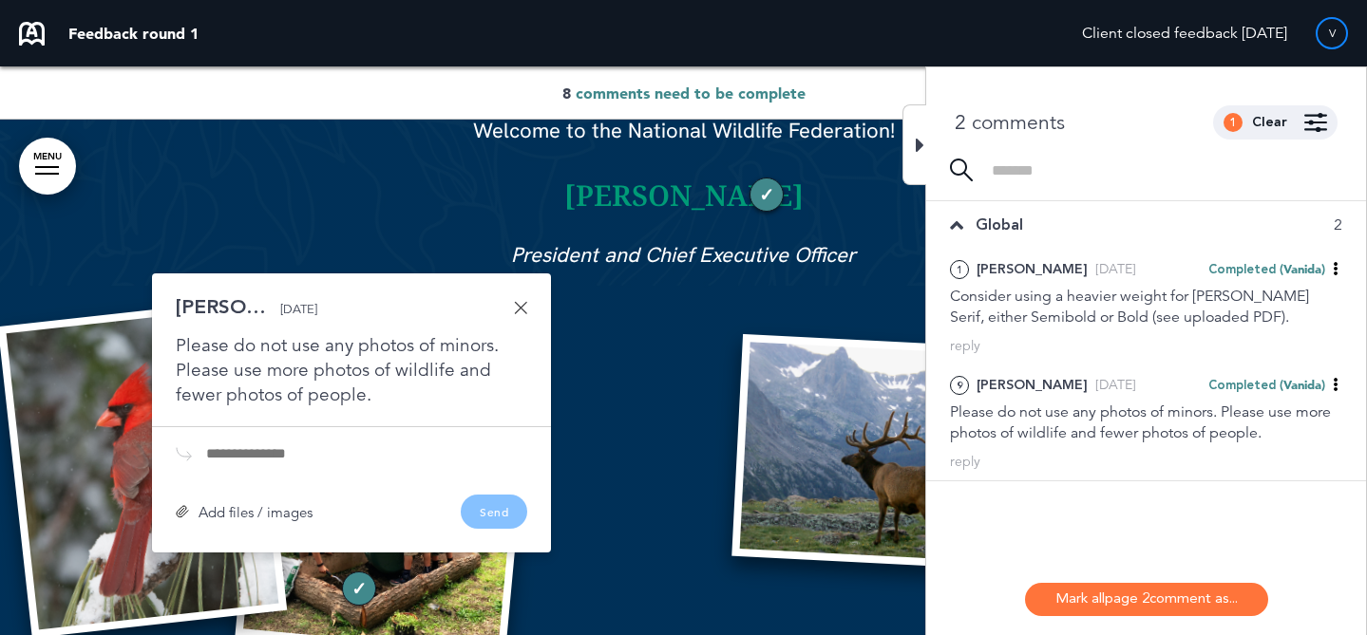
scroll to position [2011, 0]
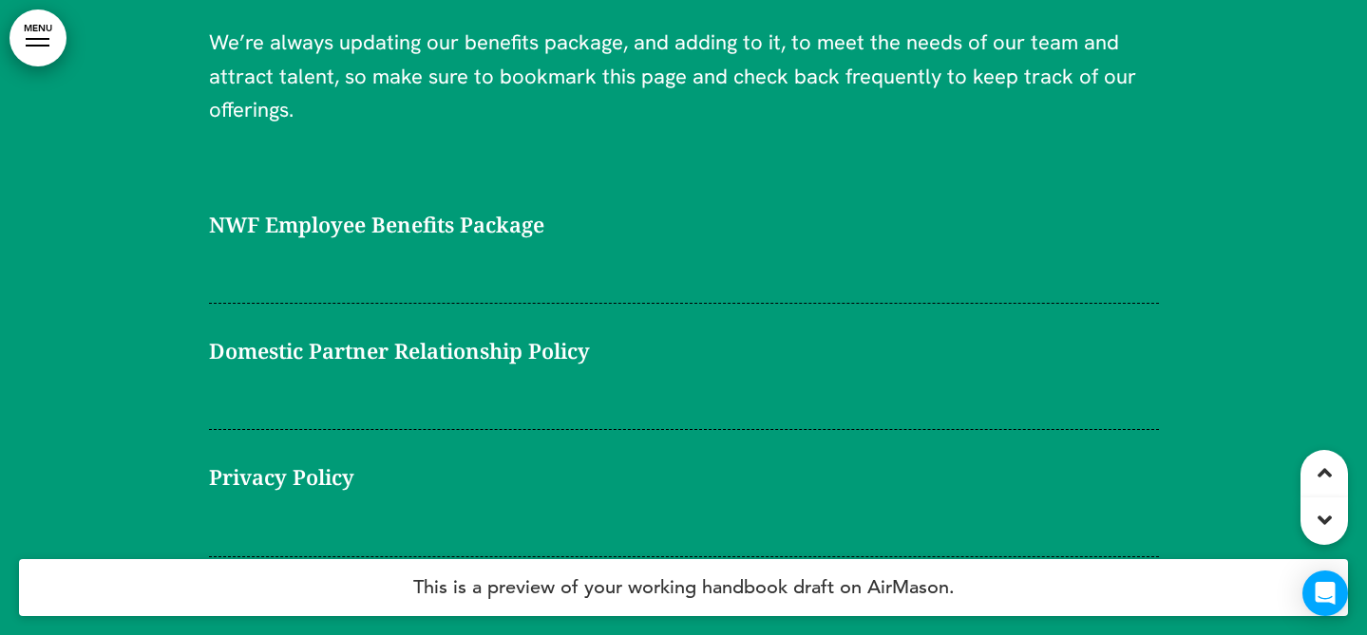
scroll to position [64739, 0]
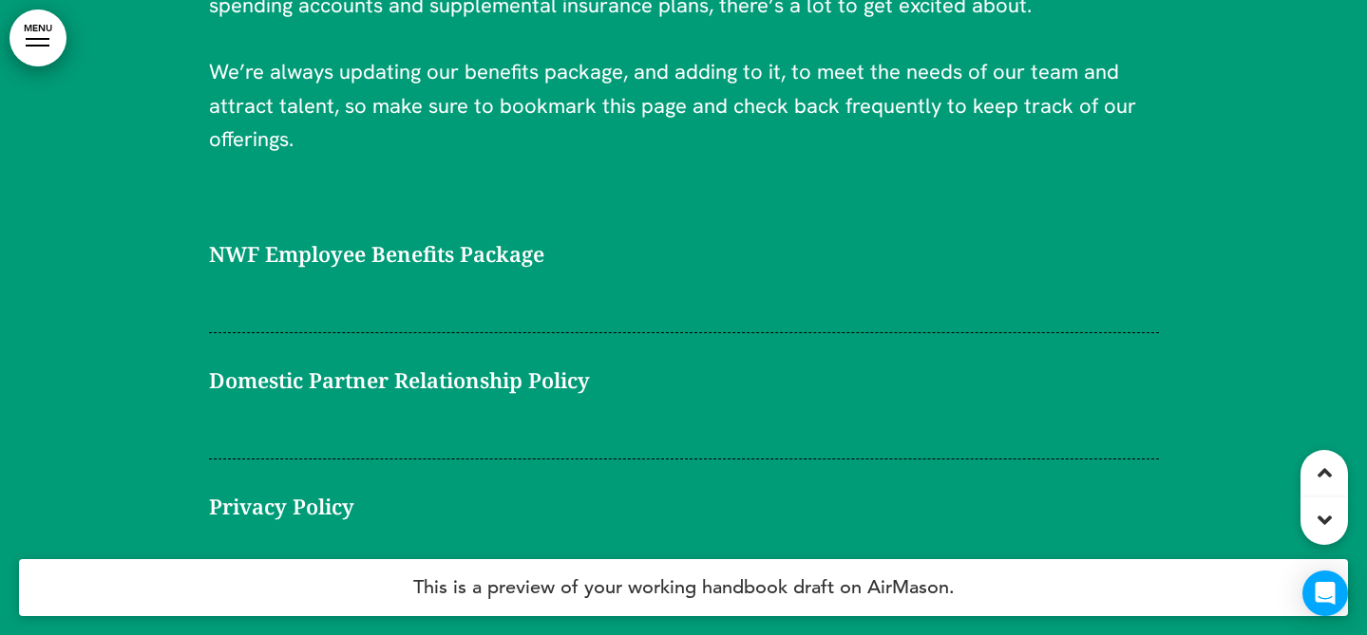
click at [541, 237] on span "NWF Employee Benefits Package" at bounding box center [376, 253] width 335 height 33
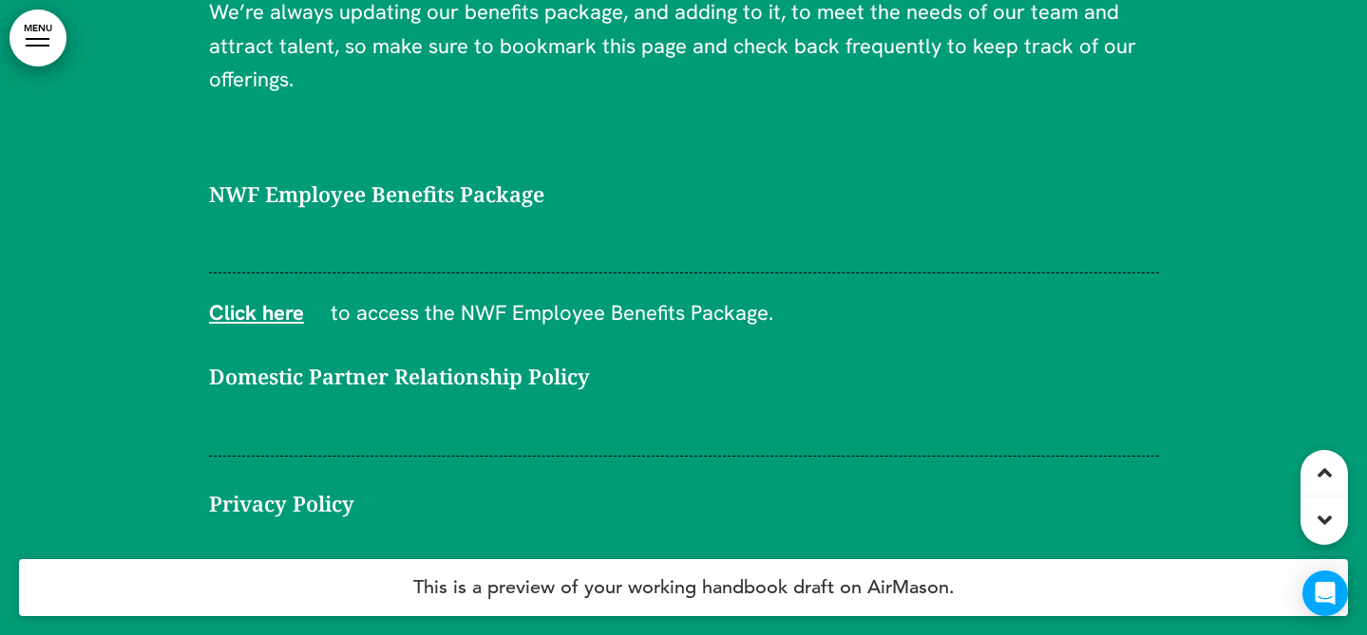
scroll to position [64801, 0]
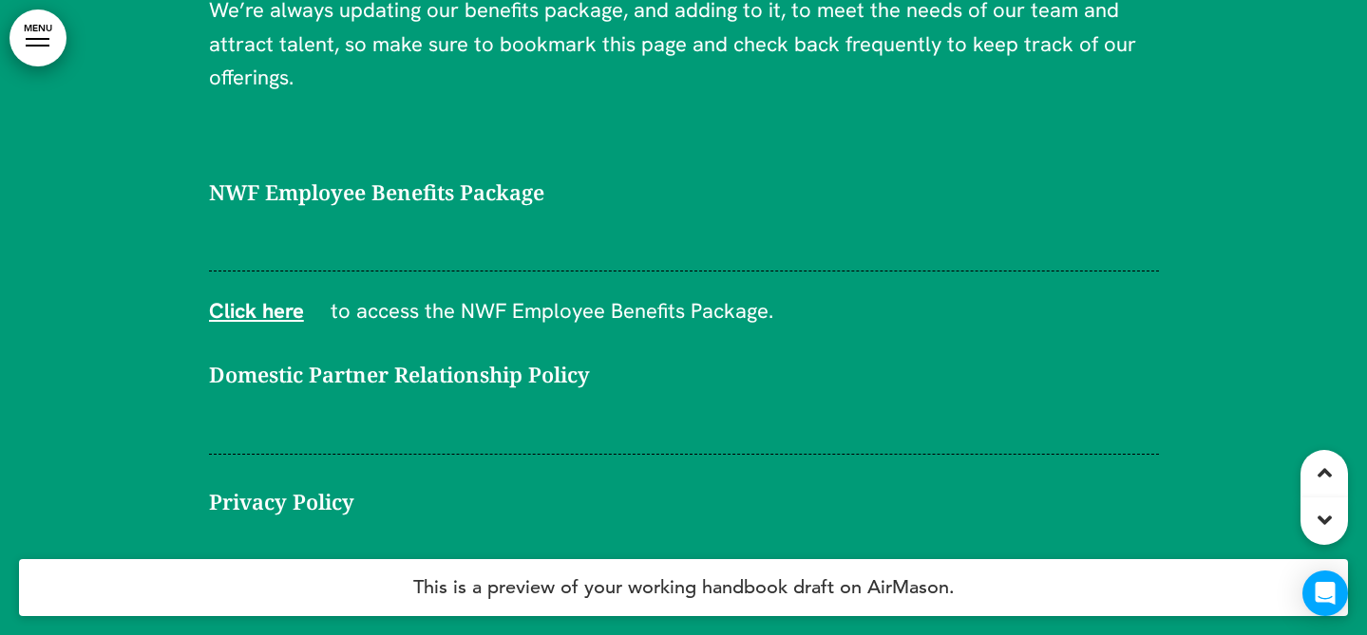
click at [396, 358] on div "Domestic Partner Relationship Policy" at bounding box center [684, 406] width 950 height 96
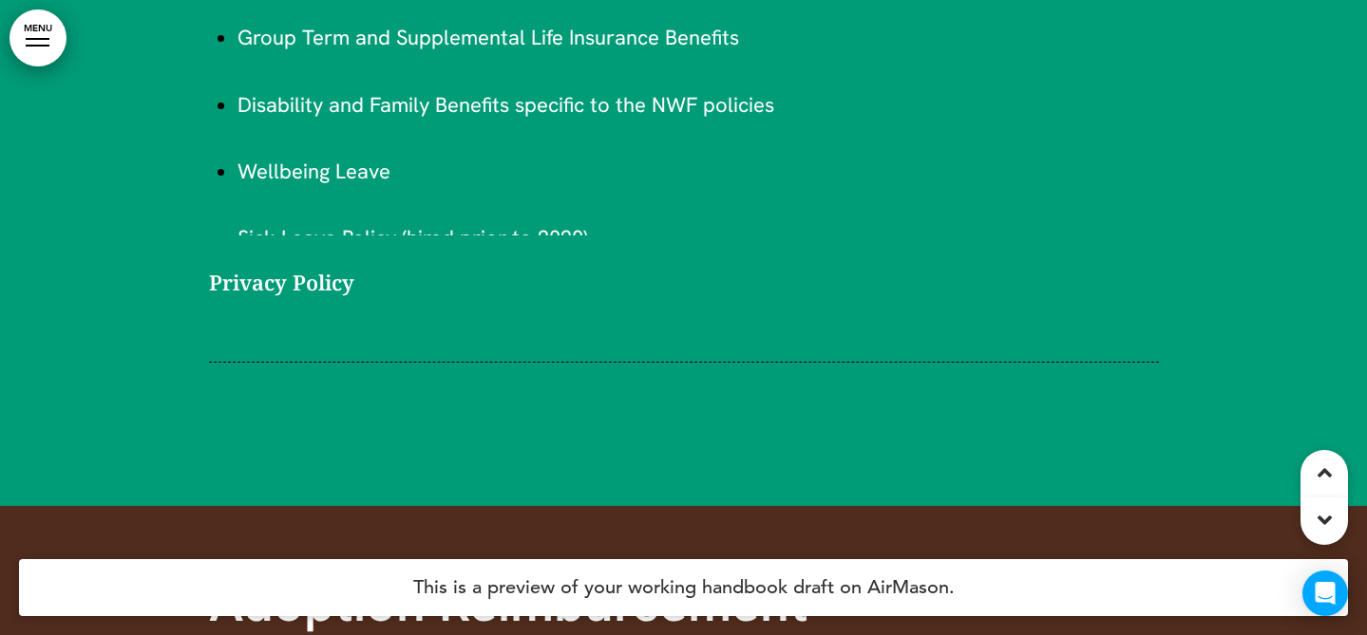
scroll to position [65936, 0]
click at [354, 265] on h6 "Privacy Policy" at bounding box center [684, 281] width 950 height 33
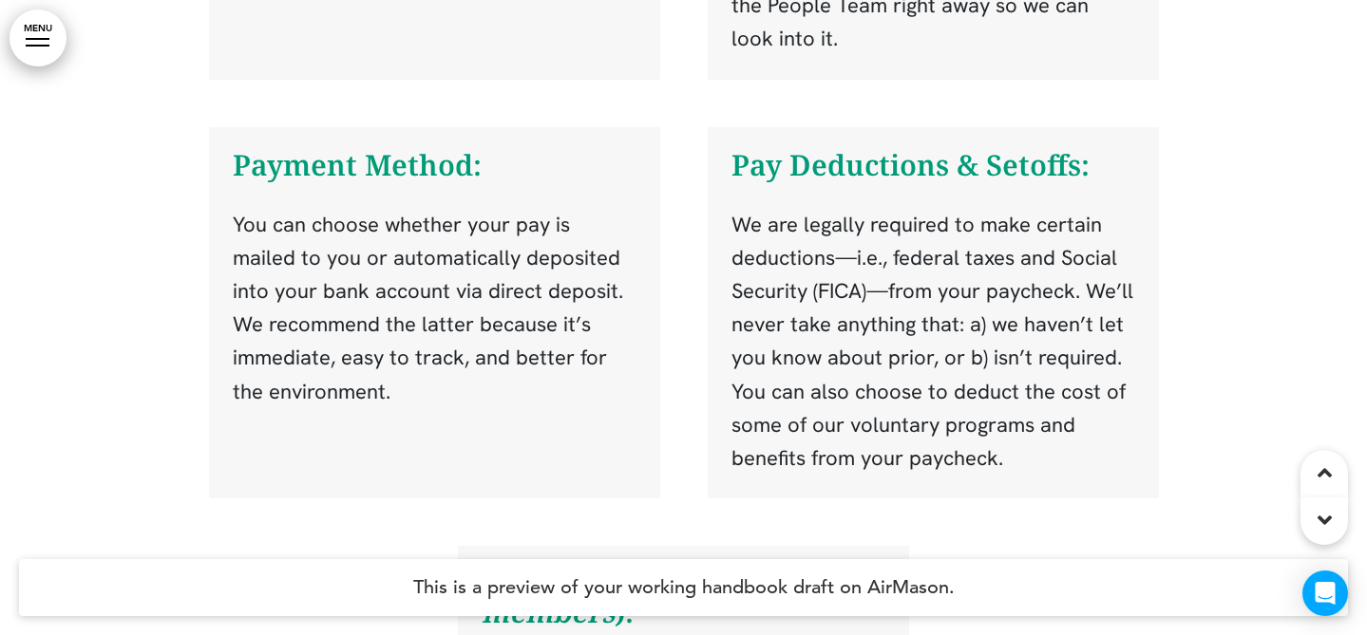
scroll to position [61385, 0]
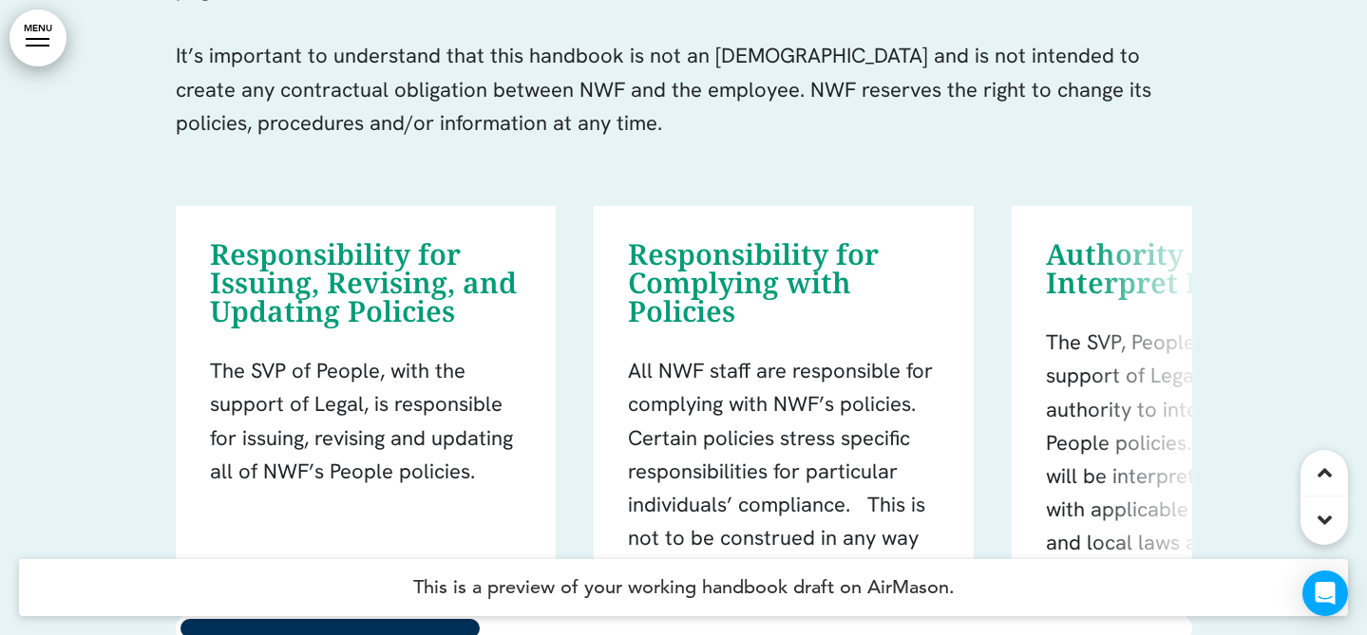
scroll to position [3041, 0]
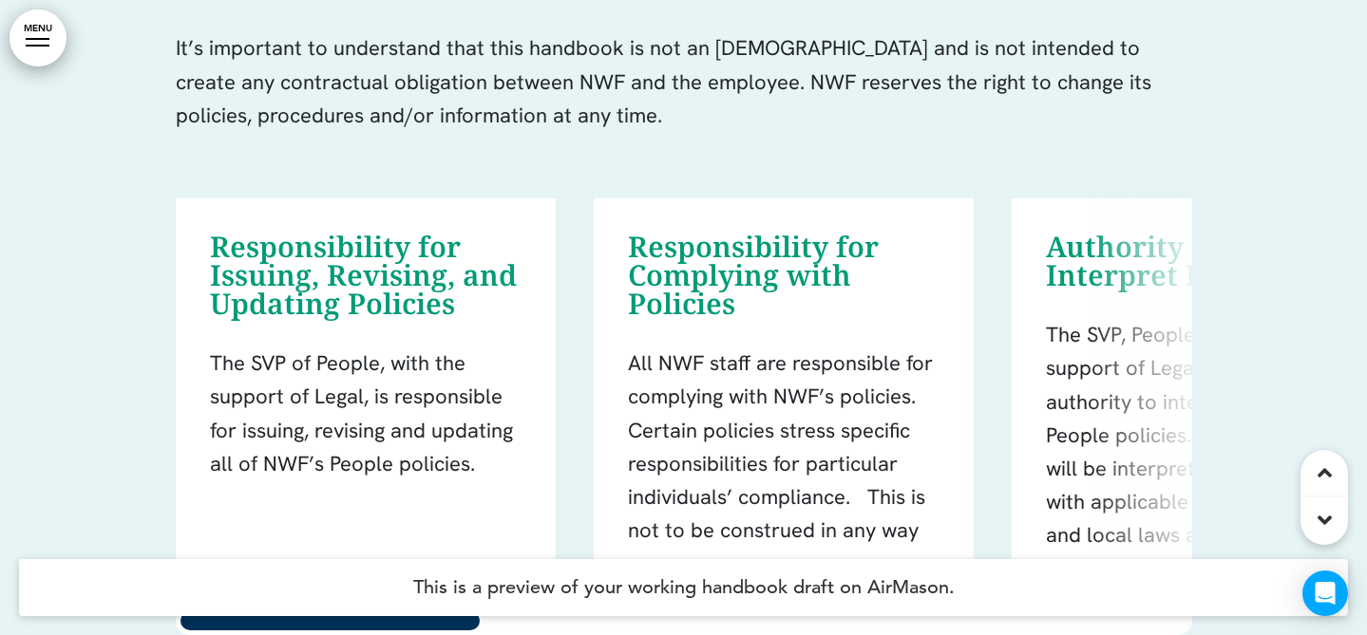
click at [207, 237] on div "Responsibility for Issuing, Revising, and Updating Policies The SVP of People, …" at bounding box center [366, 388] width 380 height 380
click at [474, 293] on h6 "Responsibility for Issuing, Revising, and Updating Policies" at bounding box center [363, 275] width 307 height 85
click at [236, 235] on h6 "Responsibility for Issuing, Revising, and Updating Policies" at bounding box center [363, 275] width 307 height 85
click at [243, 239] on h6 "Responsibility for Issuing, Revising, and Updating Policies" at bounding box center [363, 275] width 307 height 85
click at [349, 294] on h6 "Responsibility for Issuing, Revising, and Updating Policies" at bounding box center [363, 275] width 307 height 85
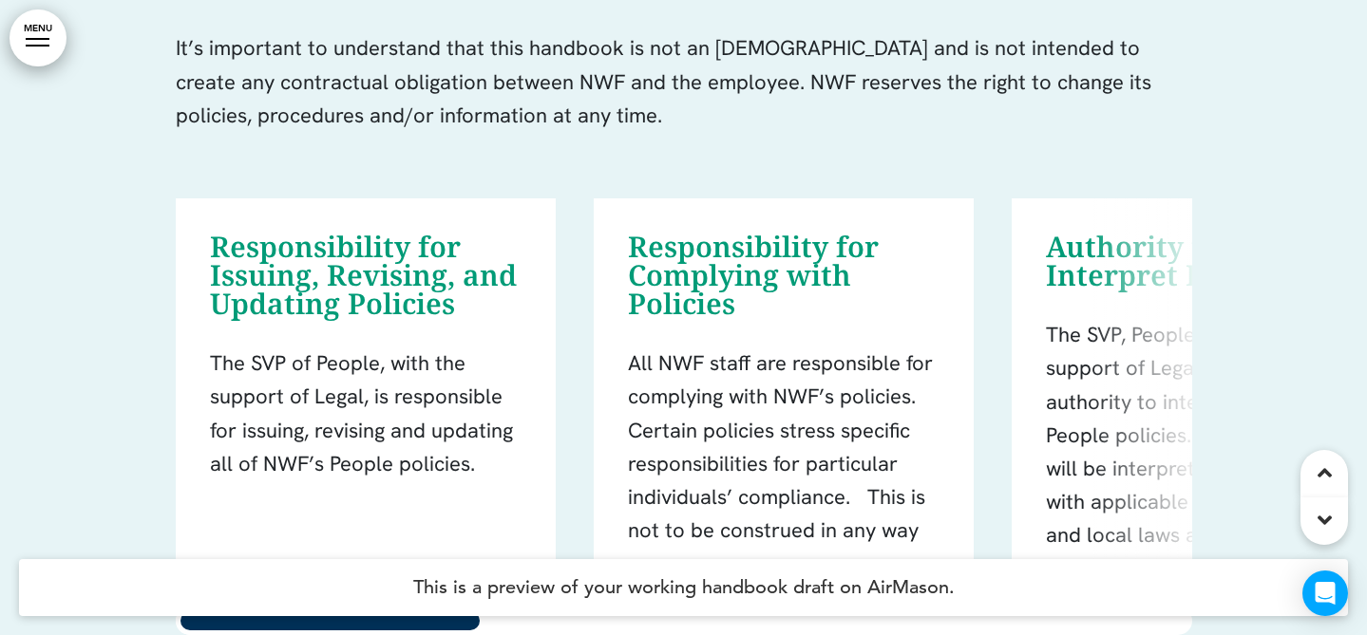
click at [352, 269] on h6 "Responsibility for Issuing, Revising, and Updating Policies" at bounding box center [363, 275] width 307 height 85
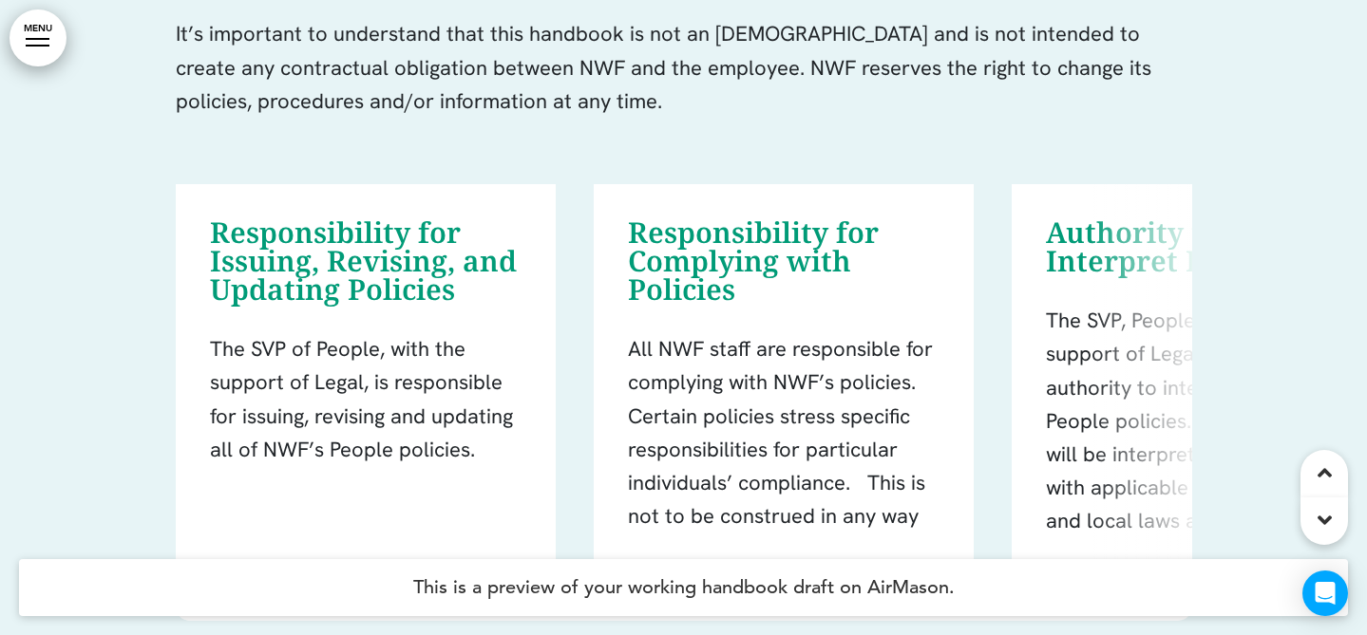
scroll to position [3073, 0]
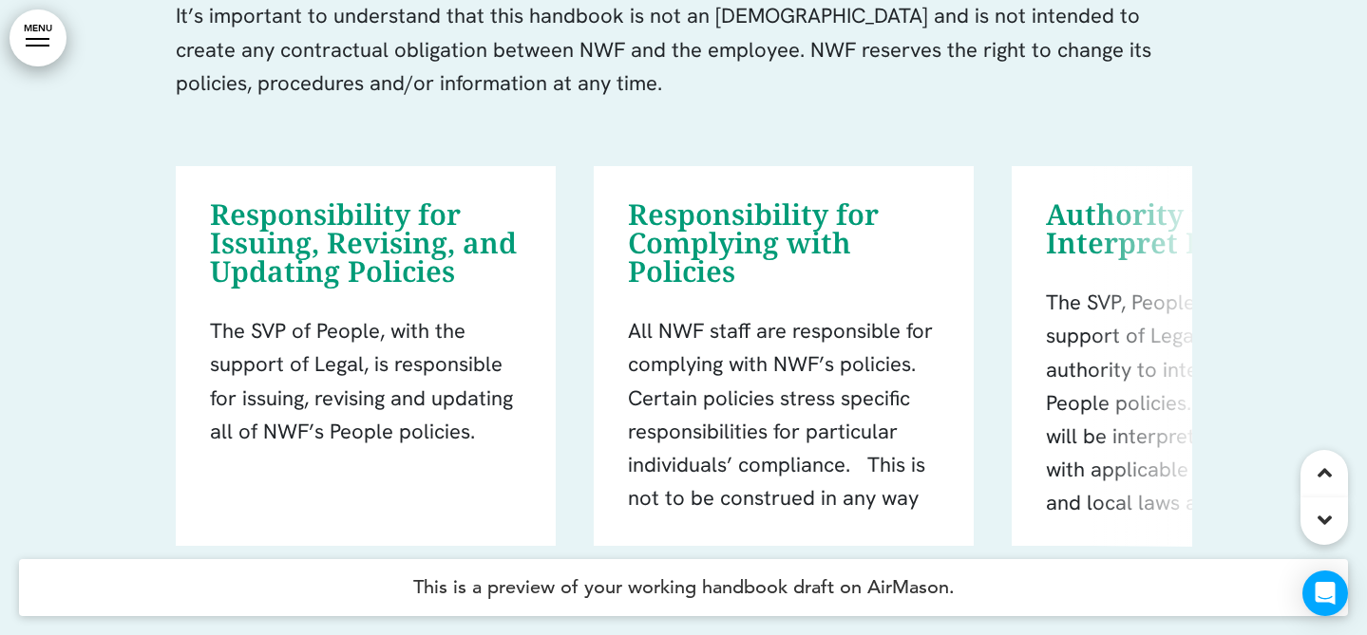
click at [435, 391] on p "The SVP of People, with the support of Legal, is responsible for issuing, revis…" at bounding box center [363, 381] width 307 height 134
click at [447, 386] on div "Responsibility for Issuing, Revising, and Updating Policies The SVP of People, …" at bounding box center [363, 324] width 307 height 248
click at [447, 386] on p "The SVP of People, with the support of Legal, is responsible for issuing, revis…" at bounding box center [363, 381] width 307 height 134
click at [288, 201] on div "Responsibility for Issuing, Revising, and Updating Policies The SVP of People, …" at bounding box center [363, 324] width 307 height 248
click at [297, 75] on p "It’s important to understand that this handbook is not an [DEMOGRAPHIC_DATA] an…" at bounding box center [684, 66] width 1016 height 134
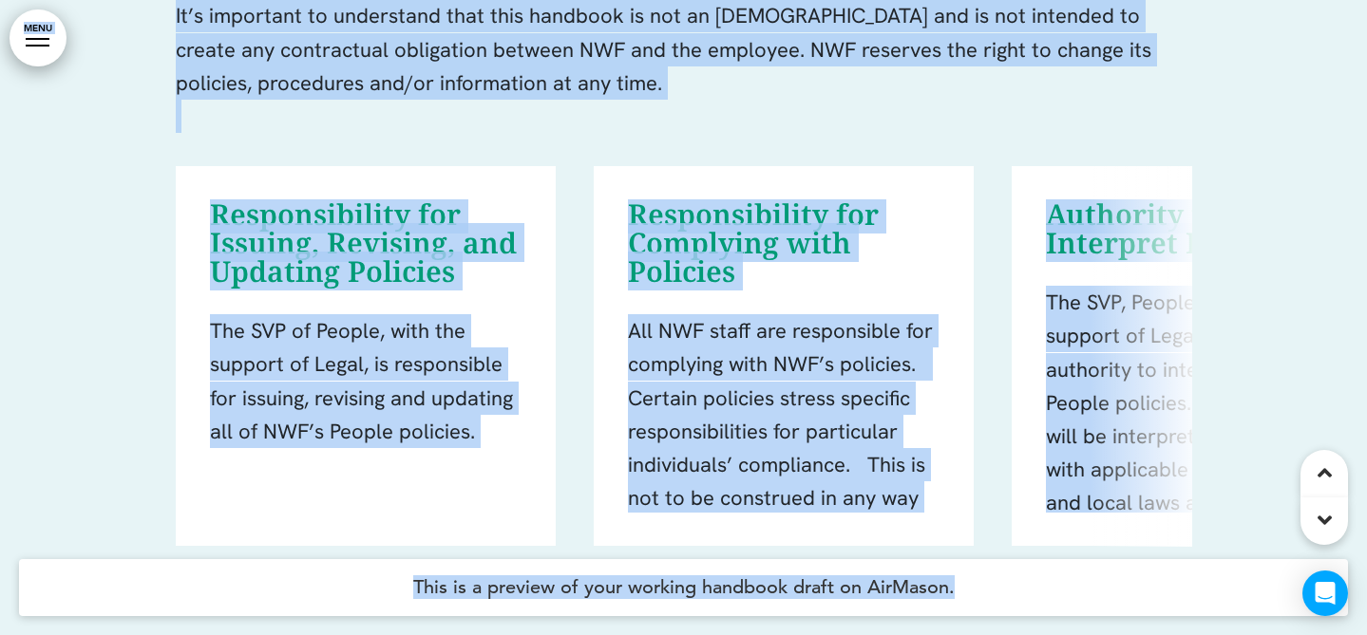
click at [289, 204] on h6 "Responsibility for Issuing, Revising, and Updating Policies" at bounding box center [363, 242] width 307 height 85
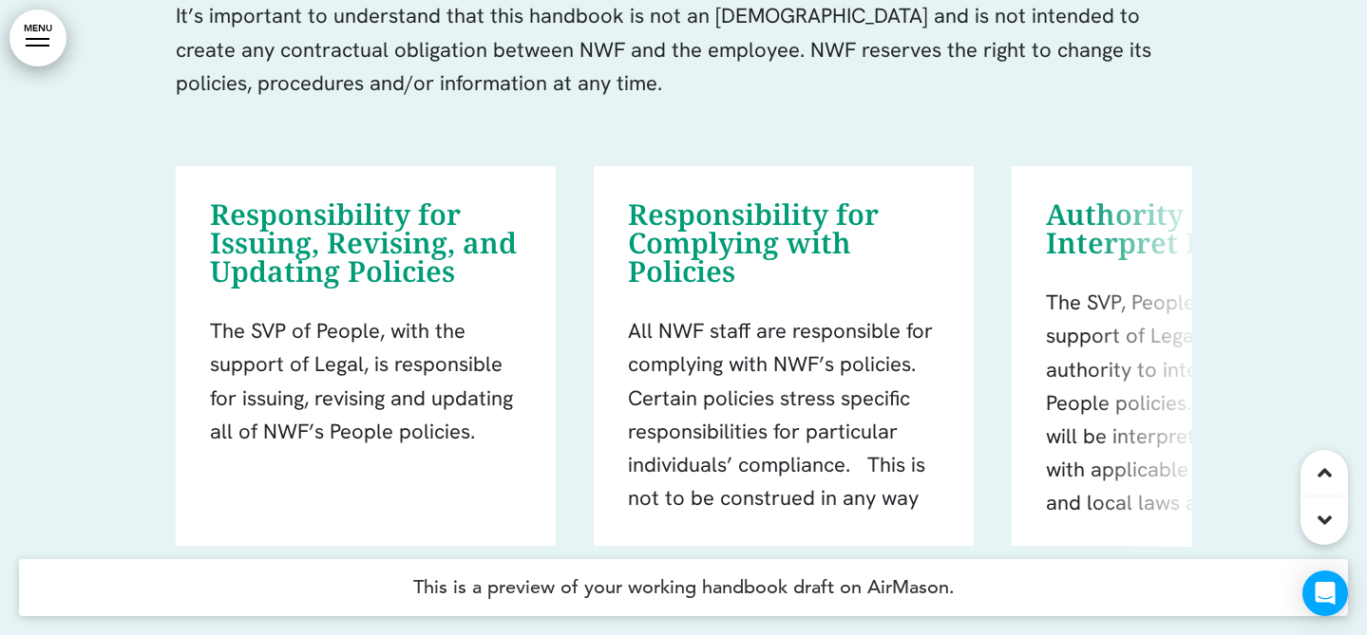
click at [245, 129] on p "It’s important to understand that this handbook is not an [DEMOGRAPHIC_DATA] an…" at bounding box center [684, 66] width 1016 height 134
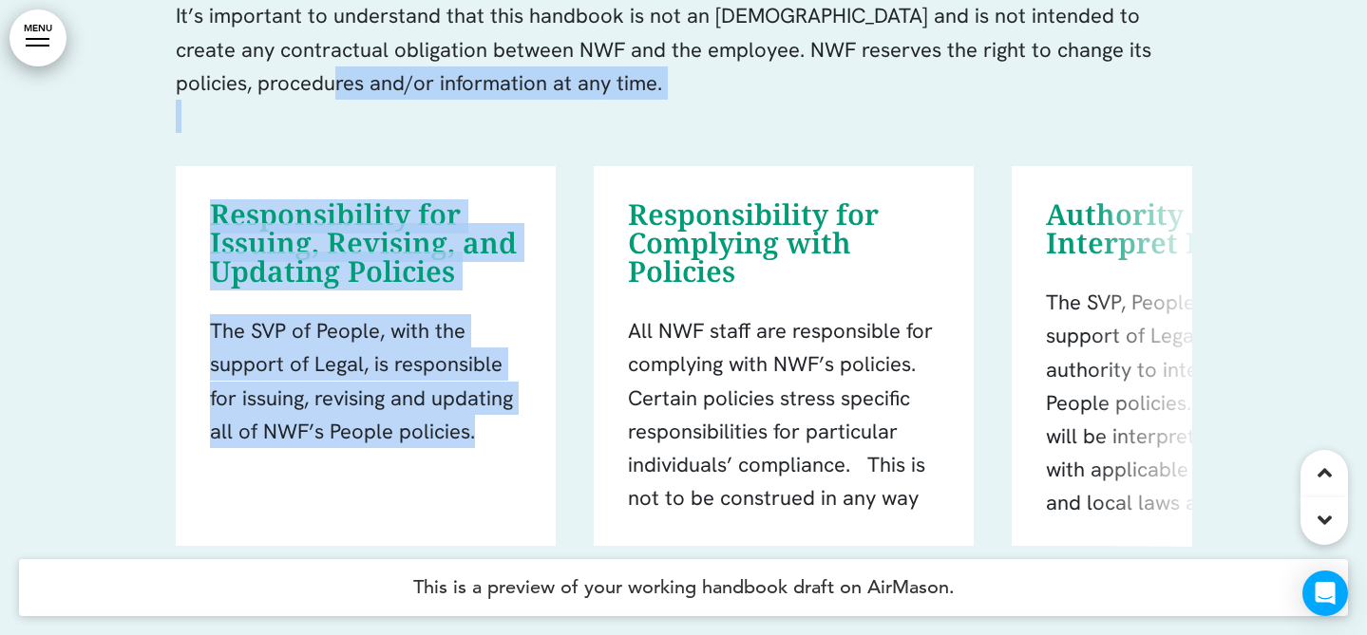
drag, startPoint x: 241, startPoint y: 83, endPoint x: 491, endPoint y: 451, distance: 445.2
click at [491, 451] on div "About This Handbook This handbook was designed with you and your colleagues in …" at bounding box center [684, 168] width 1016 height 1013
copy div "ures and/or information at any time. Responsibility for Issuing, Revising, and …"
click at [474, 229] on h6 "Responsibility for Issuing, Revising, and Updating Policies" at bounding box center [363, 242] width 307 height 85
click at [633, 225] on h6 "Responsibility for Complying with Policies" at bounding box center [781, 242] width 307 height 85
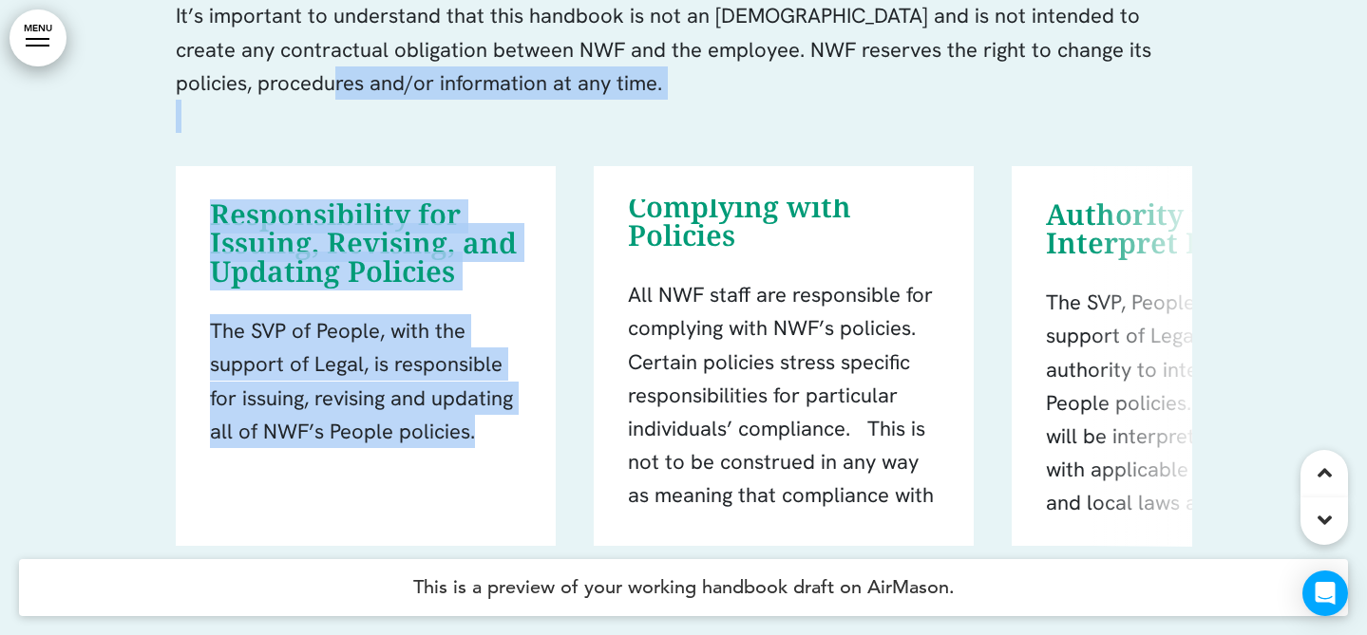
scroll to position [69, 0]
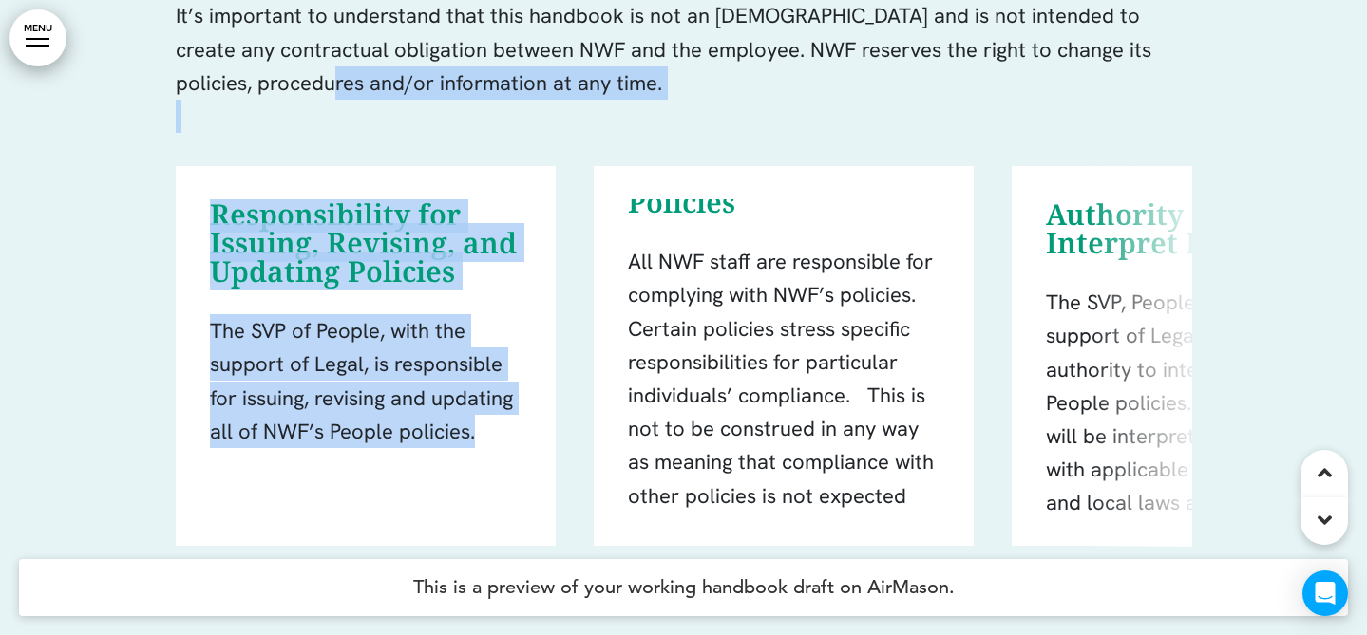
click at [864, 449] on p "All NWF staff are responsible for complying with NWF’s policies. Certain polici…" at bounding box center [781, 395] width 307 height 301
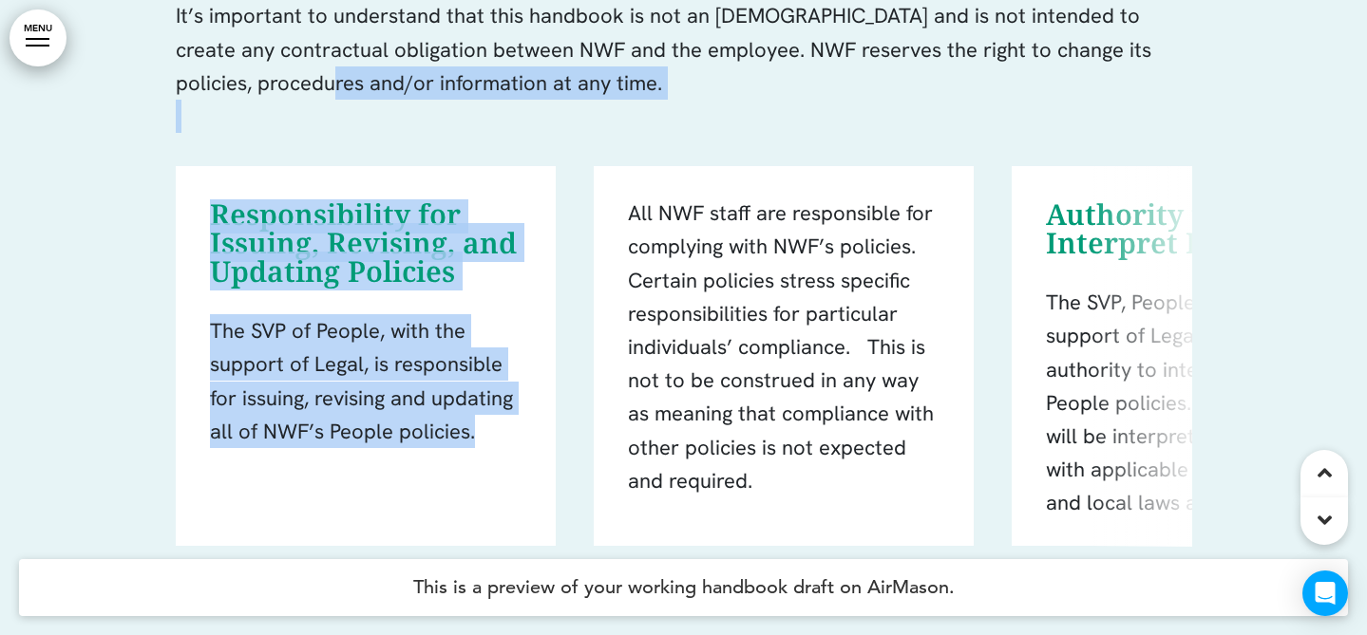
click at [716, 351] on div "Responsibility for Complying with Policies All NWF staff are responsible for co…" at bounding box center [792, 355] width 331 height 313
click at [692, 370] on p "All NWF staff are responsible for complying with NWF’s policies. Certain polici…" at bounding box center [781, 347] width 307 height 301
click at [692, 368] on p "All NWF staff are responsible for complying with NWF’s policies. Certain polici…" at bounding box center [781, 347] width 307 height 301
click at [707, 312] on p "All NWF staff are responsible for complying with NWF’s policies. Certain polici…" at bounding box center [781, 347] width 307 height 301
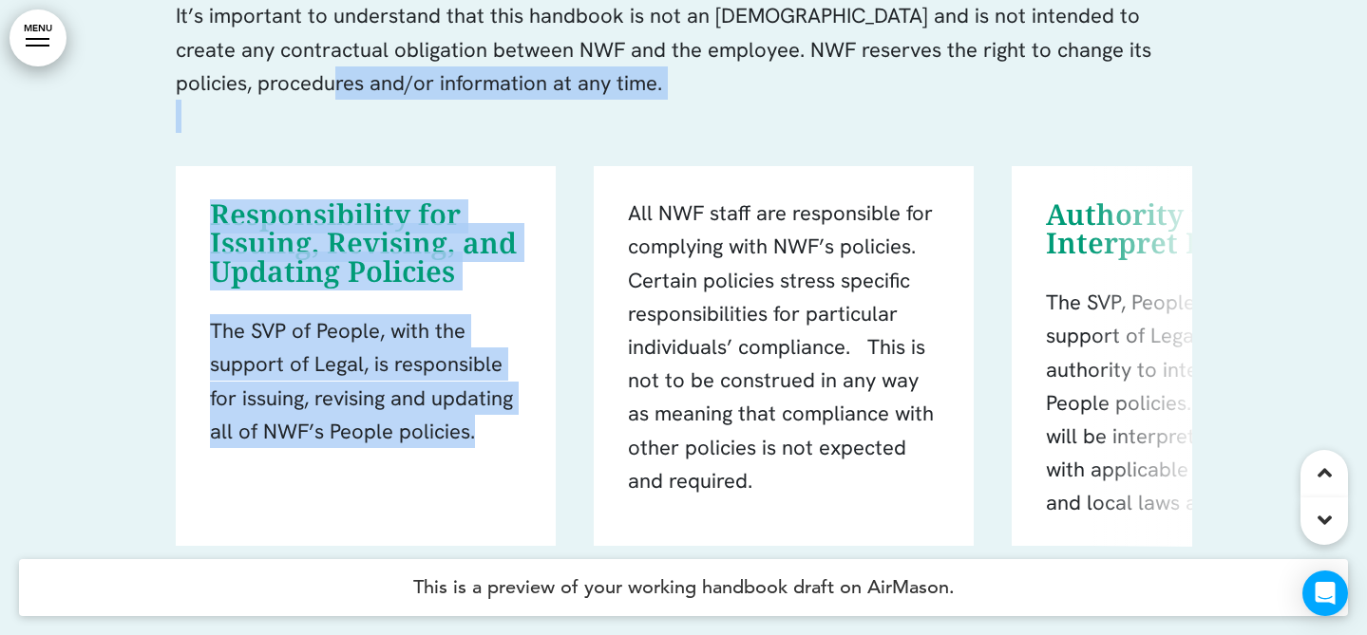
click at [705, 310] on p "All NWF staff are responsible for complying with NWF’s policies. Certain polici…" at bounding box center [781, 347] width 307 height 301
click at [700, 308] on p "All NWF staff are responsible for complying with NWF’s policies. Certain polici…" at bounding box center [781, 347] width 307 height 301
click at [768, 337] on p "All NWF staff are responsible for complying with NWF’s policies. Certain polici…" at bounding box center [781, 347] width 307 height 301
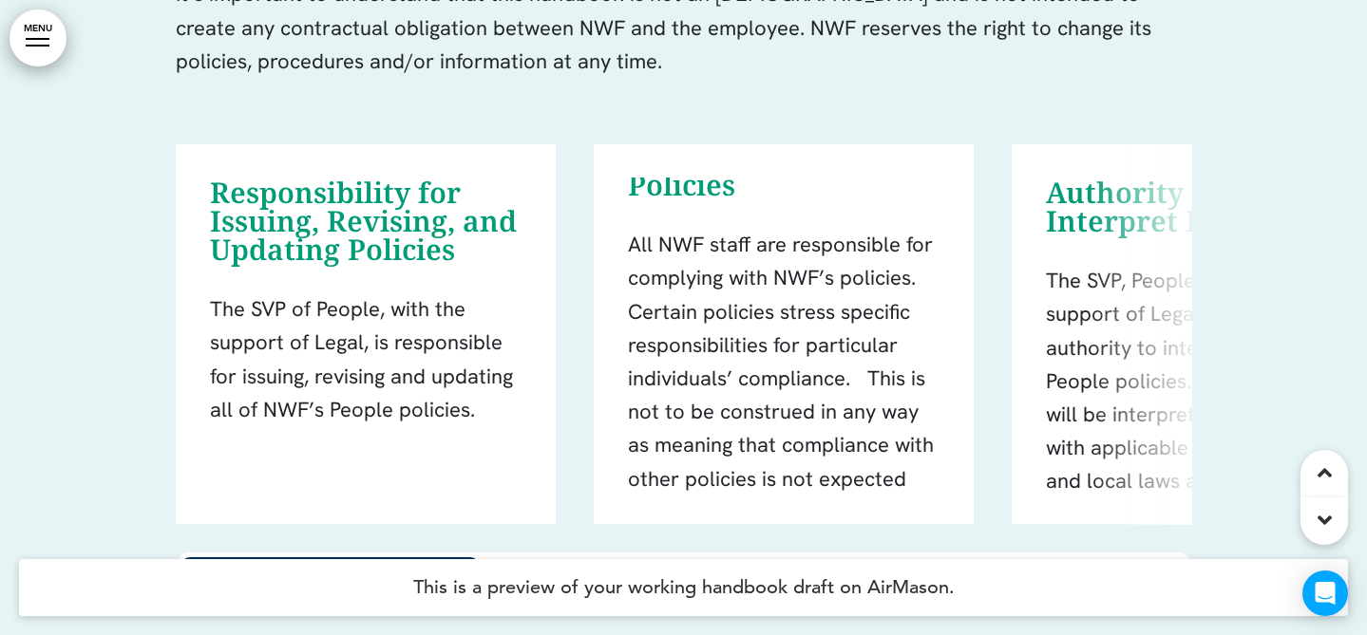
scroll to position [151, 0]
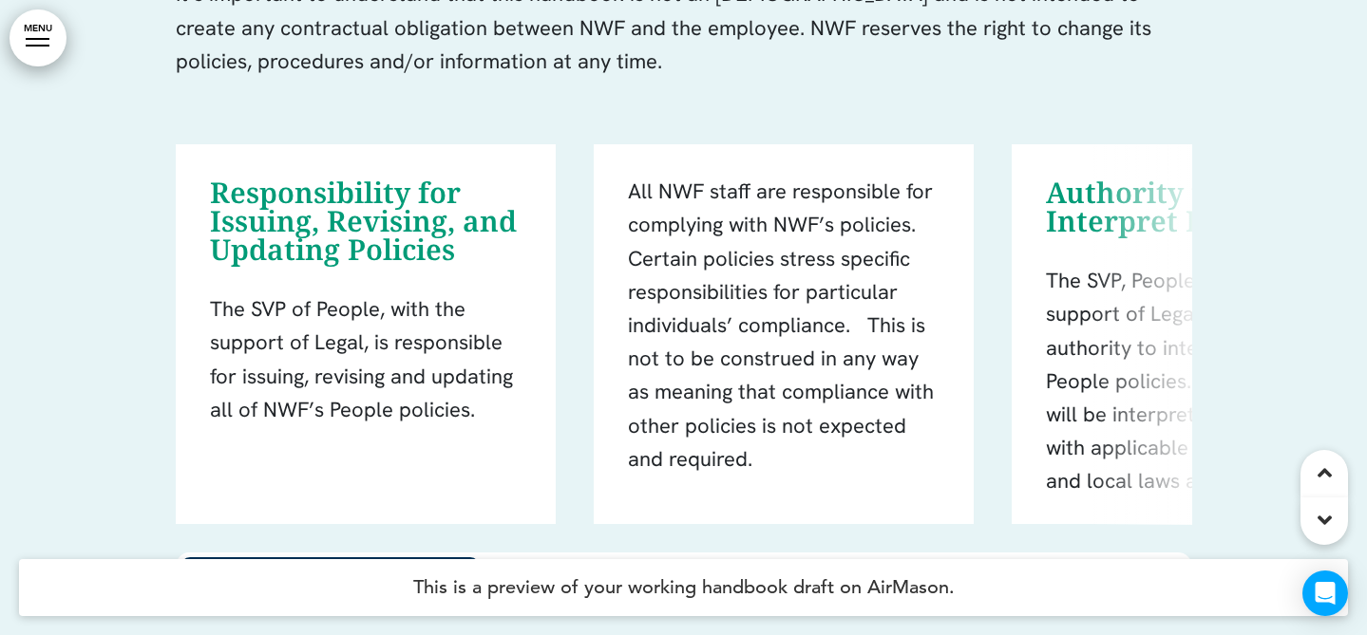
click at [671, 216] on p "All NWF staff are responsible for complying with NWF’s policies. Certain polici…" at bounding box center [781, 325] width 307 height 301
click at [670, 216] on p "All NWF staff are responsible for complying with NWF’s policies. Certain polici…" at bounding box center [781, 325] width 307 height 301
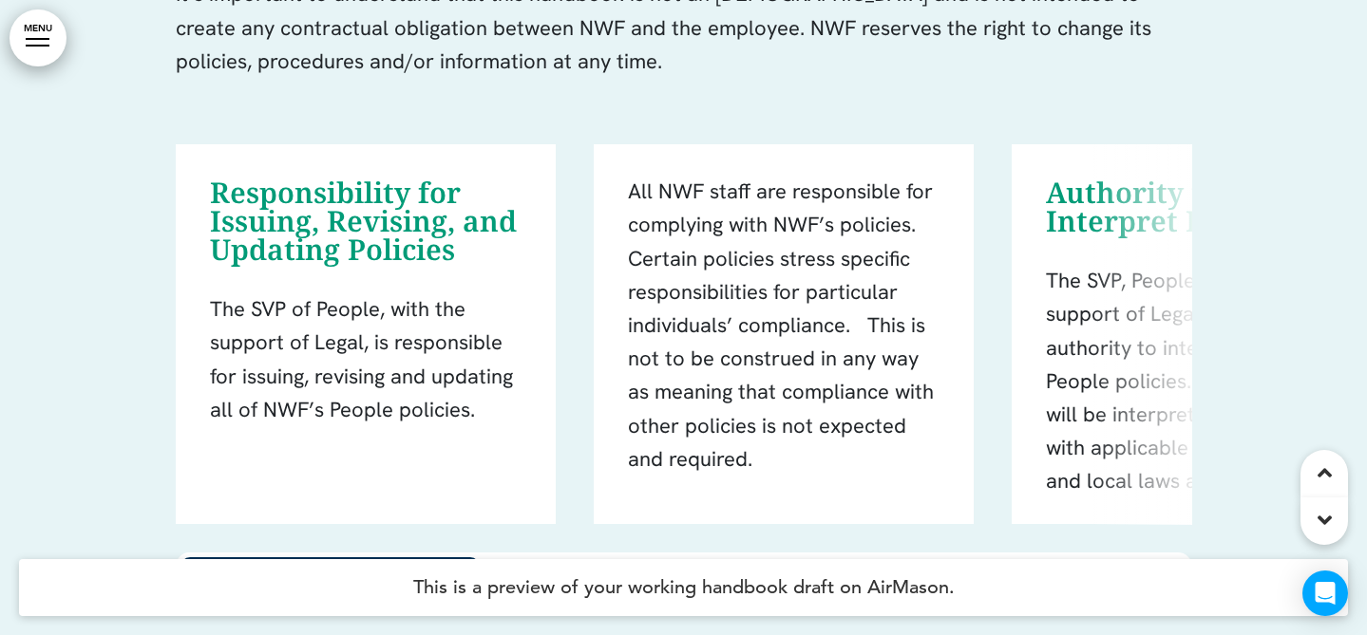
click at [912, 491] on div "Responsibility for Complying with Policies All NWF staff are responsible for co…" at bounding box center [784, 334] width 380 height 380
click at [653, 145] on div "Responsibility for Complying with Policies All NWF staff are responsible for co…" at bounding box center [784, 334] width 380 height 380
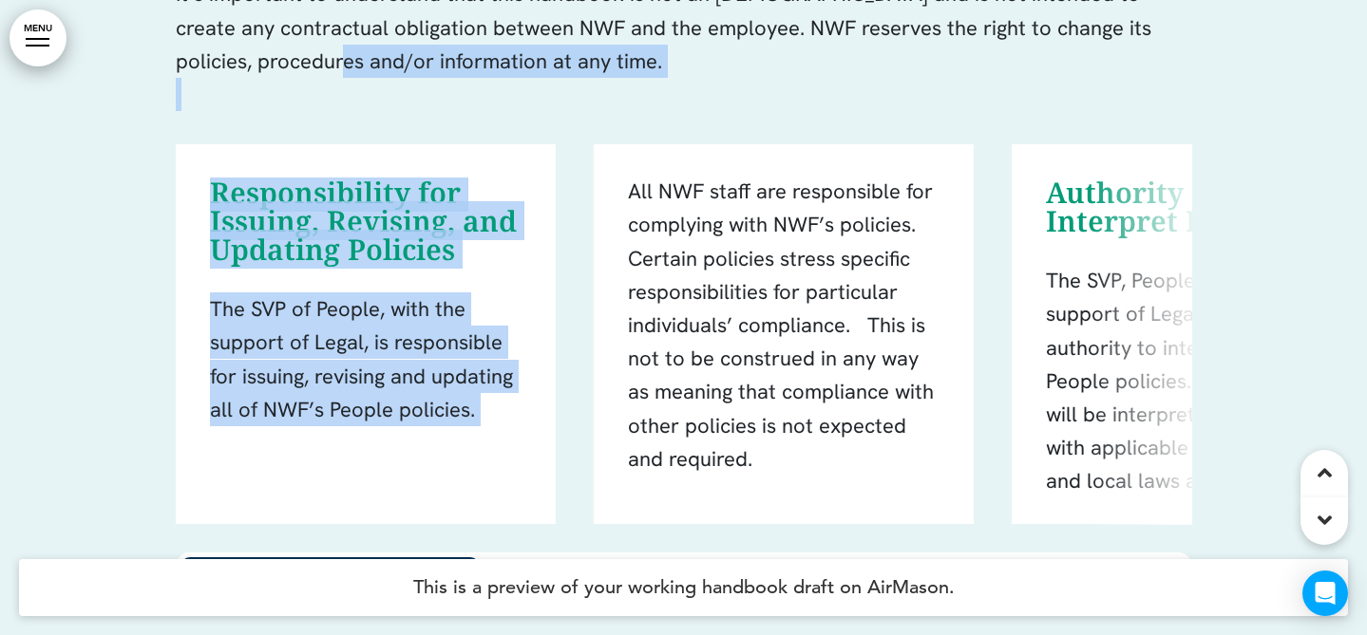
drag, startPoint x: 254, startPoint y: 54, endPoint x: 625, endPoint y: 161, distance: 386.3
click at [625, 161] on div "About This Handbook This handbook was designed with you and your colleagues in …" at bounding box center [684, 146] width 1016 height 1013
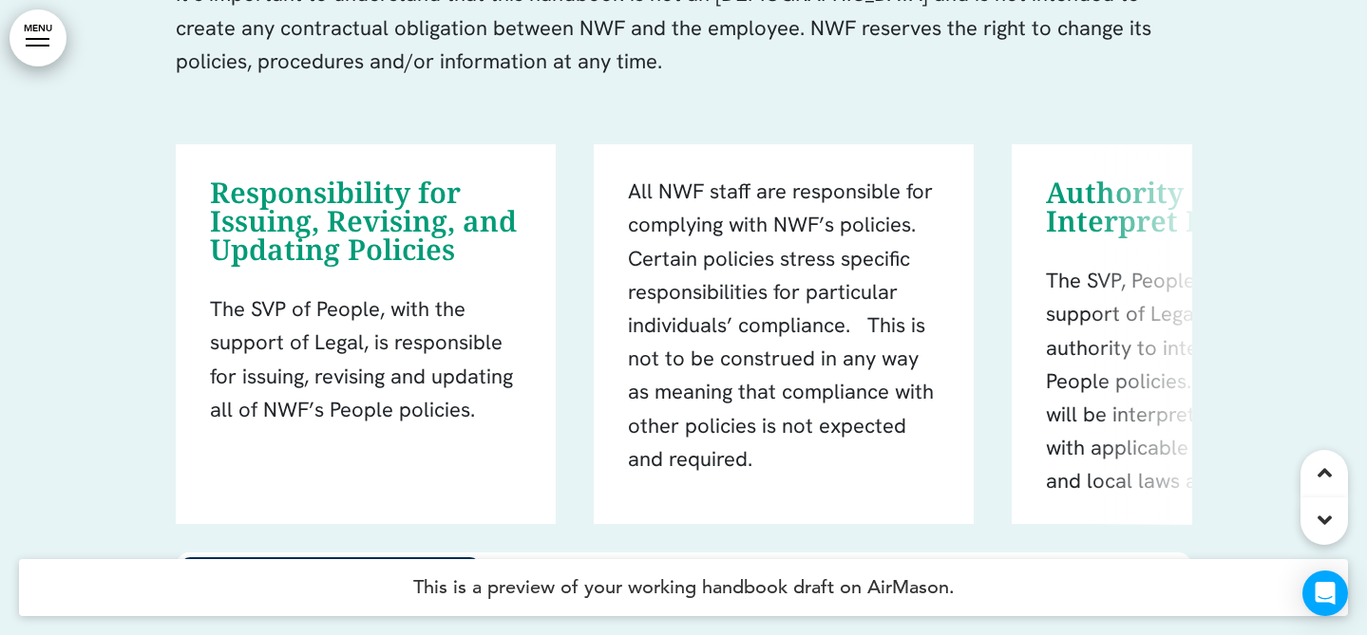
click at [595, 111] on div "About This Handbook This handbook was designed with you and your colleagues in …" at bounding box center [684, 146] width 1016 height 1013
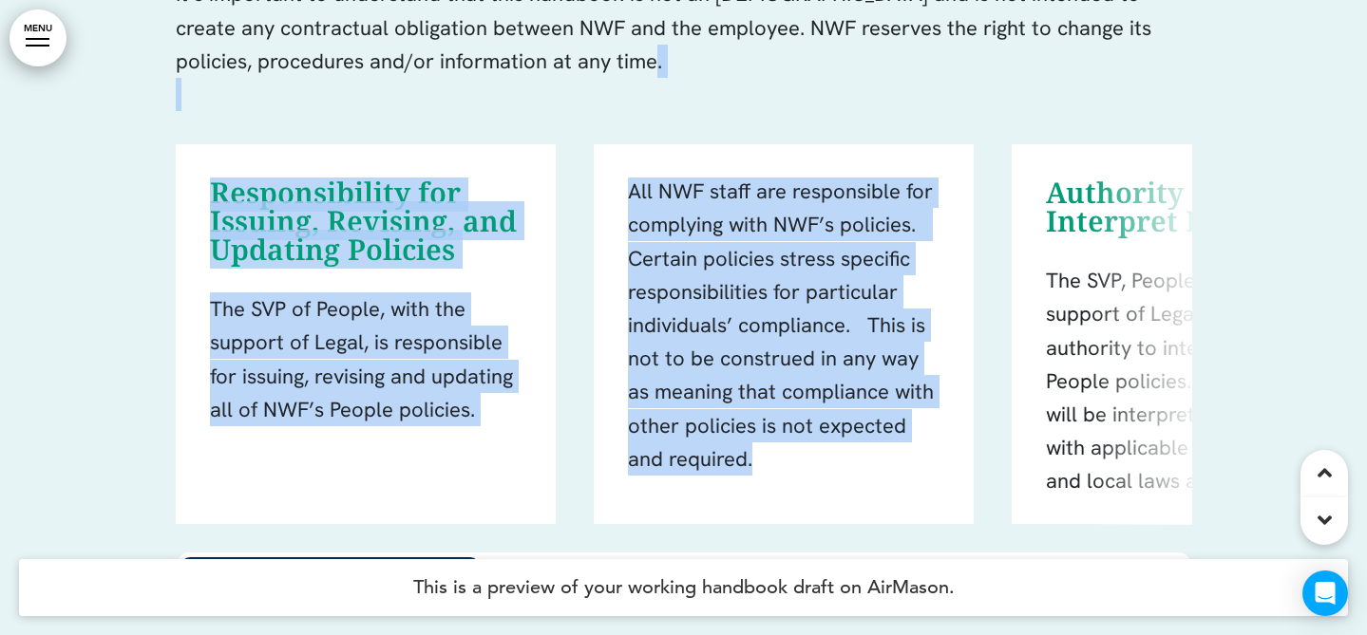
drag, startPoint x: 554, startPoint y: 65, endPoint x: 852, endPoint y: 502, distance: 529.7
click at [852, 502] on div "About This Handbook This handbook was designed with you and your colleagues in …" at bounding box center [684, 146] width 1016 height 1013
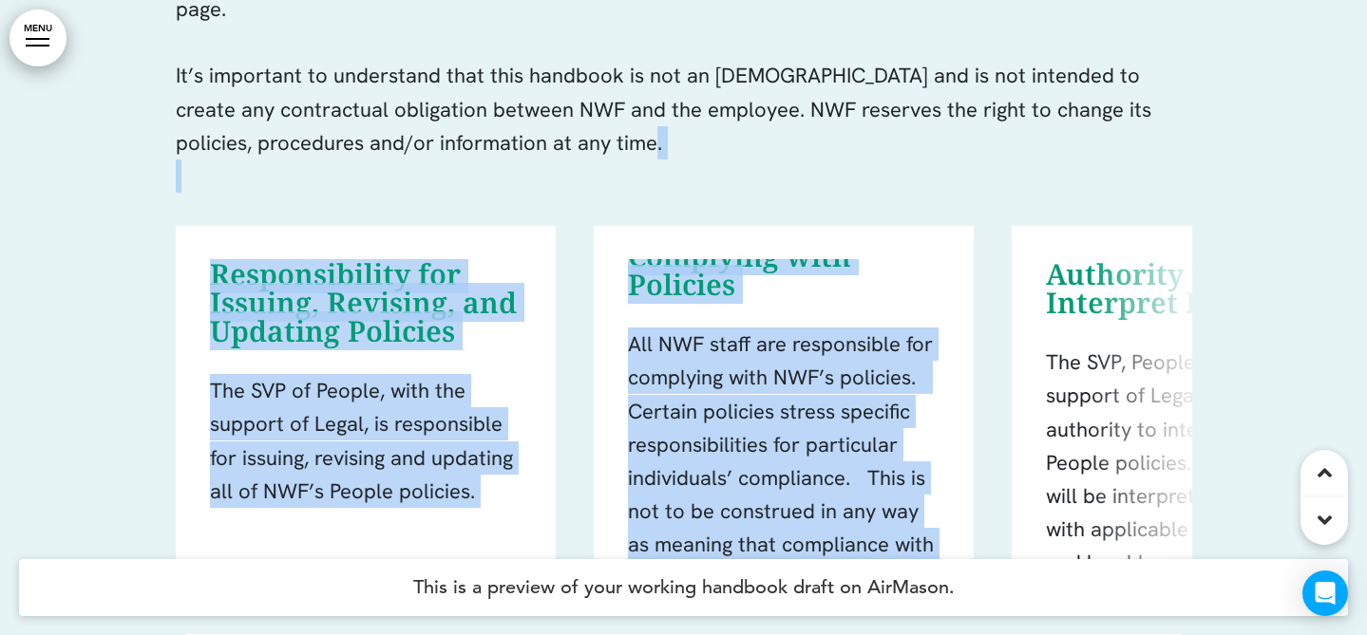
scroll to position [45, 0]
copy div "e. Responsibility for Issuing, Revising, and Updating Policies The SVP of Peopl…"
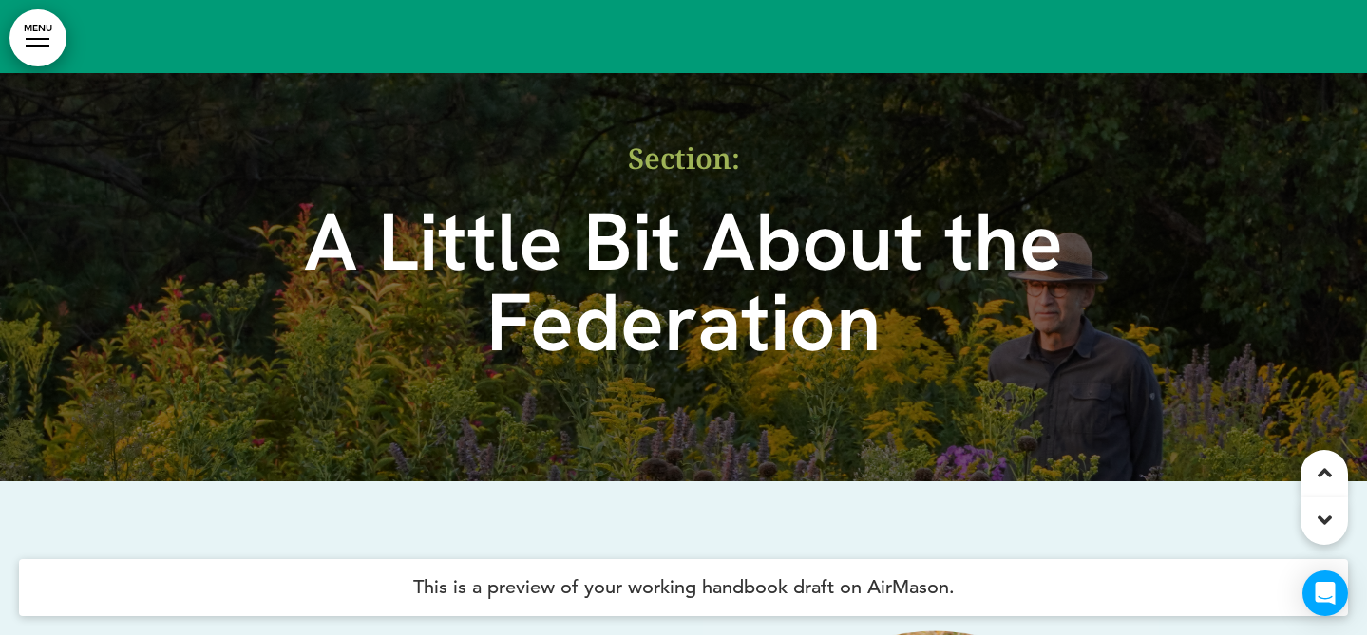
scroll to position [5643, 0]
